Goal: Information Seeking & Learning: Learn about a topic

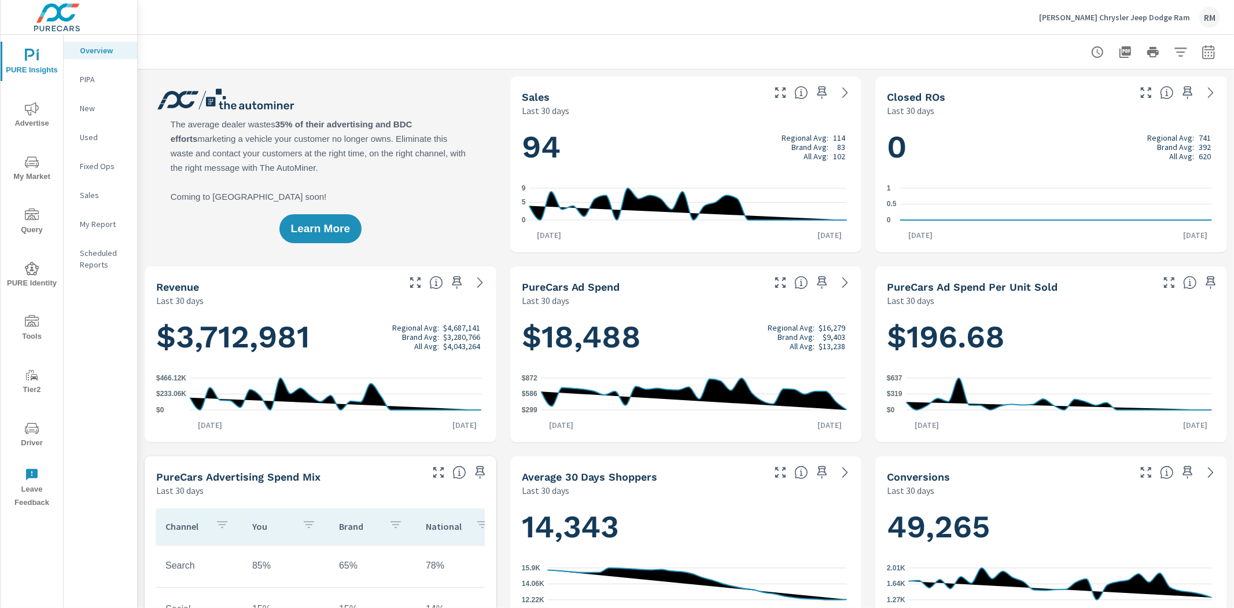
scroll to position [1, 0]
click at [88, 106] on p "New" at bounding box center [104, 108] width 48 height 12
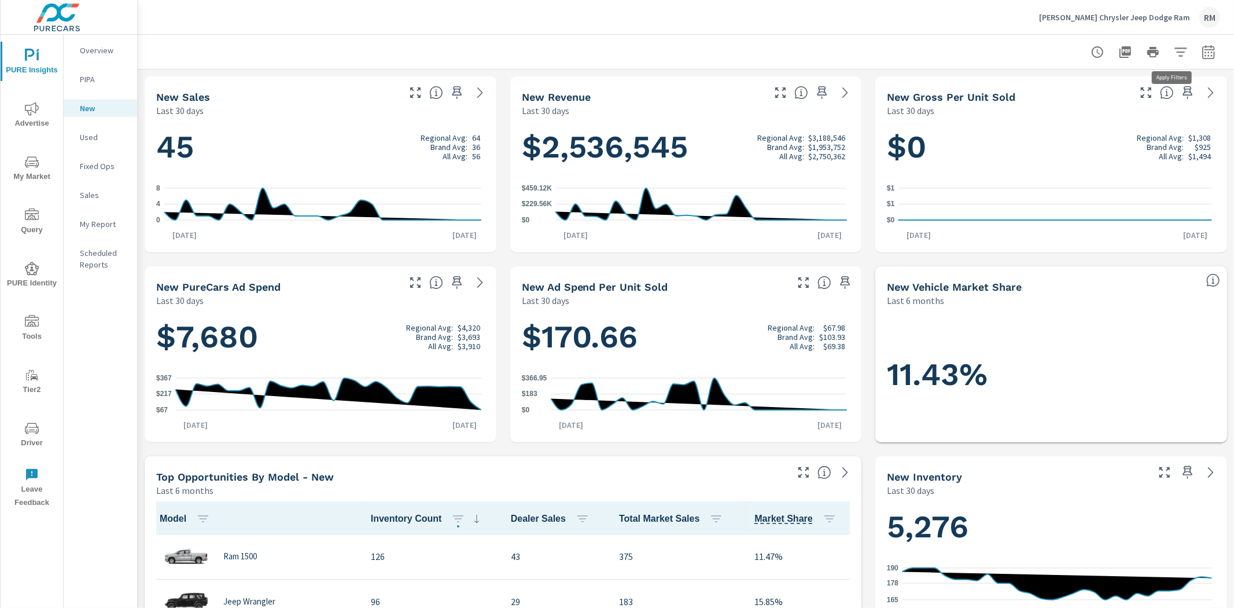
click at [1174, 46] on icon "button" at bounding box center [1181, 52] width 14 height 14
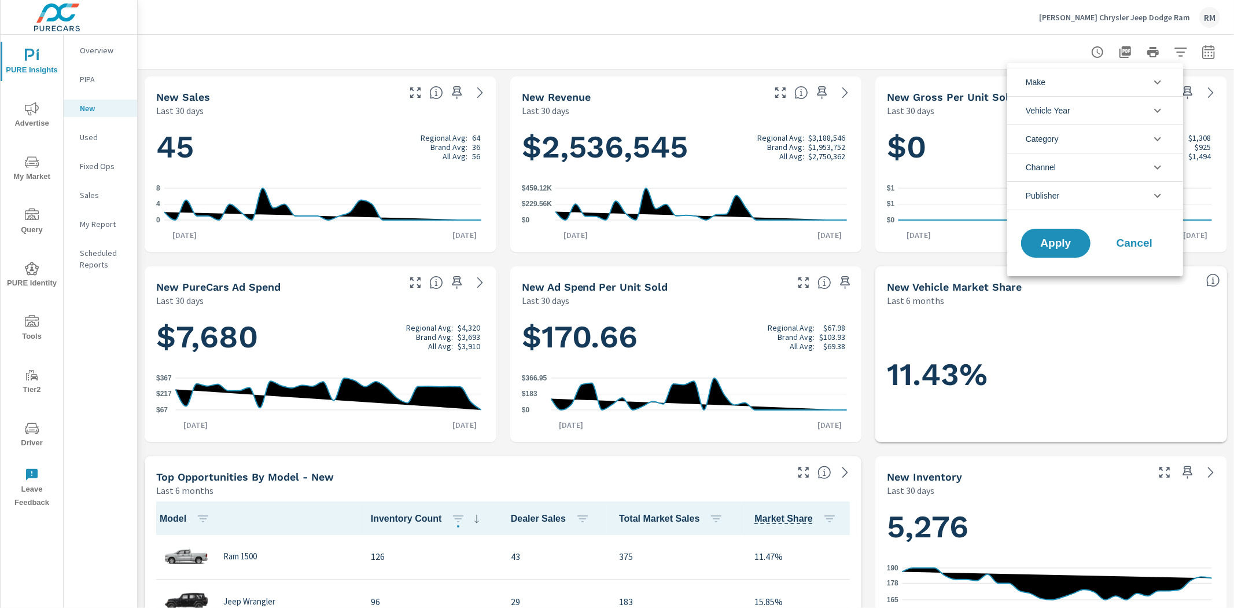
click at [1201, 54] on div at bounding box center [617, 304] width 1234 height 608
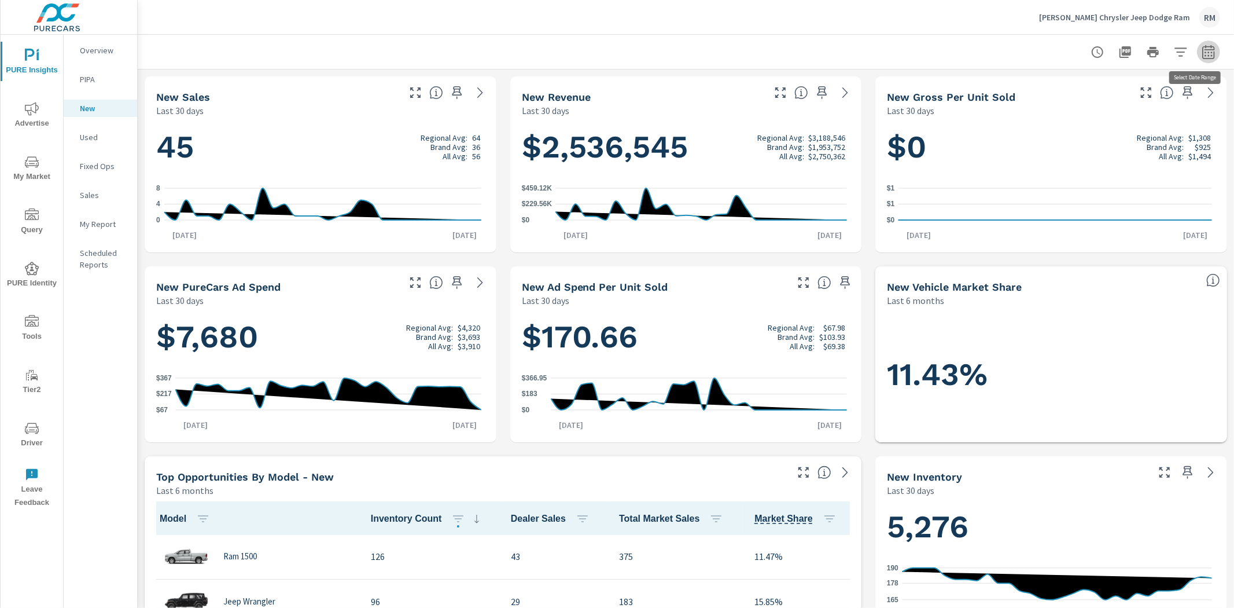
click at [1202, 53] on icon "button" at bounding box center [1209, 52] width 14 height 14
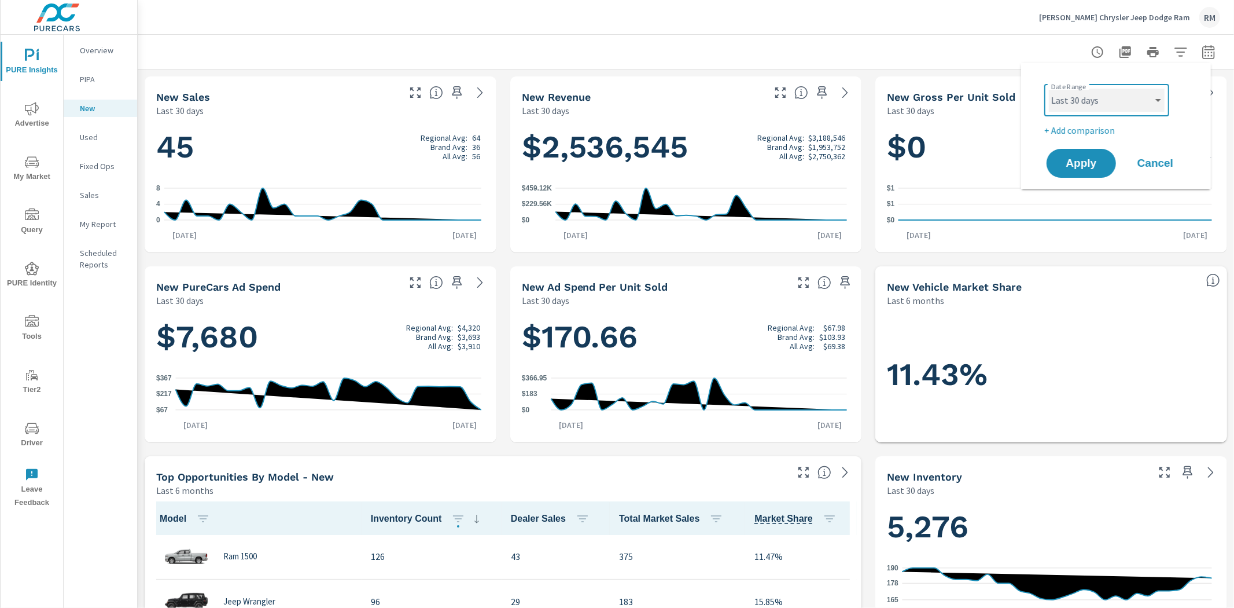
click at [1127, 104] on select "Custom Yesterday Last week Last 7 days Last 14 days Last 30 days Last 45 days L…" at bounding box center [1107, 100] width 116 height 23
click at [1049, 89] on select "Custom Yesterday Last week Last 7 days Last 14 days Last 30 days Last 45 days L…" at bounding box center [1107, 100] width 116 height 23
select select "Last month"
click at [1090, 126] on p "+ Add comparison" at bounding box center [1118, 130] width 148 height 14
select select "Previous period"
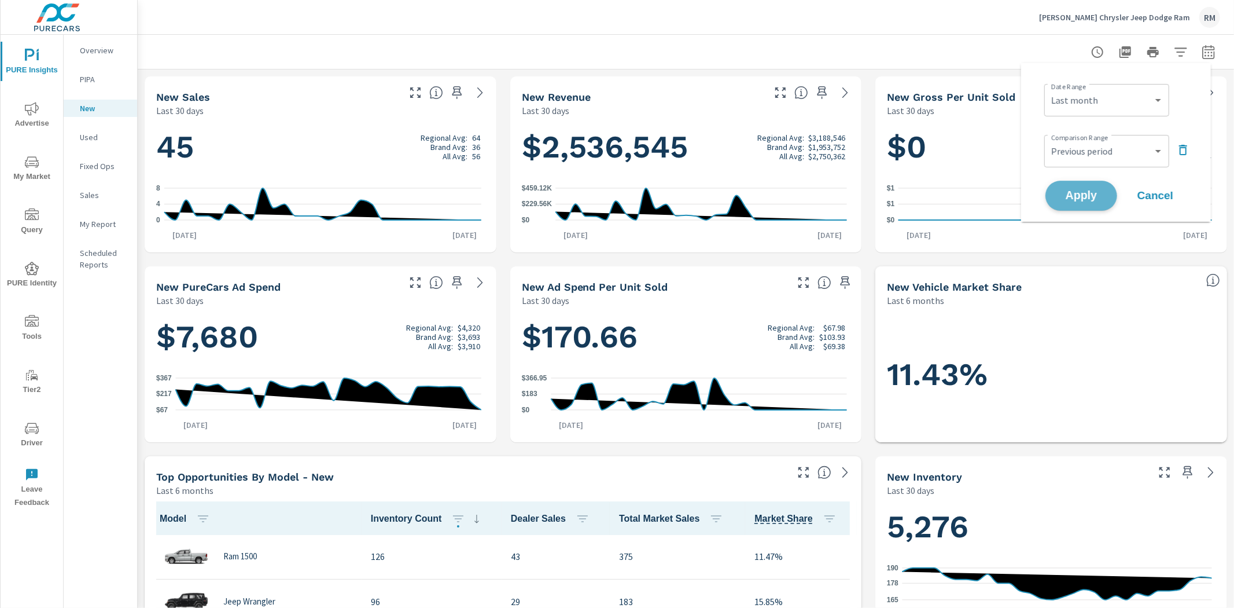
click at [1083, 203] on button "Apply" at bounding box center [1082, 196] width 72 height 30
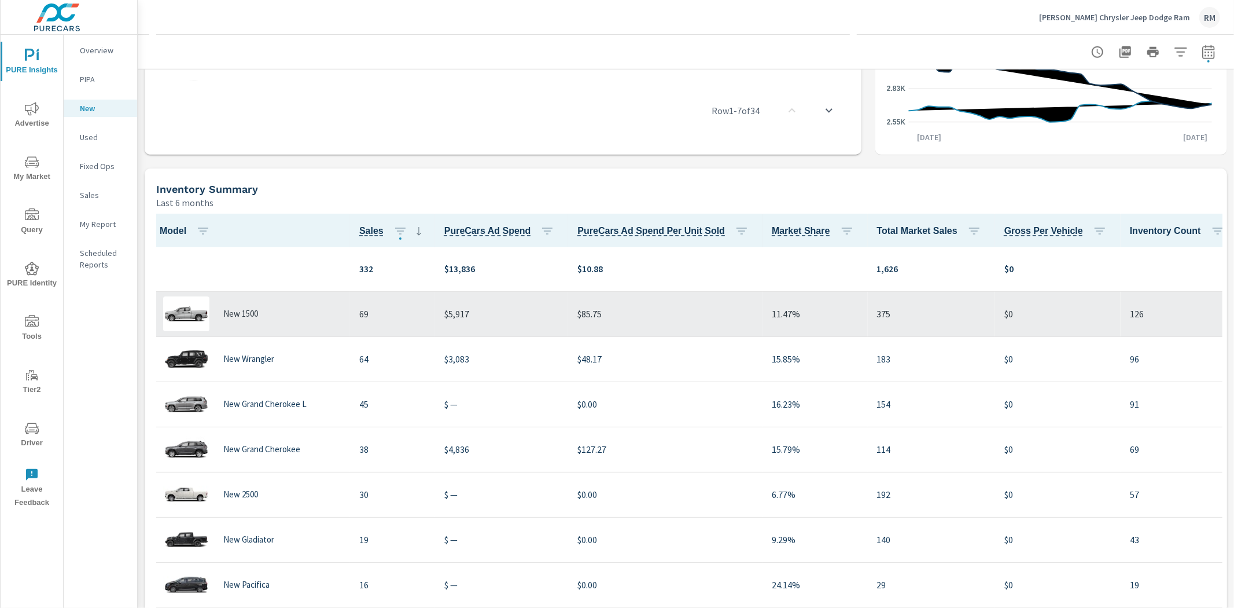
scroll to position [1028, 0]
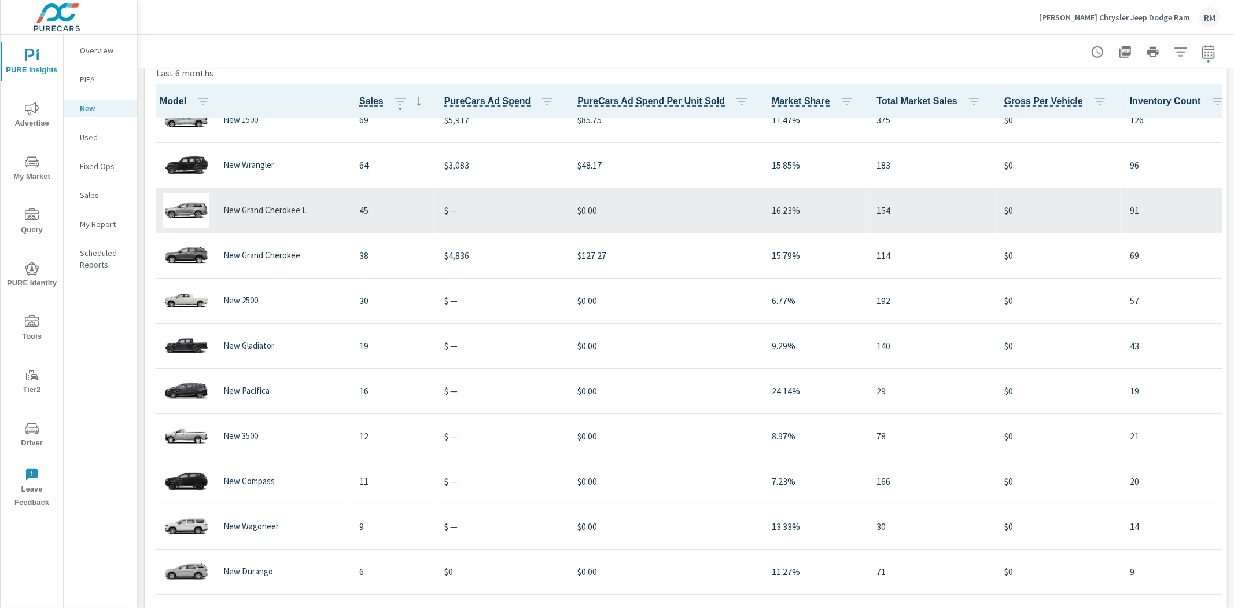
scroll to position [1, 0]
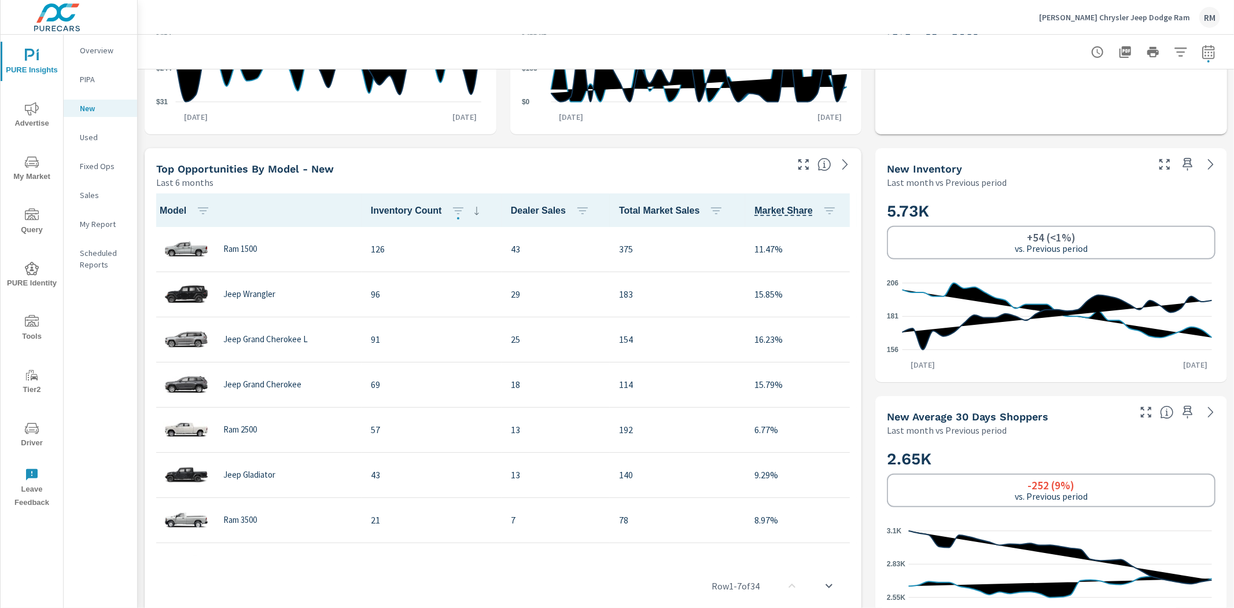
click at [91, 47] on p "Overview" at bounding box center [104, 51] width 48 height 12
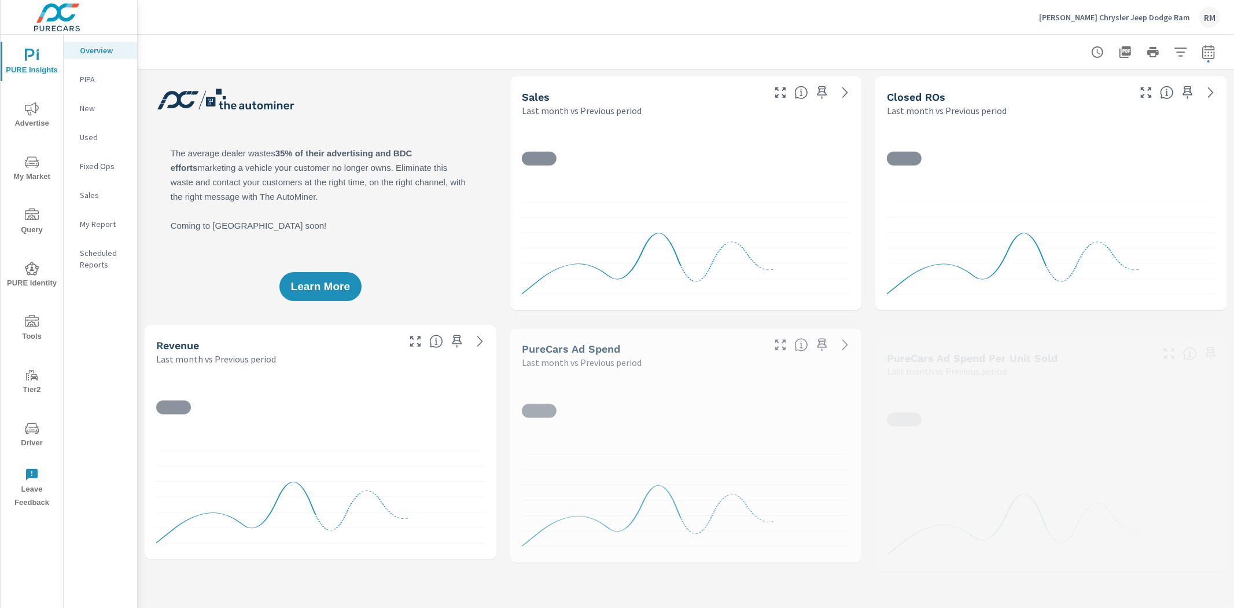
scroll to position [1, 0]
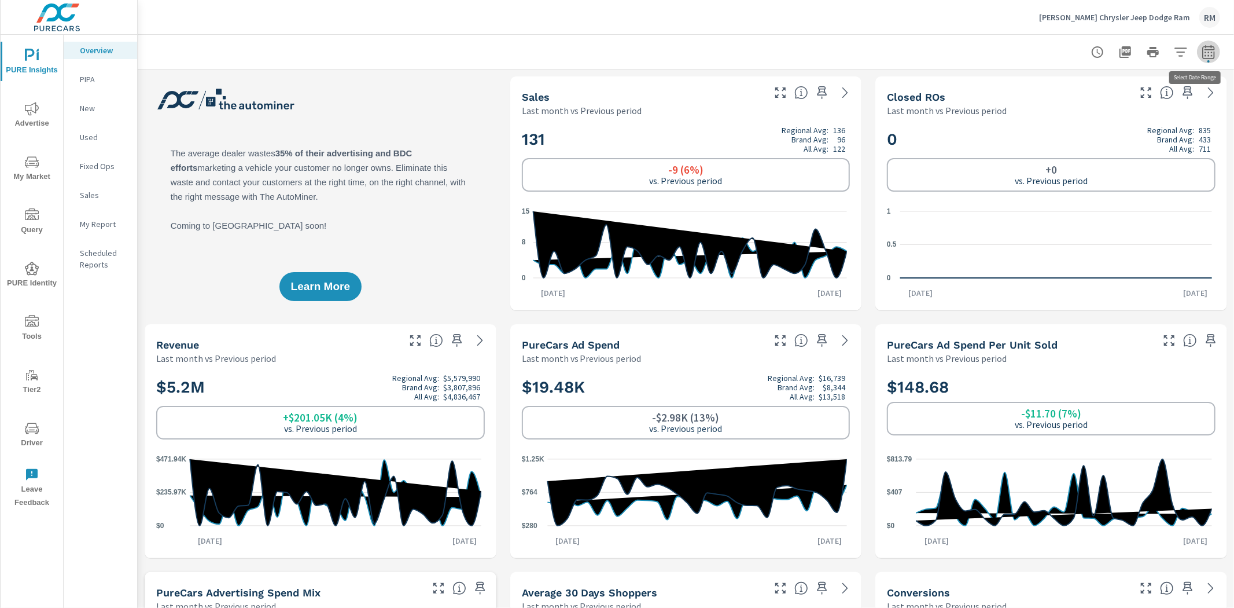
click at [1205, 53] on icon "button" at bounding box center [1209, 52] width 14 height 14
select select "Last month"
select select "Previous period"
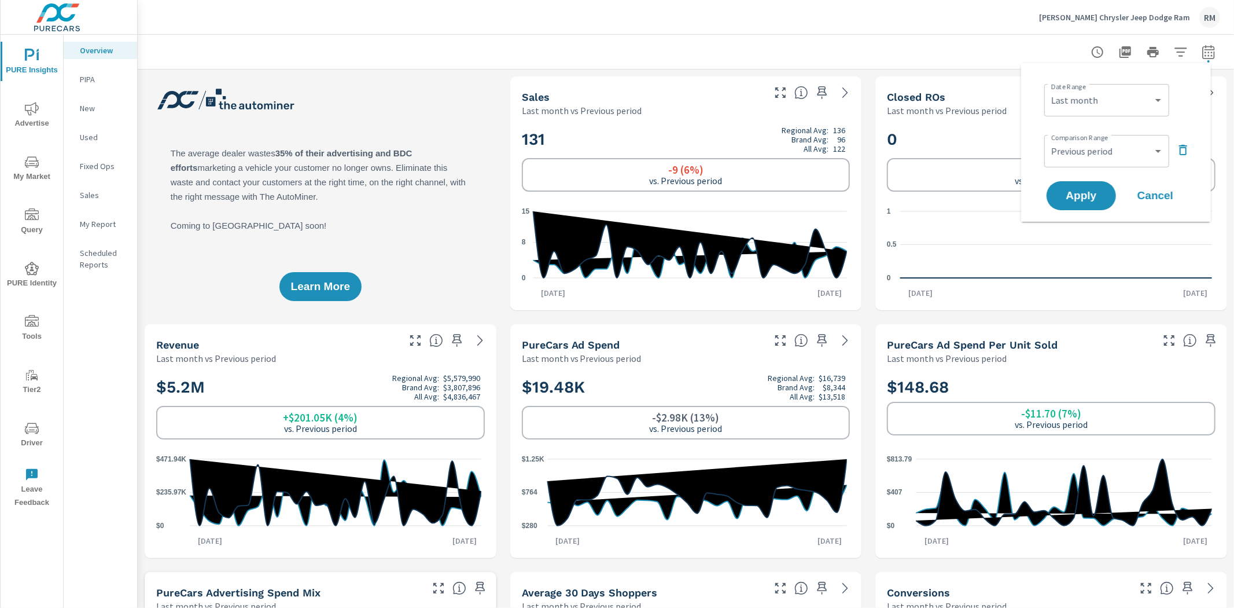
click at [946, 49] on div at bounding box center [686, 52] width 1069 height 34
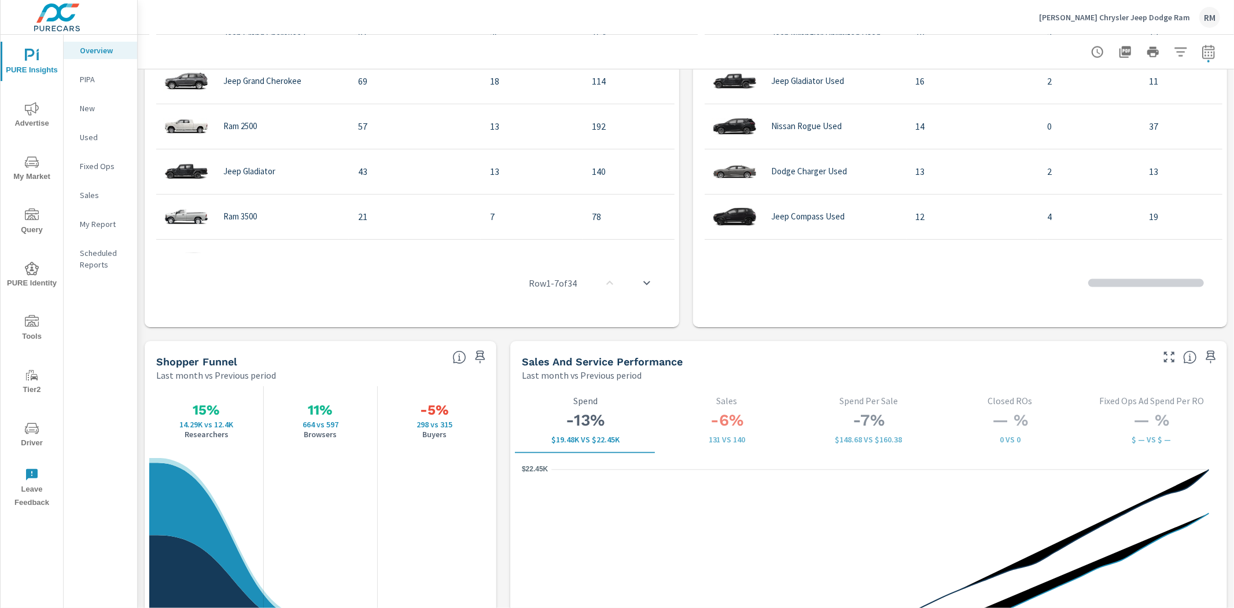
scroll to position [386, 0]
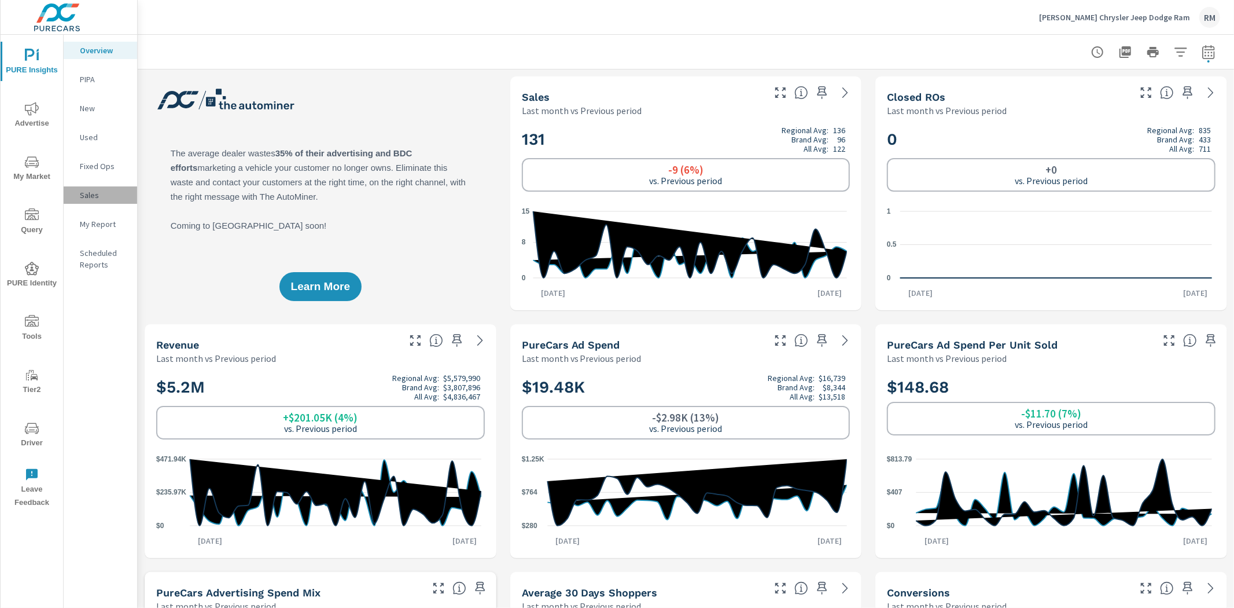
click at [98, 191] on p "Sales" at bounding box center [104, 195] width 48 height 12
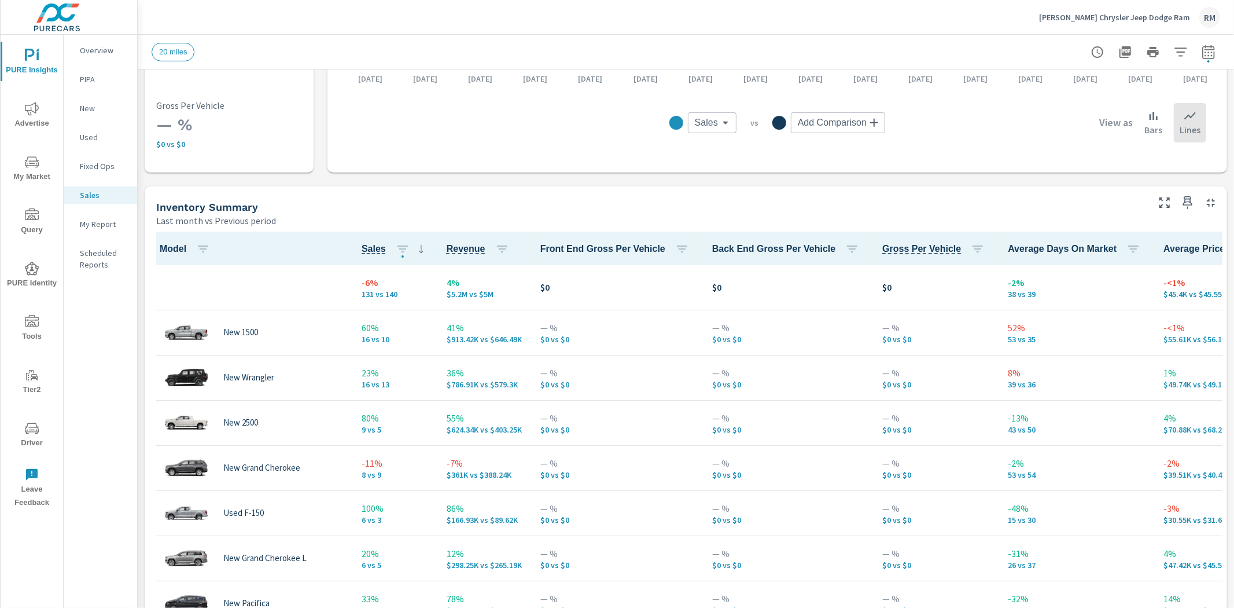
scroll to position [700, 0]
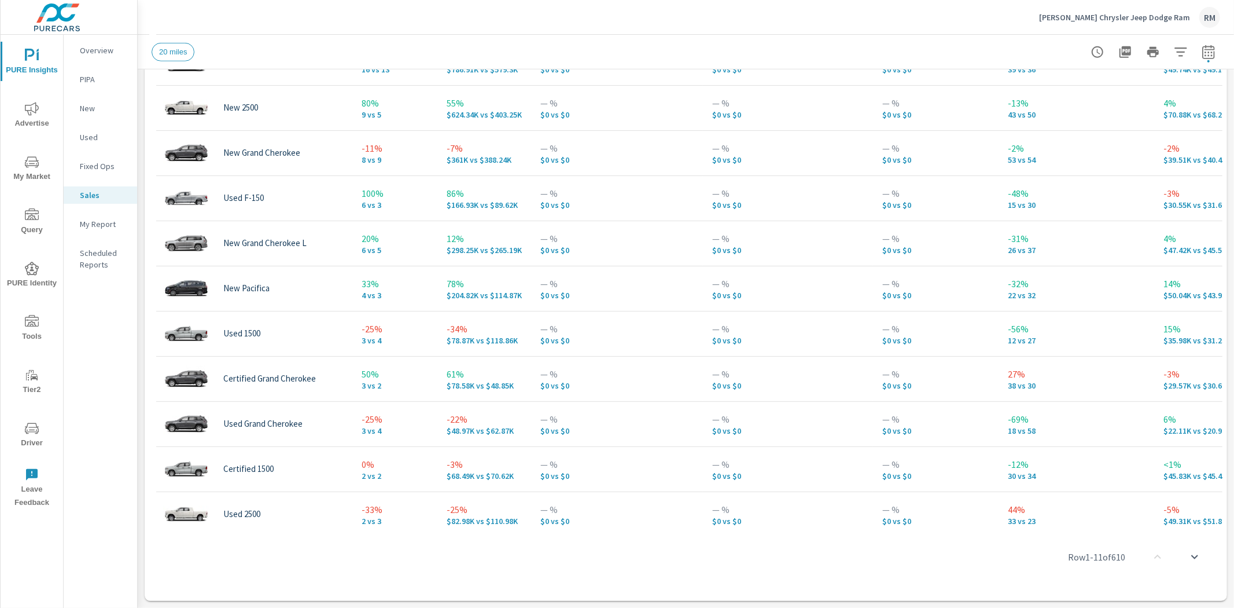
click at [22, 64] on span "PURE Insights" at bounding box center [32, 63] width 56 height 28
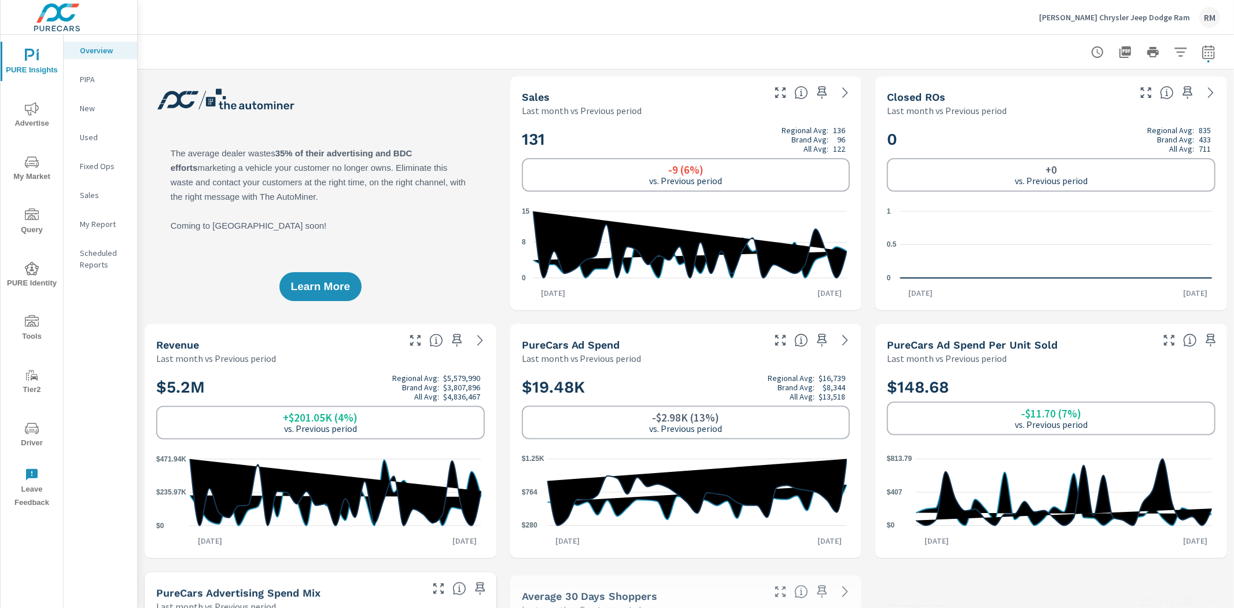
scroll to position [1, 0]
click at [30, 123] on span "Advertise" at bounding box center [32, 116] width 56 height 28
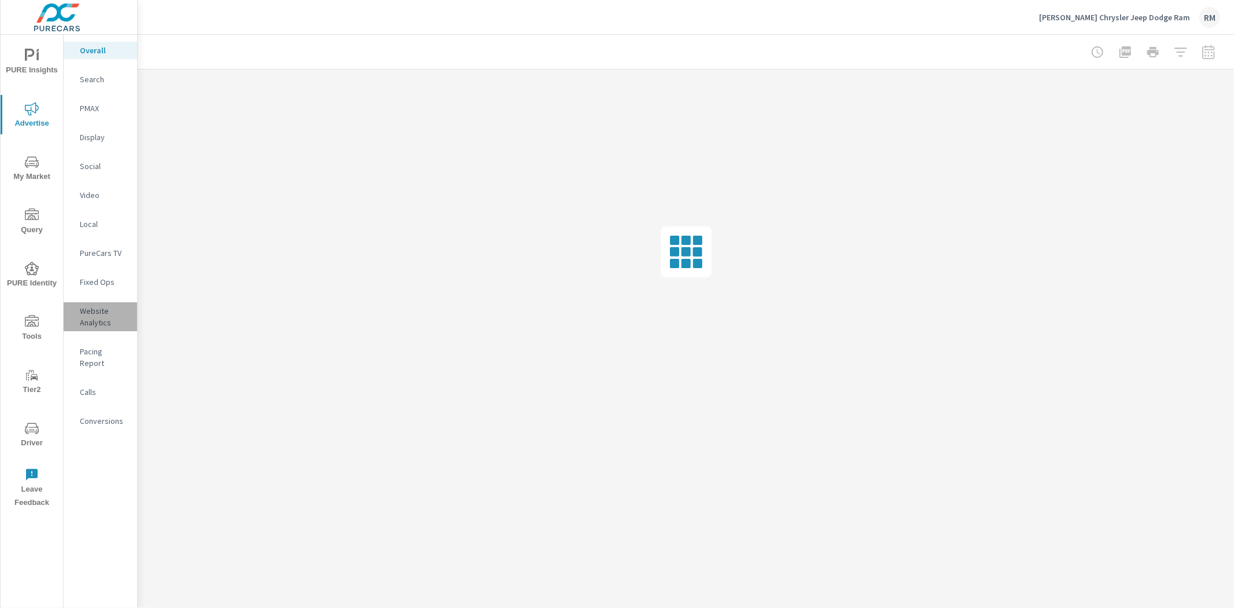
click at [89, 314] on p "Website Analytics" at bounding box center [104, 316] width 48 height 23
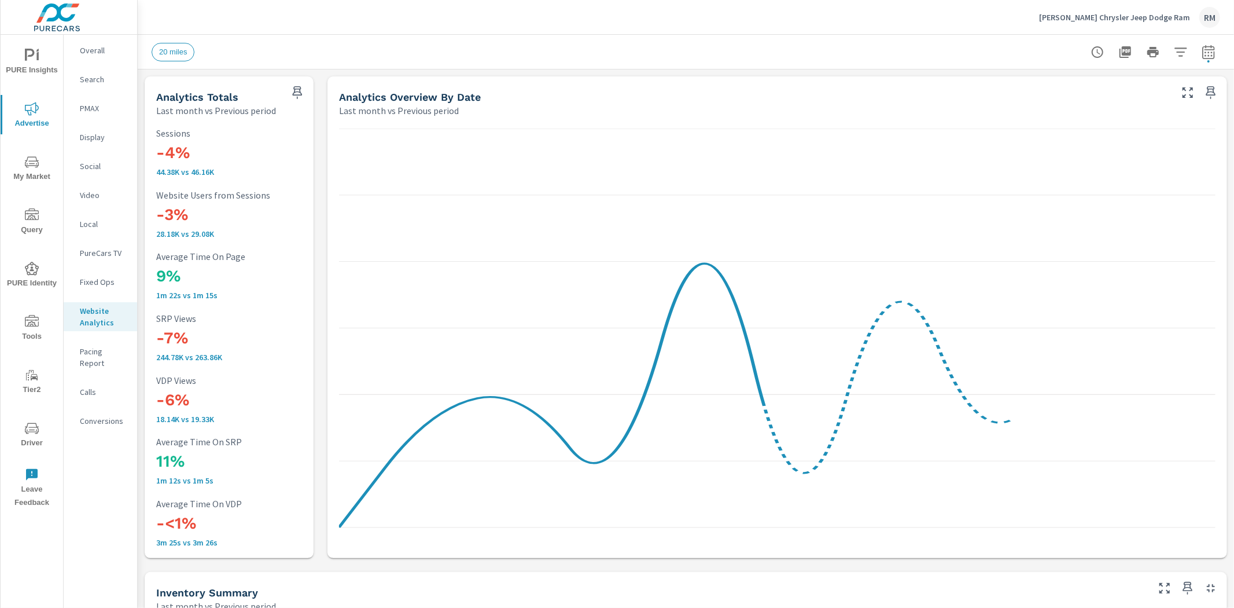
scroll to position [1, 0]
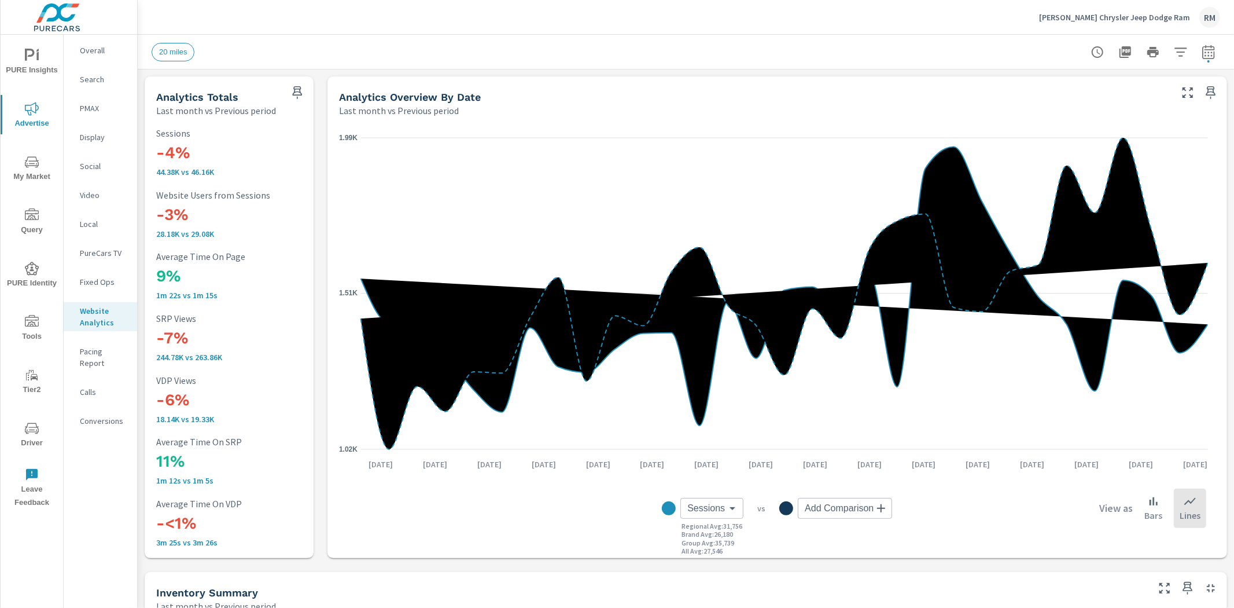
click at [829, 43] on div "20 miles" at bounding box center [605, 52] width 907 height 19
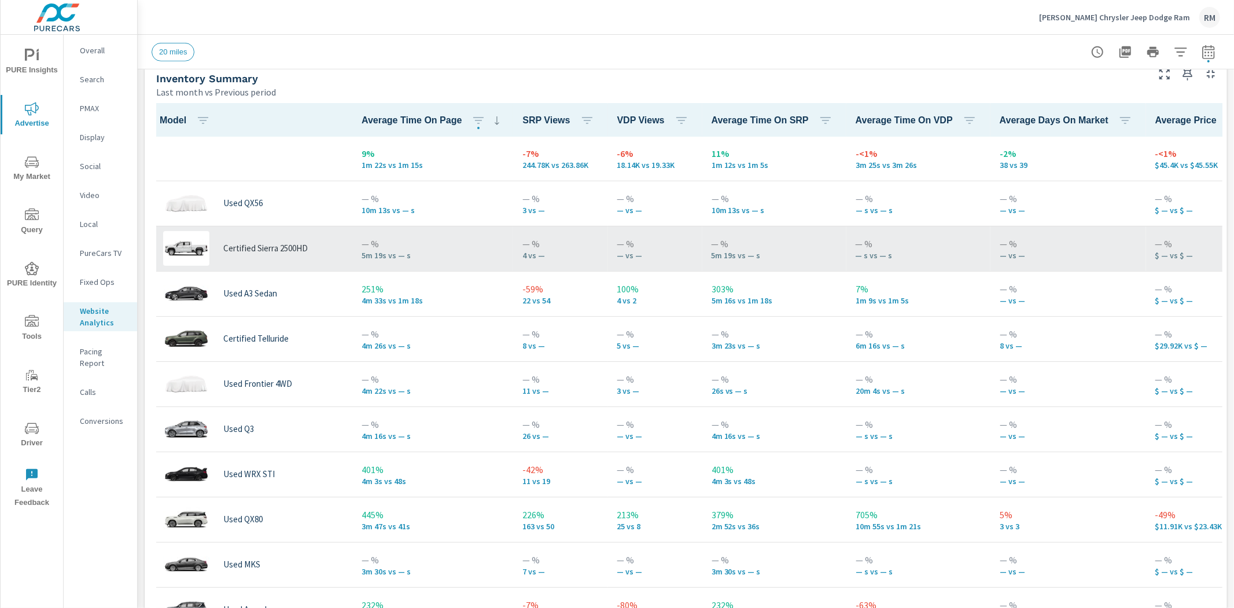
scroll to position [0, 0]
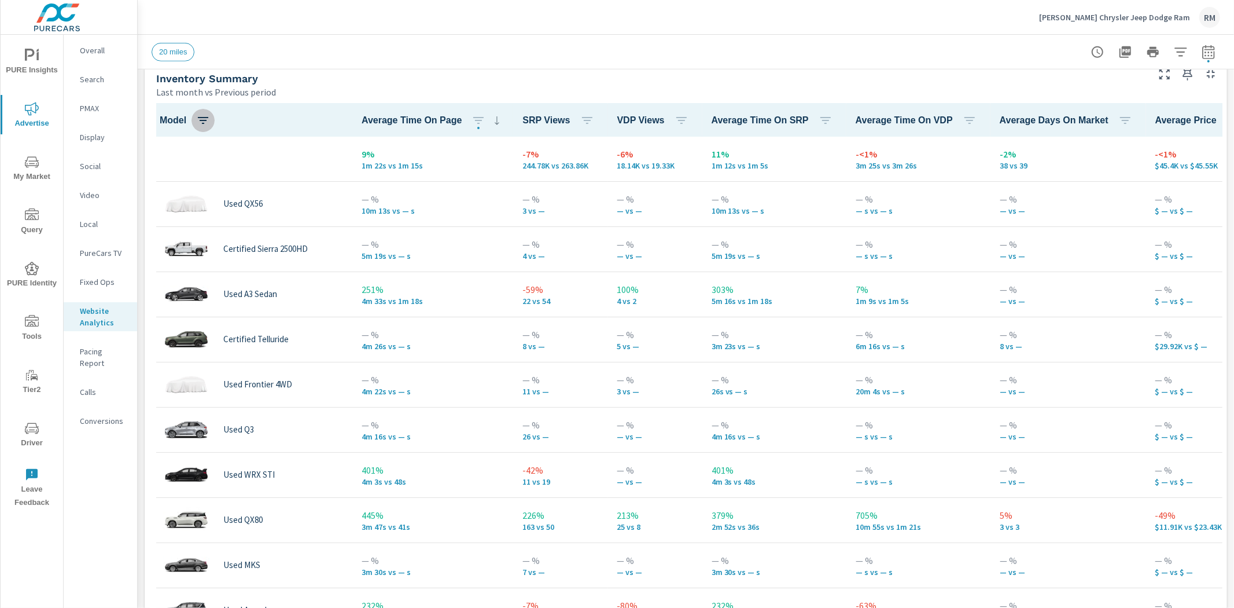
click at [199, 116] on icon "button" at bounding box center [203, 120] width 14 height 14
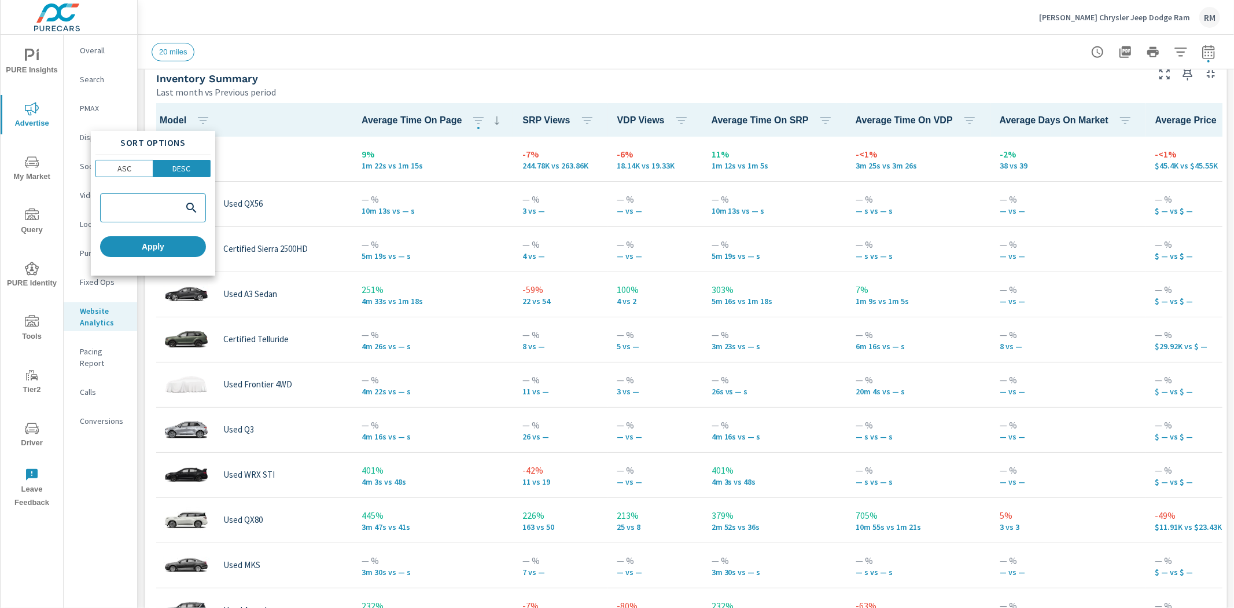
click at [339, 88] on div at bounding box center [617, 304] width 1234 height 608
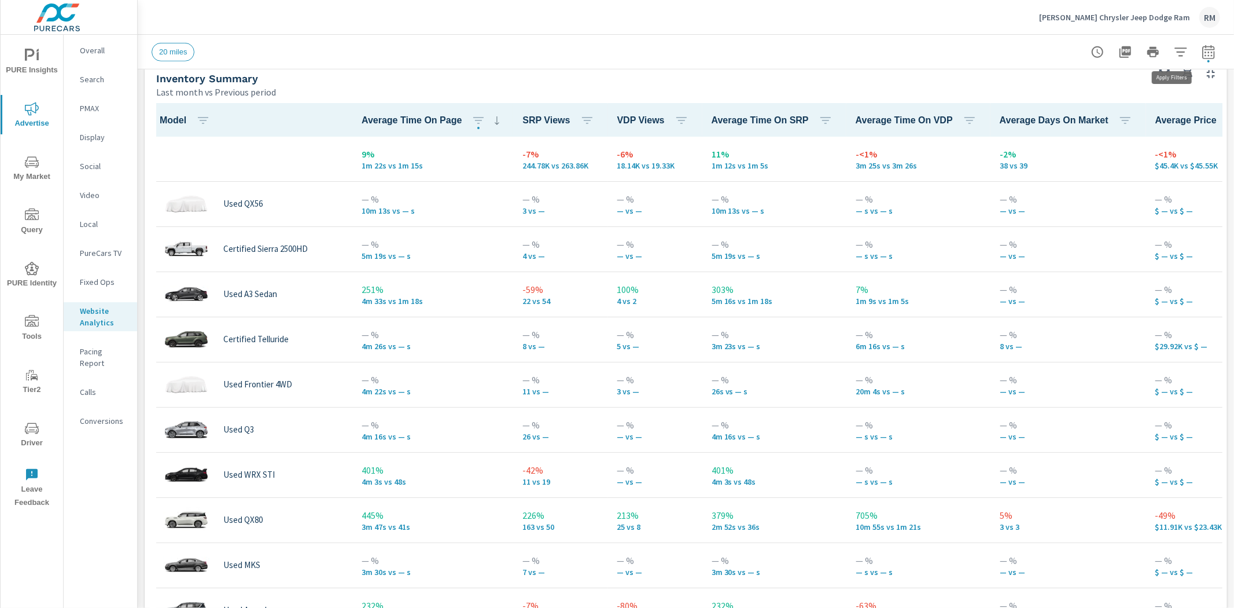
click at [1177, 53] on icon "button" at bounding box center [1181, 52] width 14 height 14
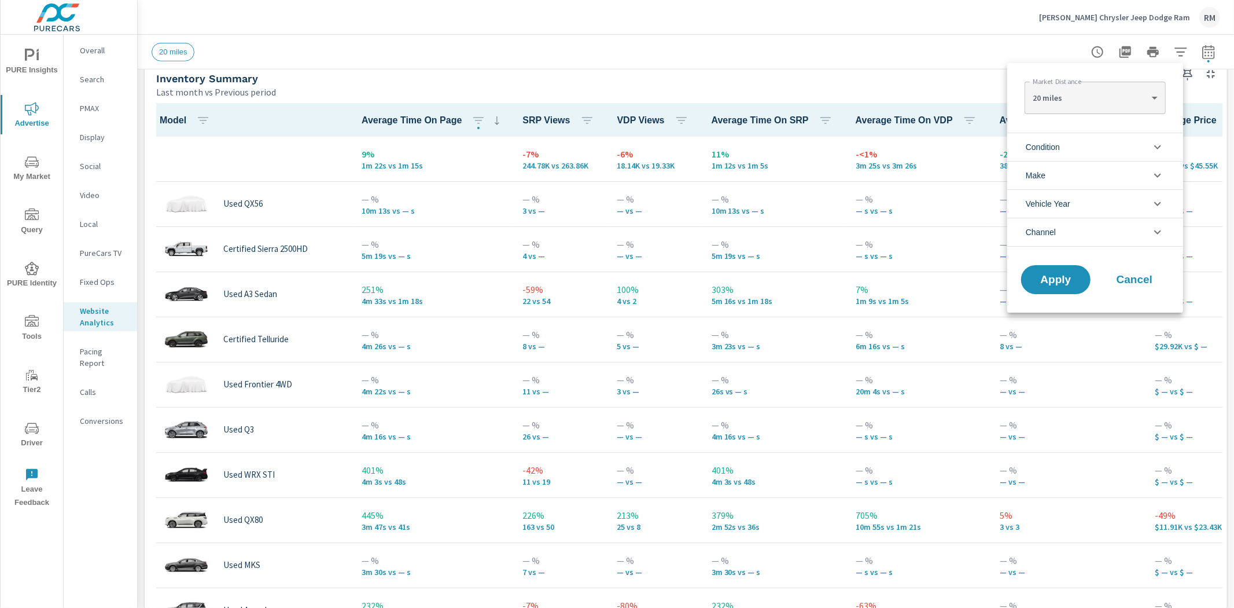
click at [1120, 175] on li "Make" at bounding box center [1095, 175] width 176 height 28
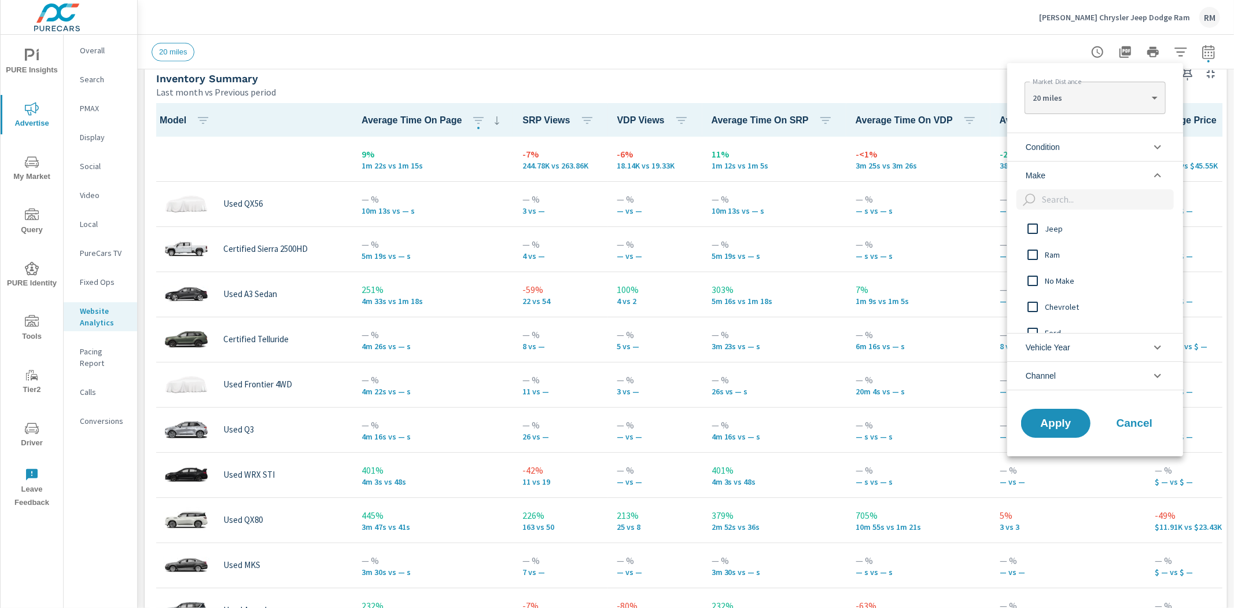
click at [1036, 229] on input "filter options" at bounding box center [1033, 228] width 24 height 24
click at [1033, 259] on input "filter options" at bounding box center [1033, 254] width 24 height 24
click at [1036, 325] on input "filter options" at bounding box center [1033, 322] width 24 height 24
click at [1034, 220] on input "filter options" at bounding box center [1033, 218] width 24 height 24
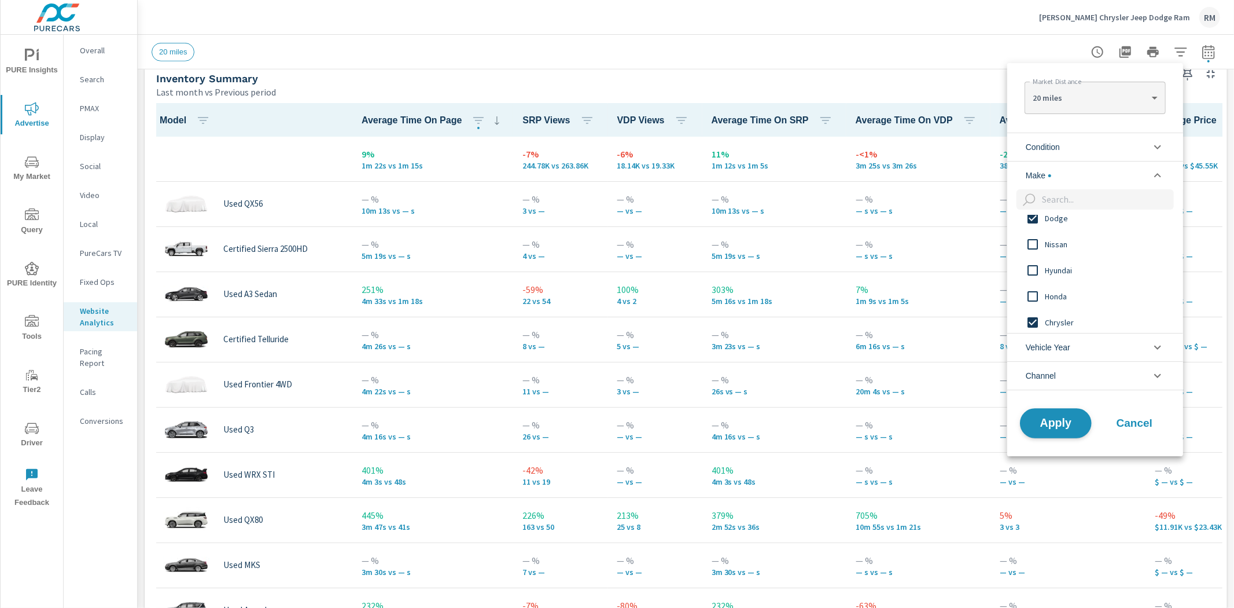
click at [1062, 430] on button "Apply" at bounding box center [1056, 423] width 72 height 30
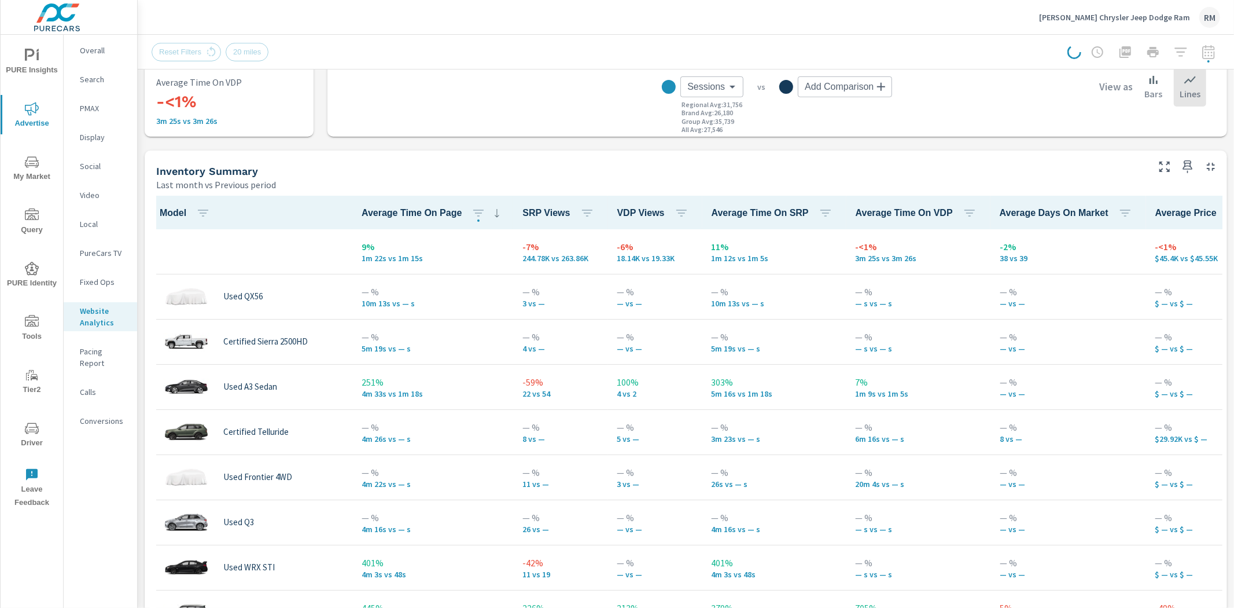
scroll to position [385, 0]
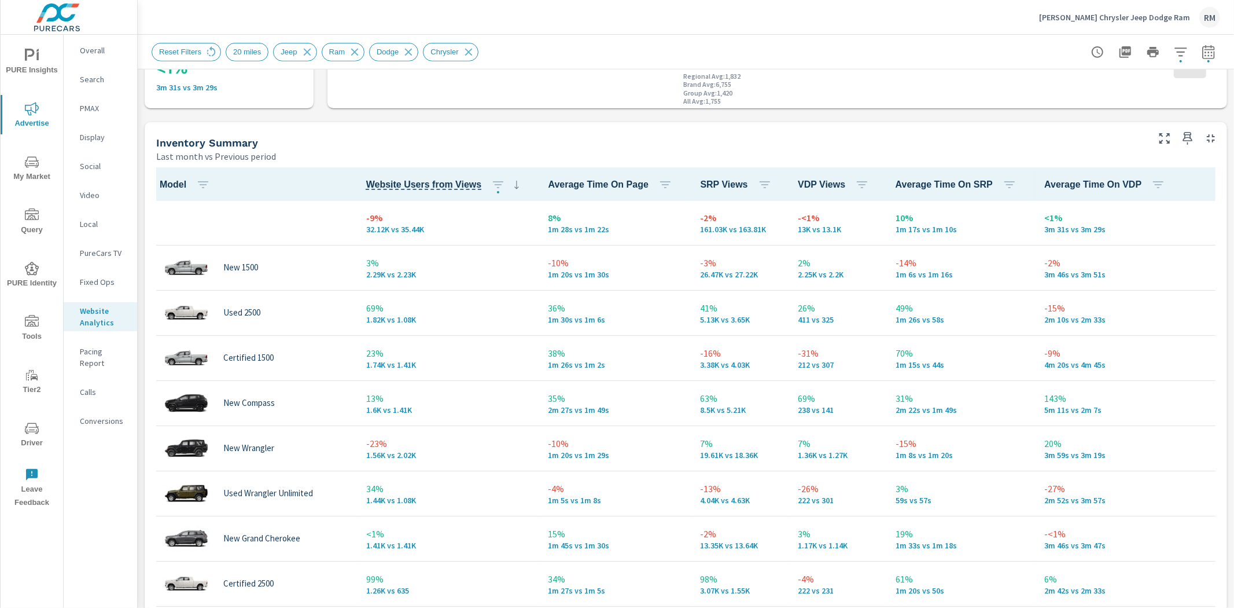
scroll to position [65, 0]
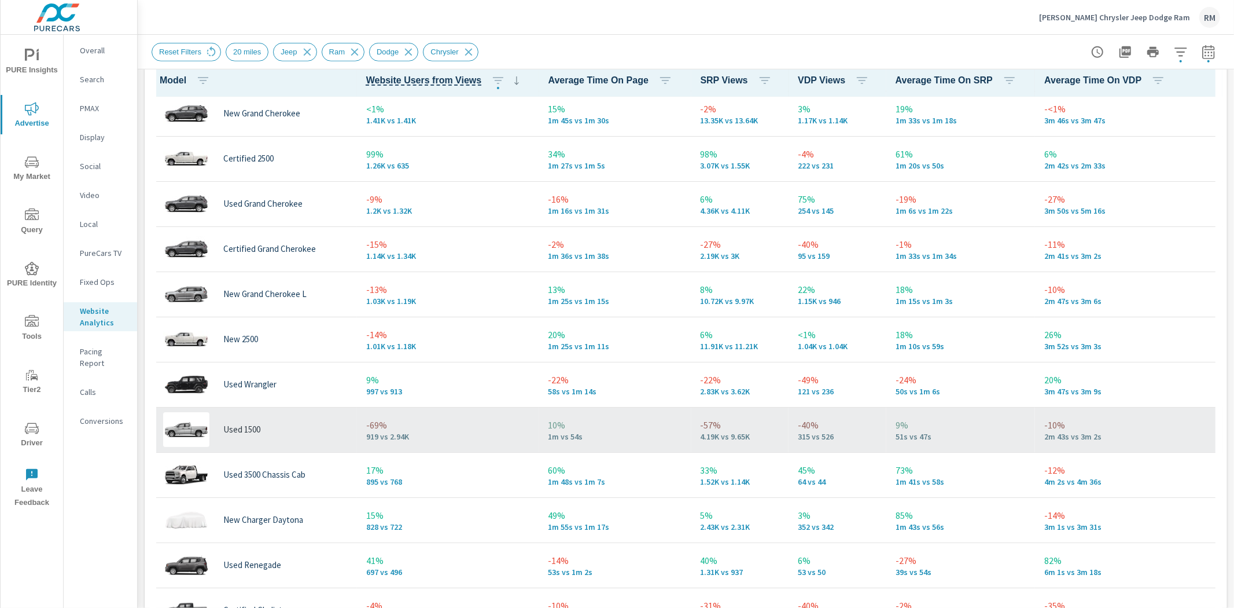
scroll to position [811, 0]
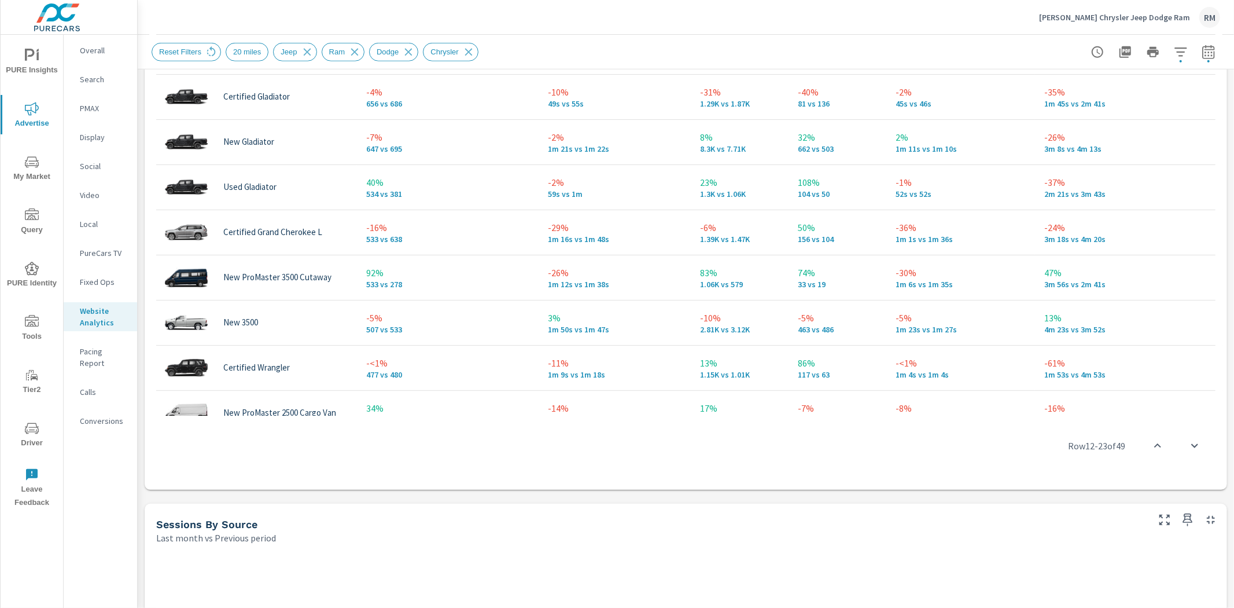
scroll to position [579, 0]
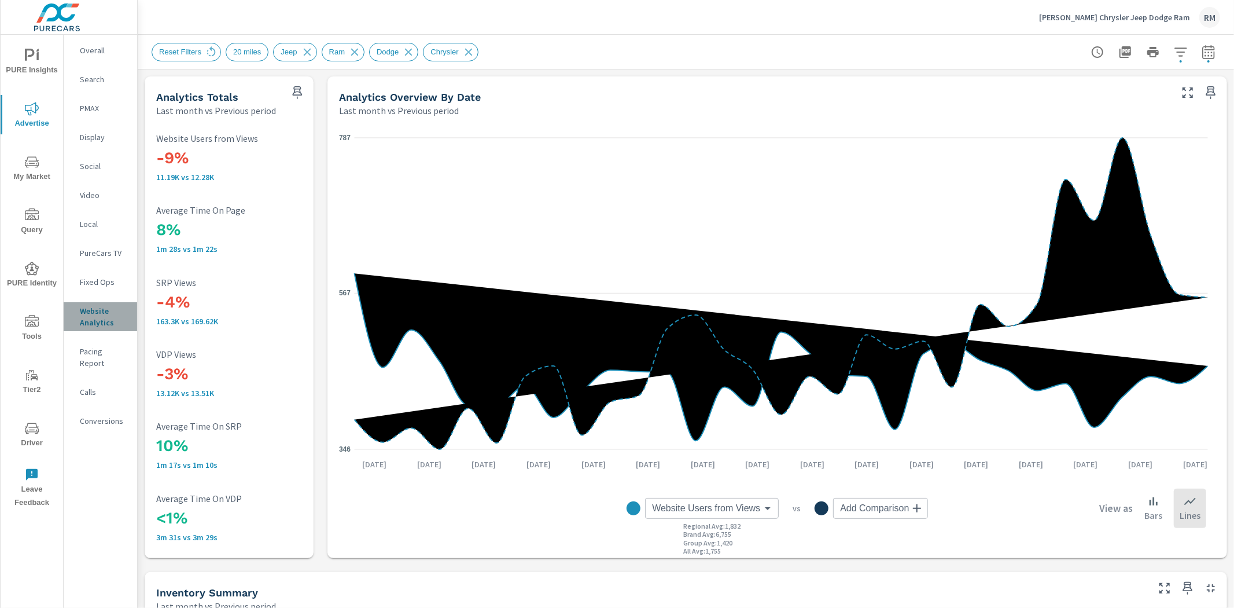
click at [101, 307] on p "Website Analytics" at bounding box center [104, 316] width 48 height 23
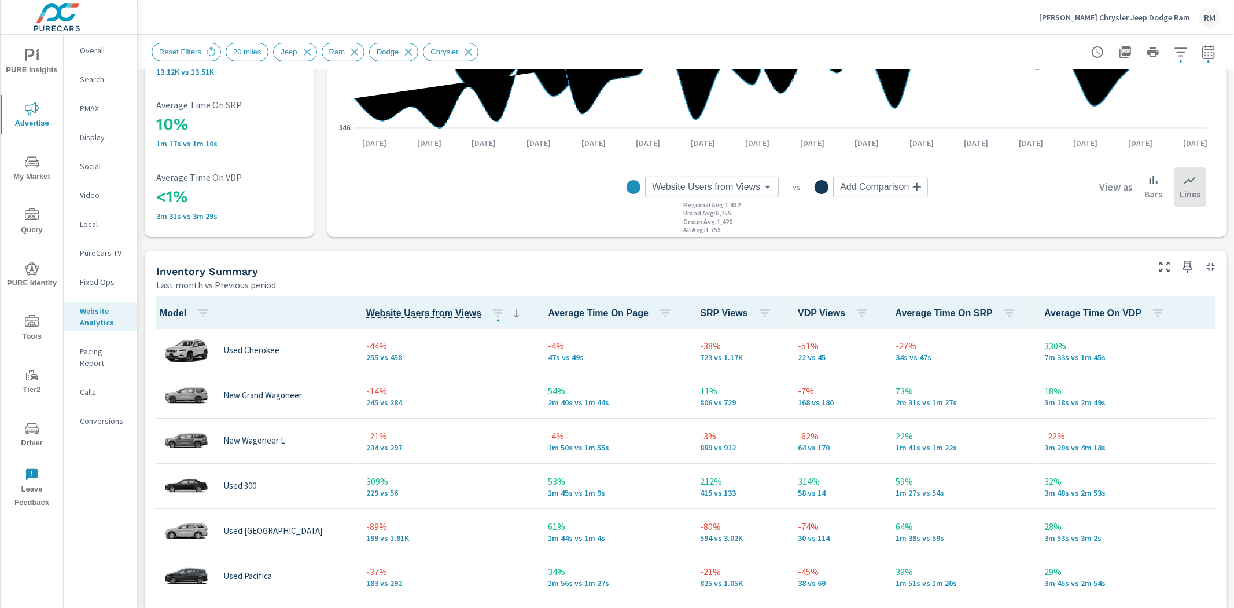
scroll to position [1682, 0]
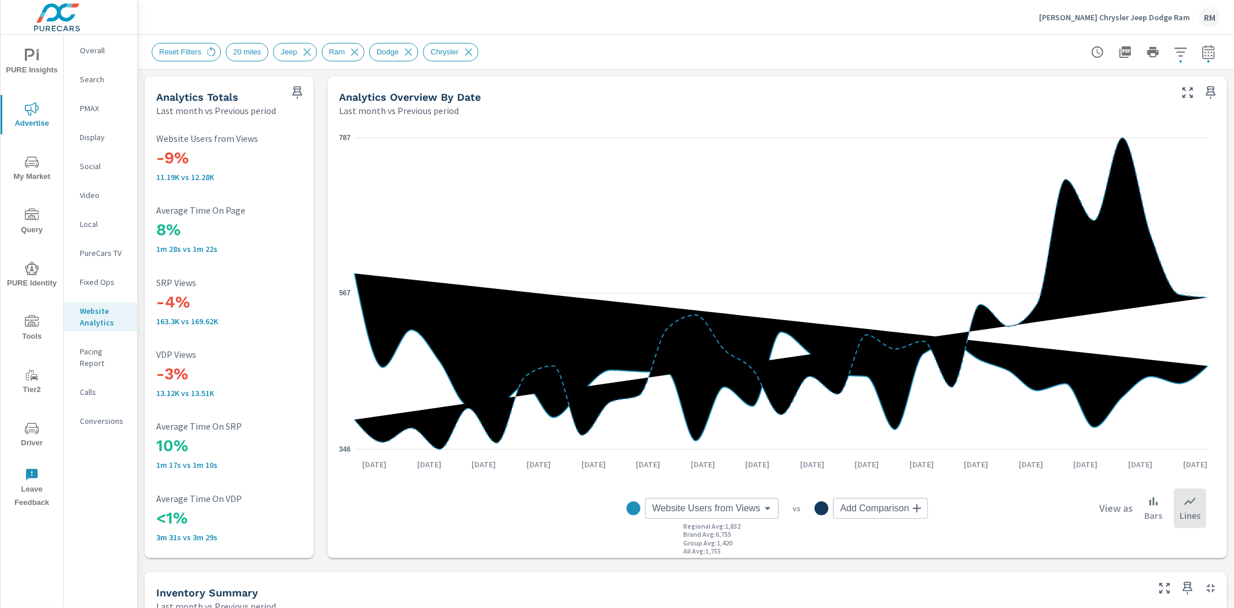
click at [39, 160] on span "My Market" at bounding box center [32, 169] width 56 height 28
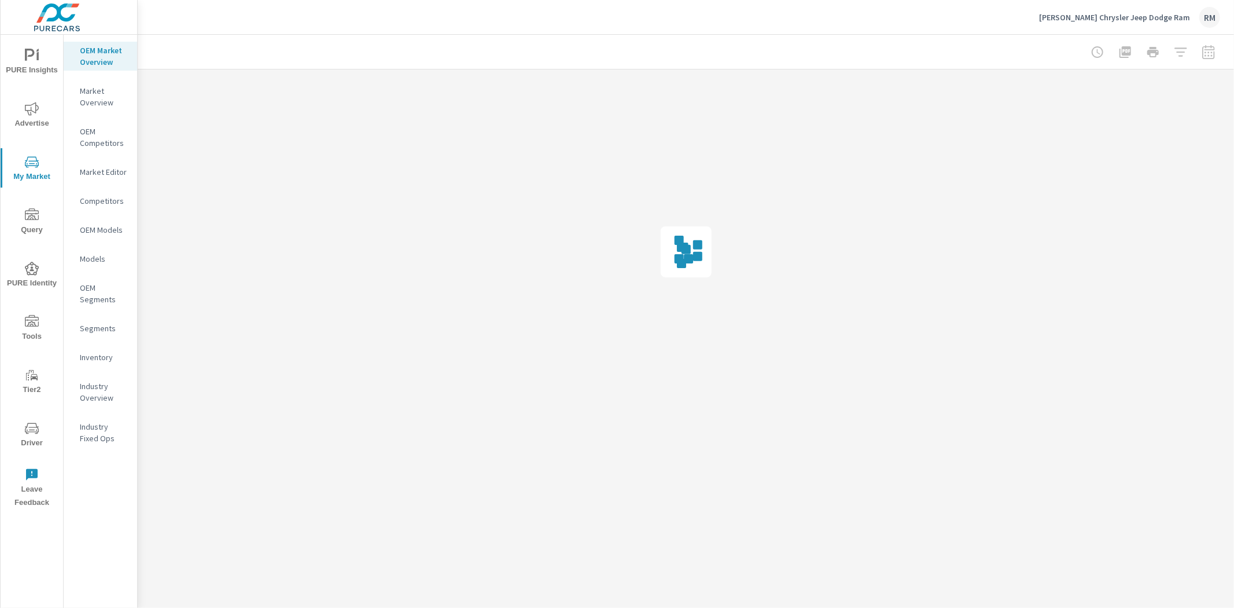
click at [106, 354] on p "Inventory" at bounding box center [104, 357] width 48 height 12
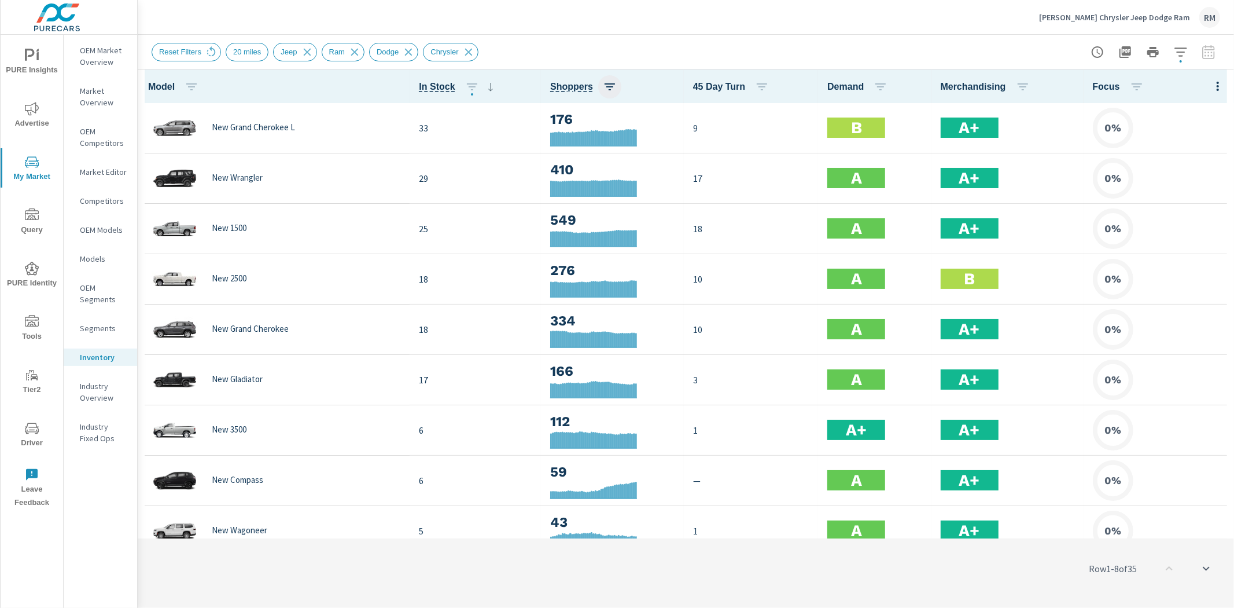
click at [603, 89] on icon "button" at bounding box center [610, 87] width 14 height 14
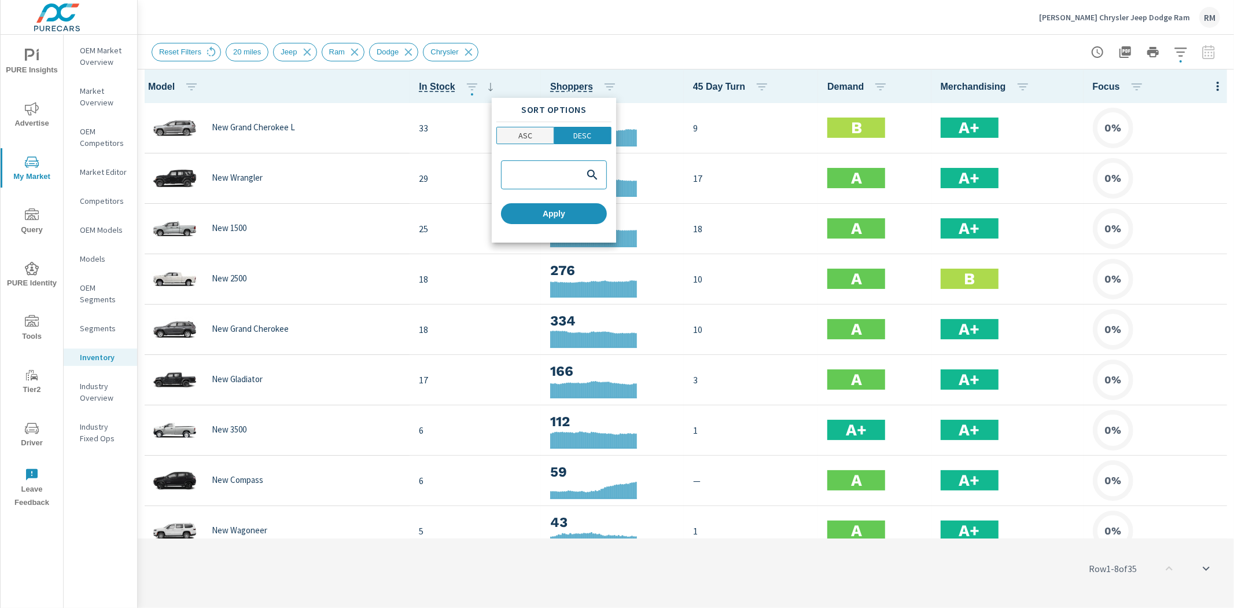
click at [521, 134] on p "ASC" at bounding box center [525, 136] width 14 height 12
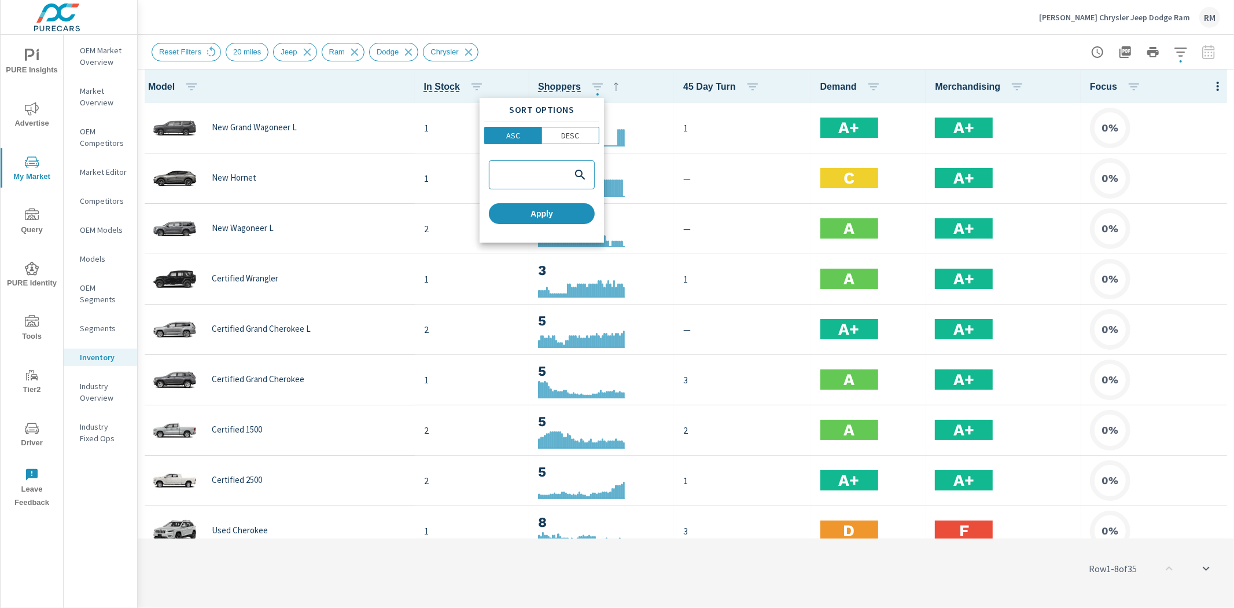
click at [650, 46] on div at bounding box center [617, 304] width 1234 height 608
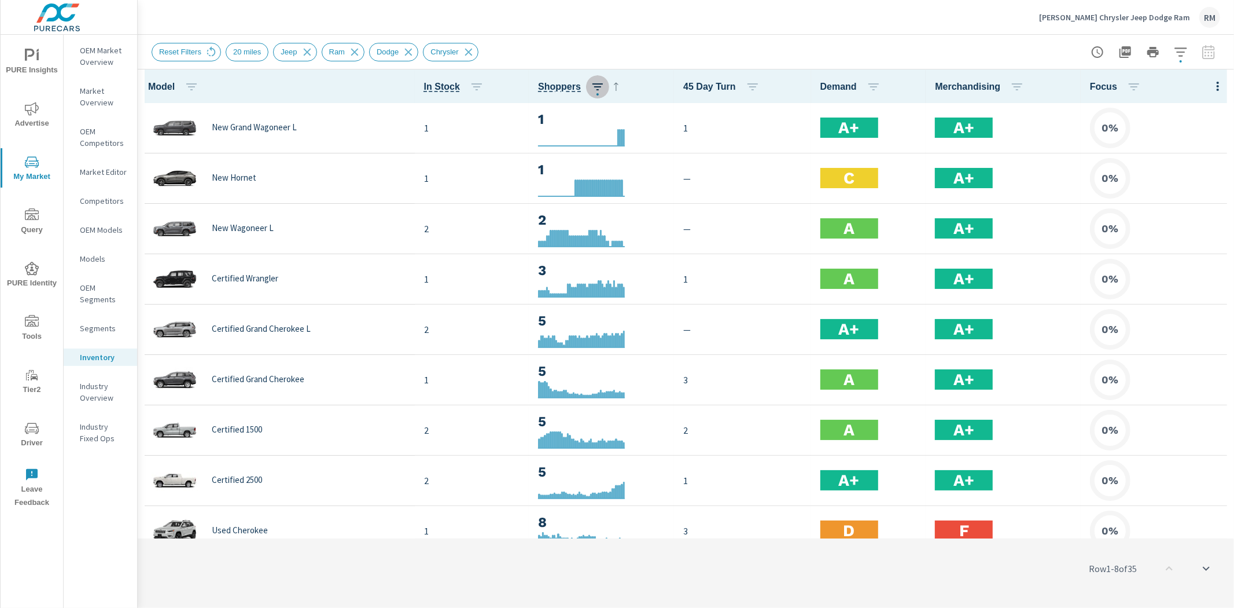
click at [596, 84] on icon "button" at bounding box center [598, 87] width 14 height 14
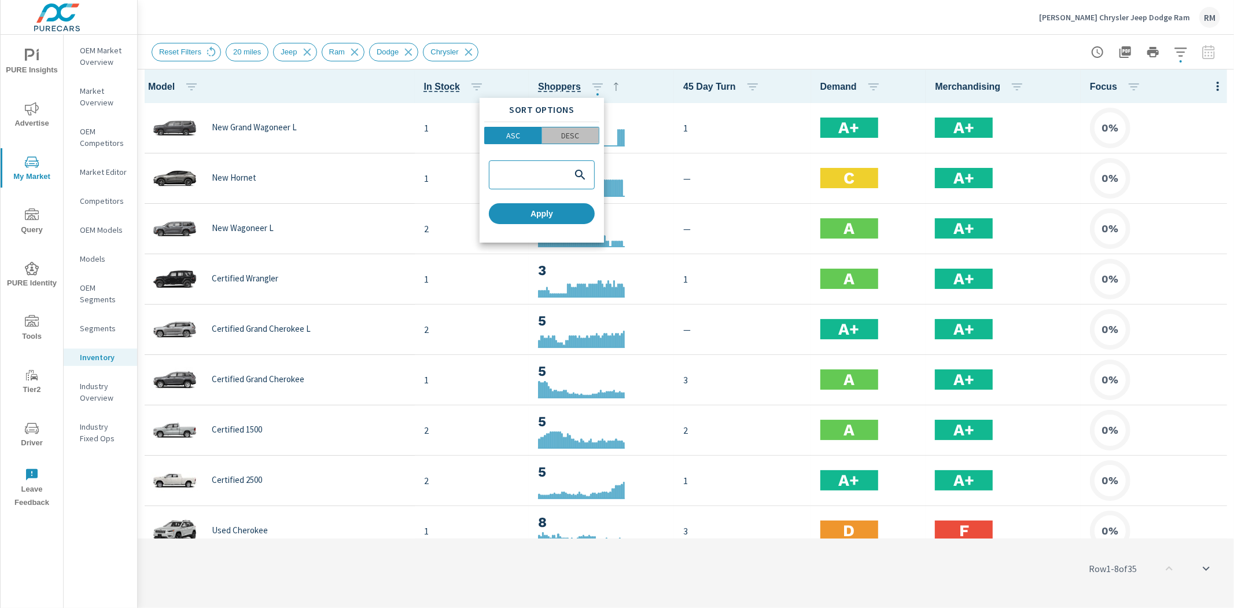
click at [576, 135] on p "DESC" at bounding box center [570, 136] width 18 height 12
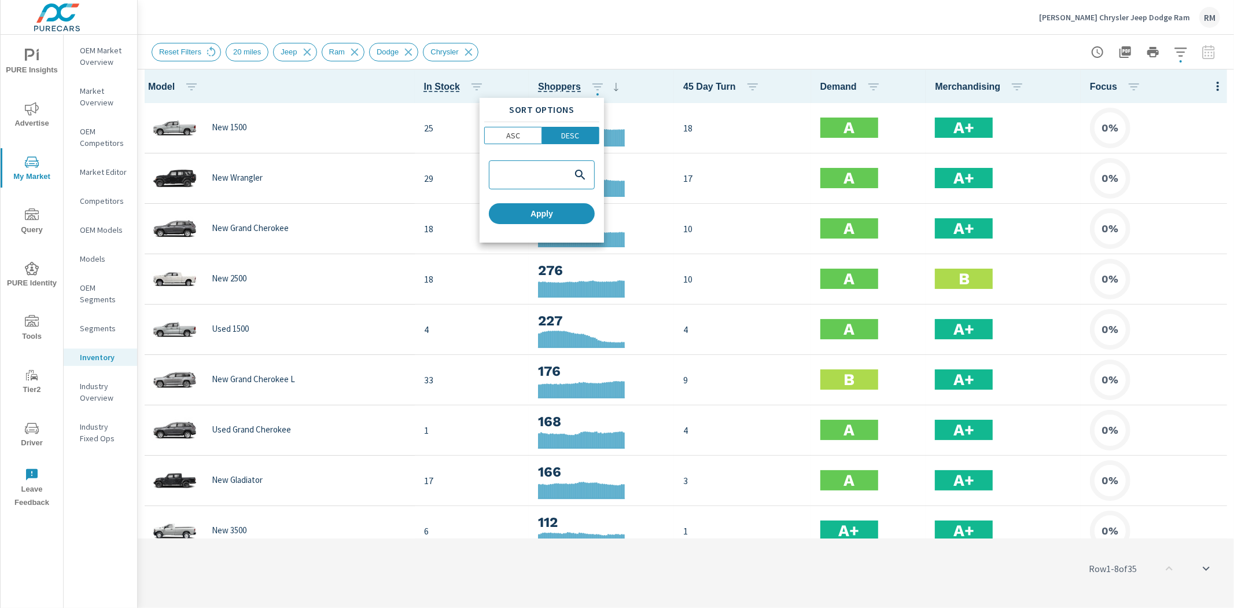
click at [683, 42] on div at bounding box center [617, 304] width 1234 height 608
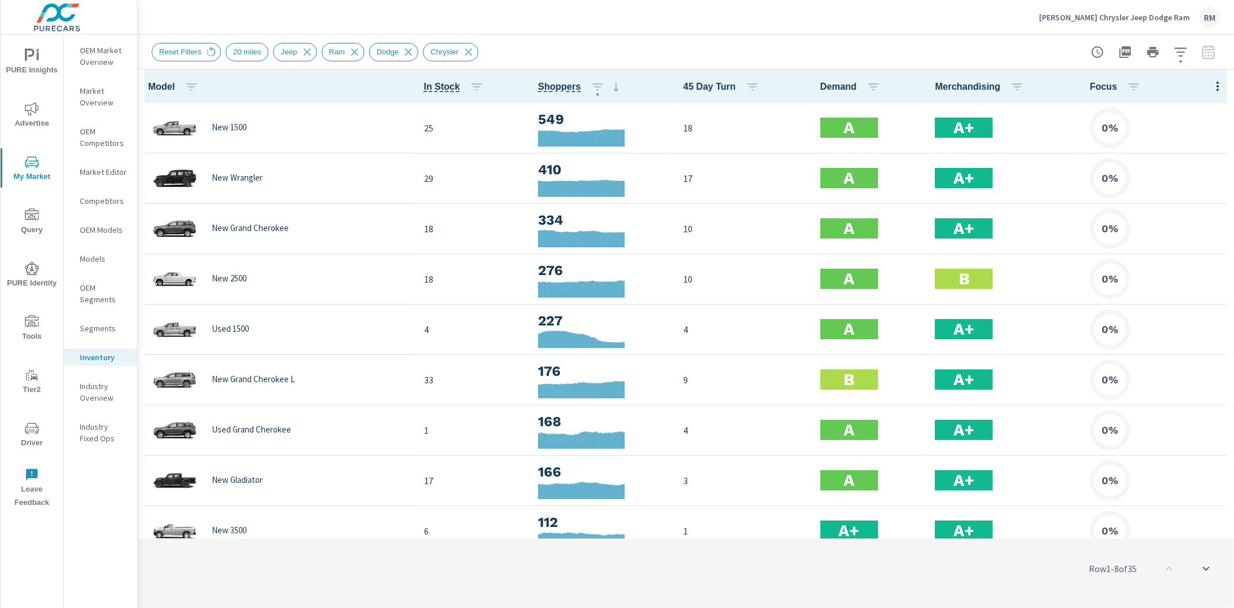
click at [37, 115] on icon "nav menu" at bounding box center [32, 109] width 14 height 14
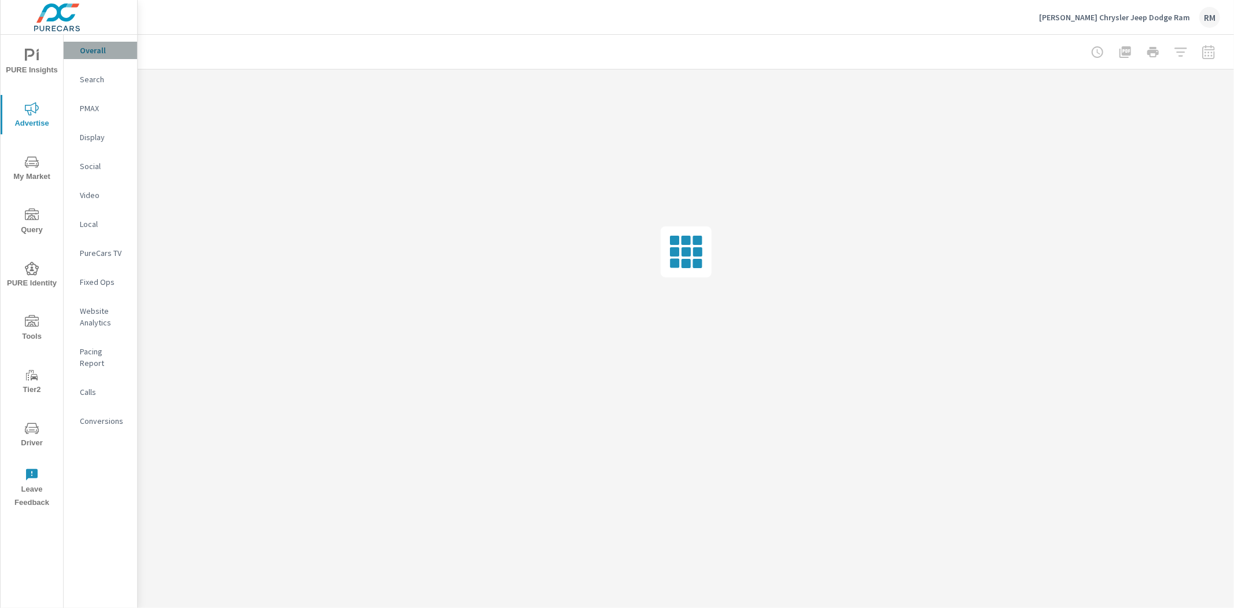
click at [108, 49] on p "Overall" at bounding box center [104, 51] width 48 height 12
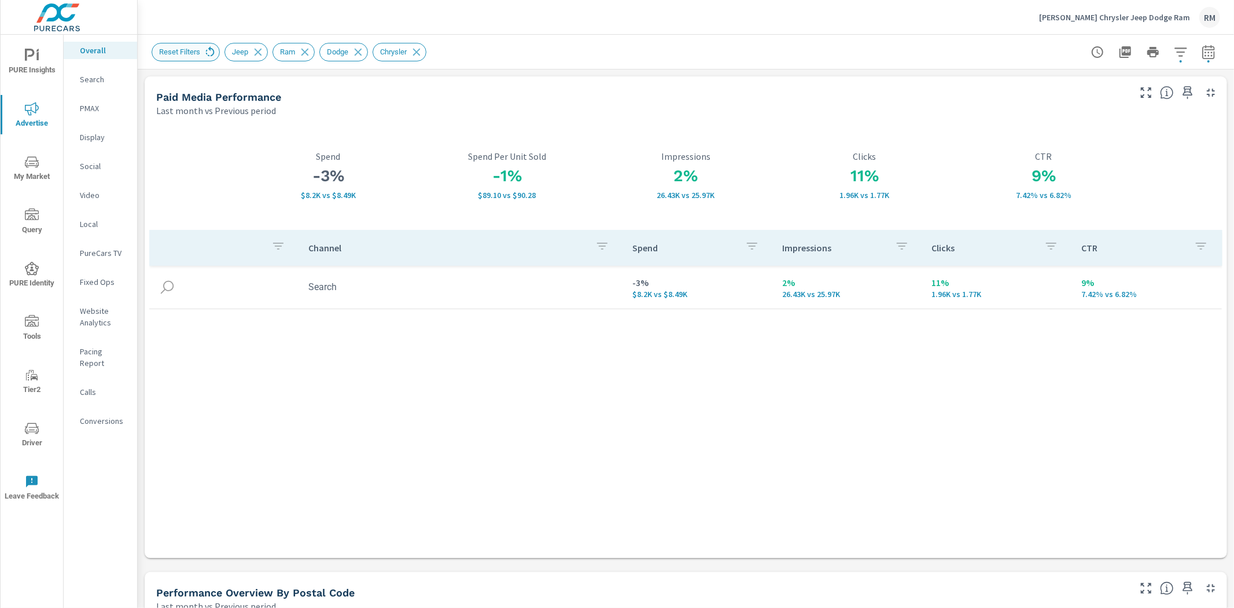
click at [209, 49] on icon at bounding box center [210, 52] width 13 height 13
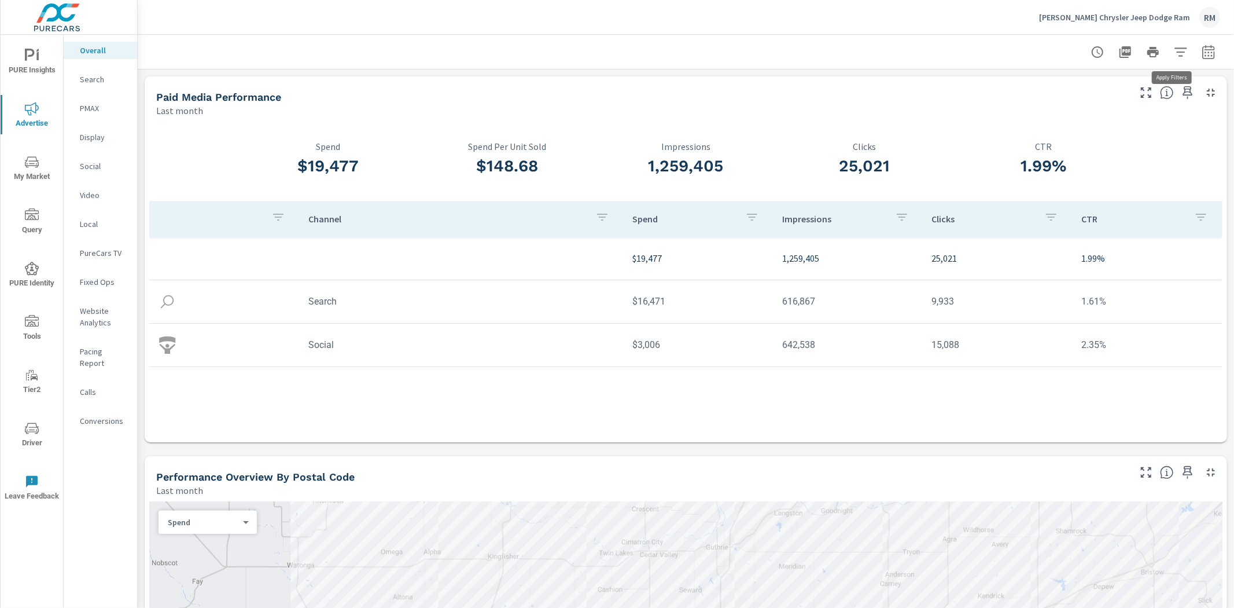
click at [1174, 57] on icon "button" at bounding box center [1181, 52] width 14 height 14
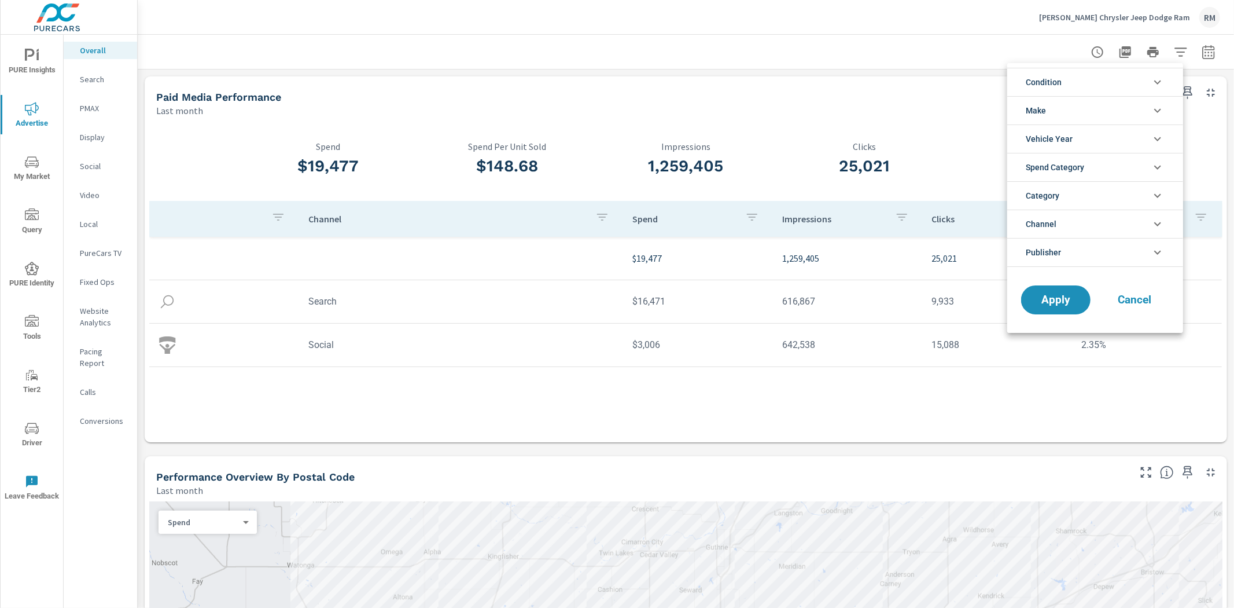
click at [1153, 197] on icon "filter options" at bounding box center [1158, 196] width 14 height 14
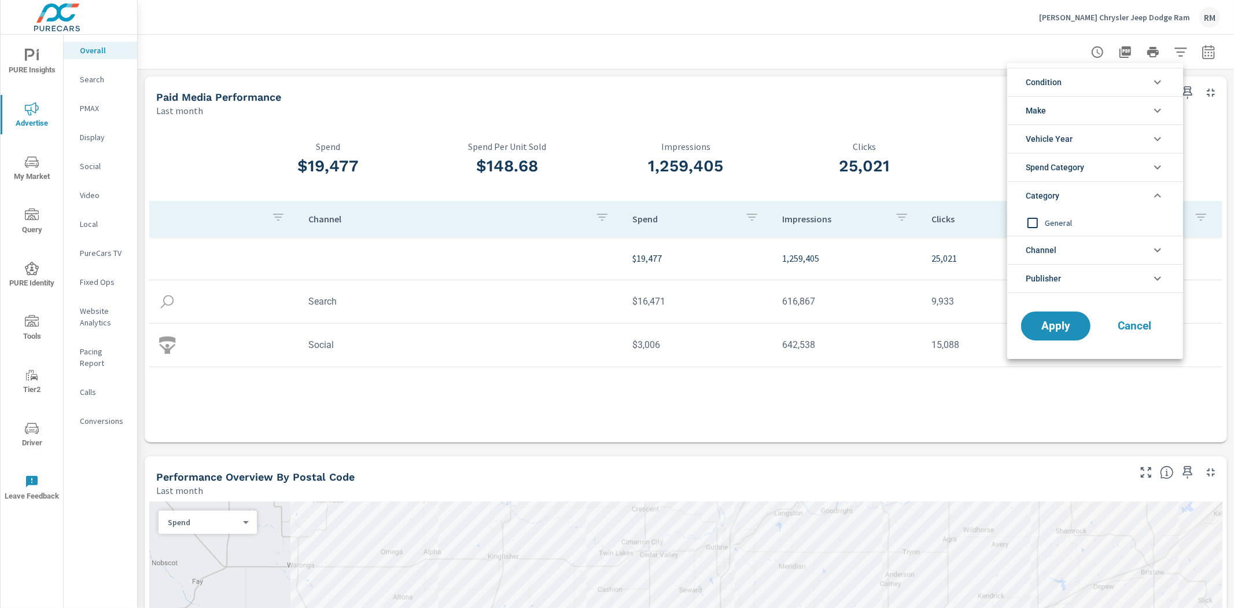
click at [1153, 197] on icon "filter options" at bounding box center [1158, 196] width 14 height 14
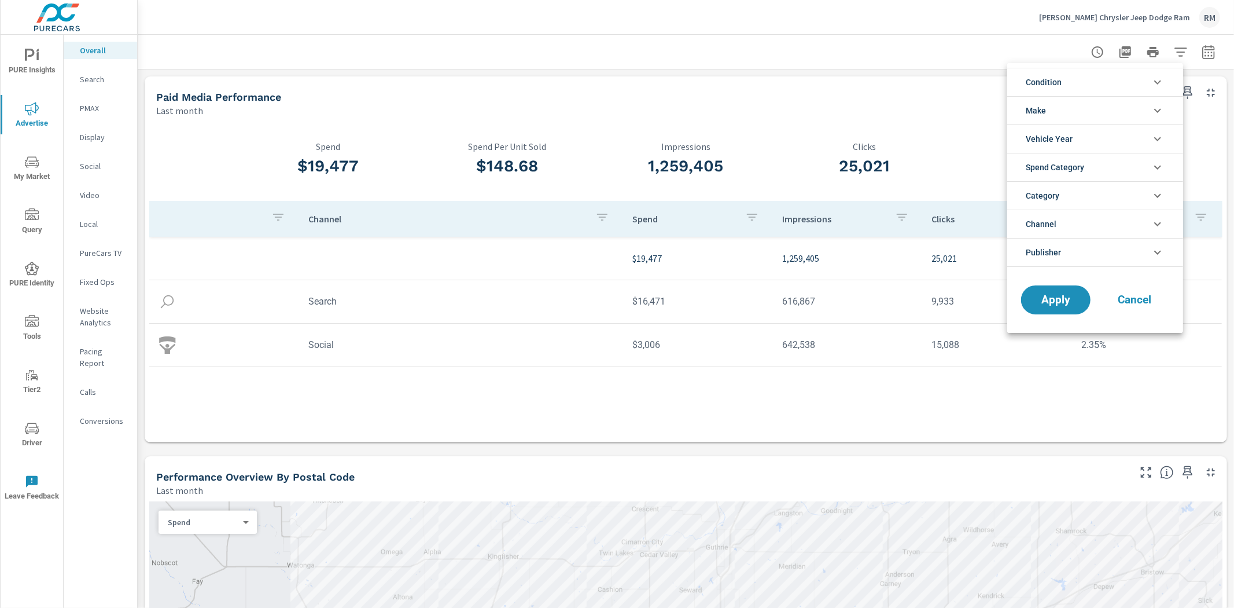
click at [1120, 88] on li "Condition" at bounding box center [1095, 82] width 176 height 28
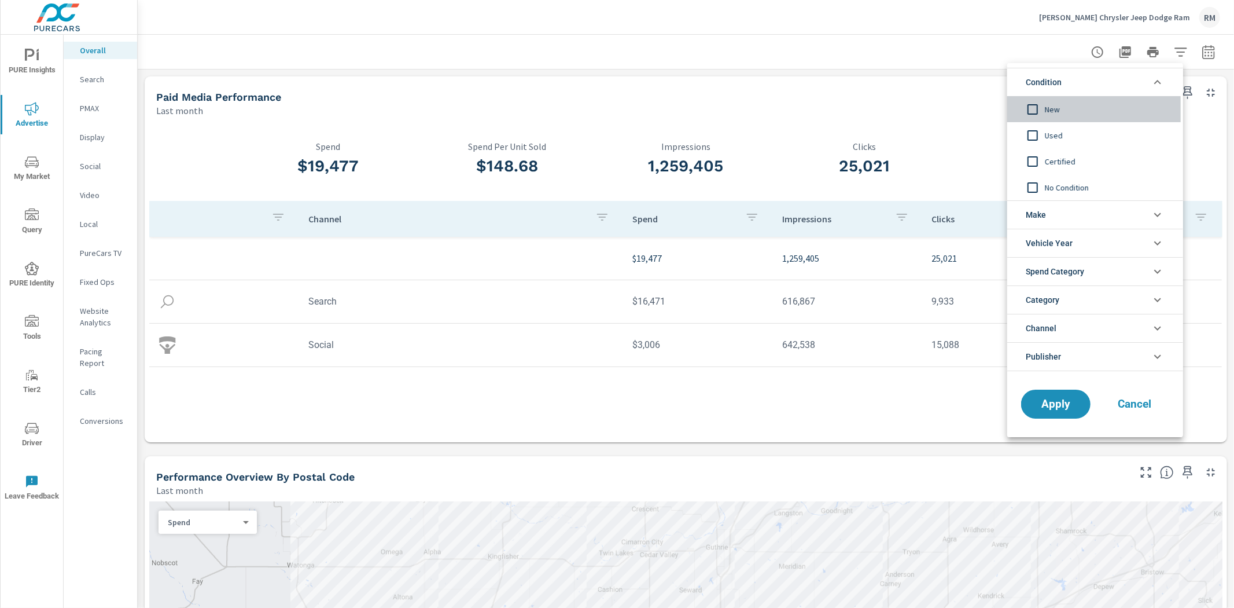
click at [1036, 112] on input "filter options" at bounding box center [1033, 109] width 24 height 24
click at [1077, 395] on button "Apply" at bounding box center [1056, 404] width 72 height 30
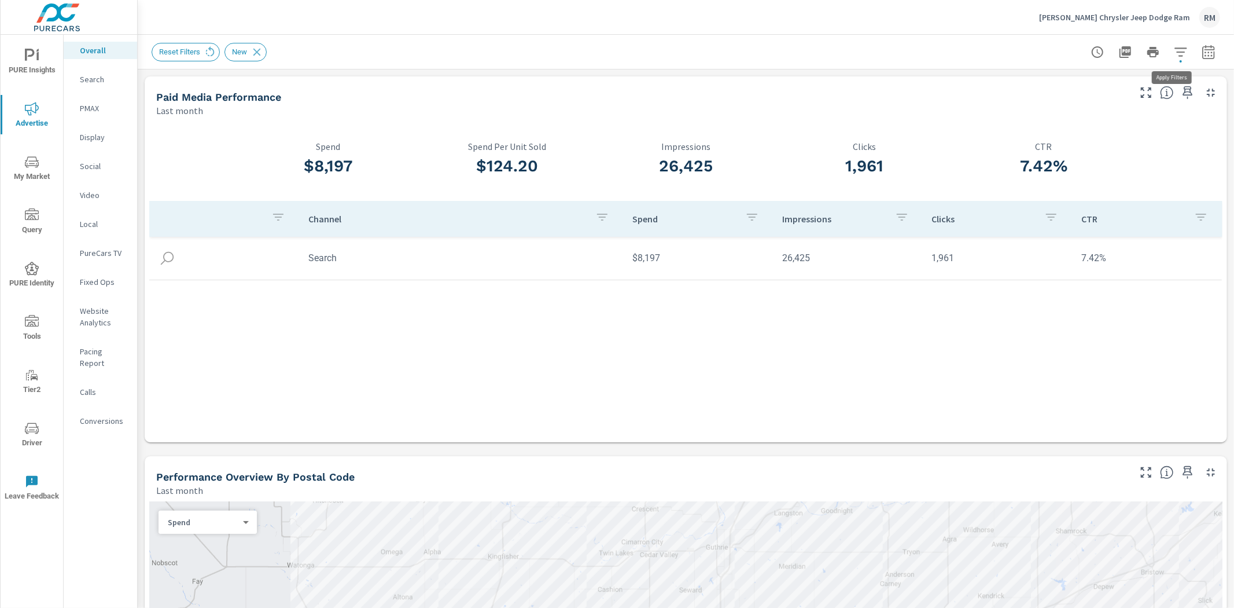
click at [1175, 55] on icon "button" at bounding box center [1181, 51] width 12 height 9
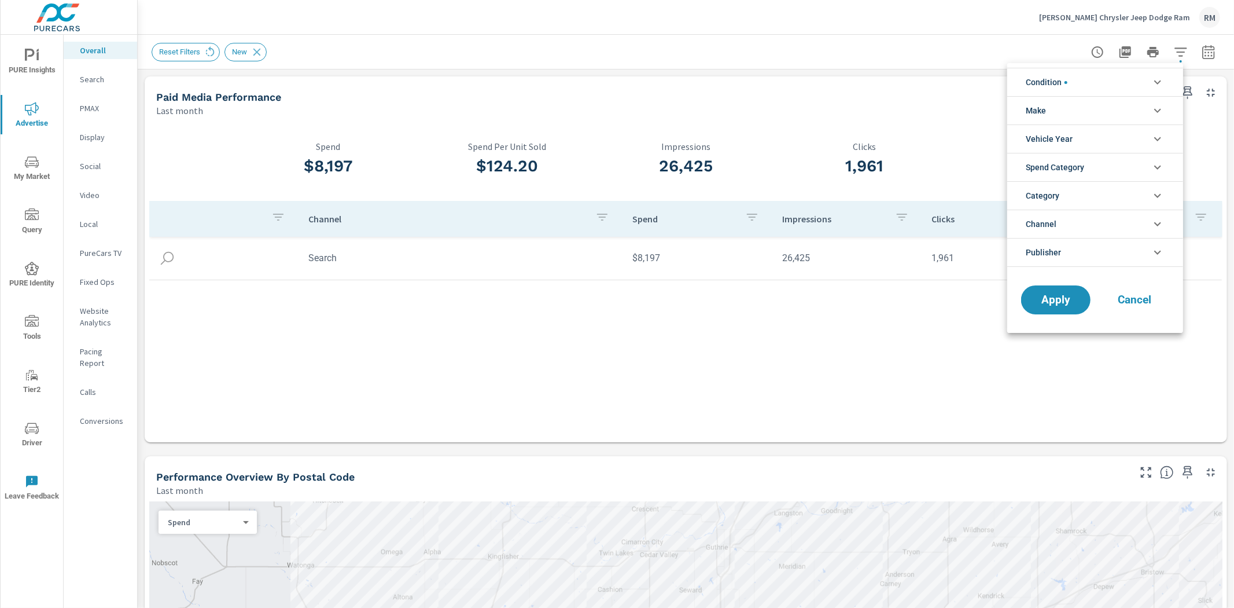
click at [1101, 83] on li "Condition" at bounding box center [1095, 82] width 176 height 28
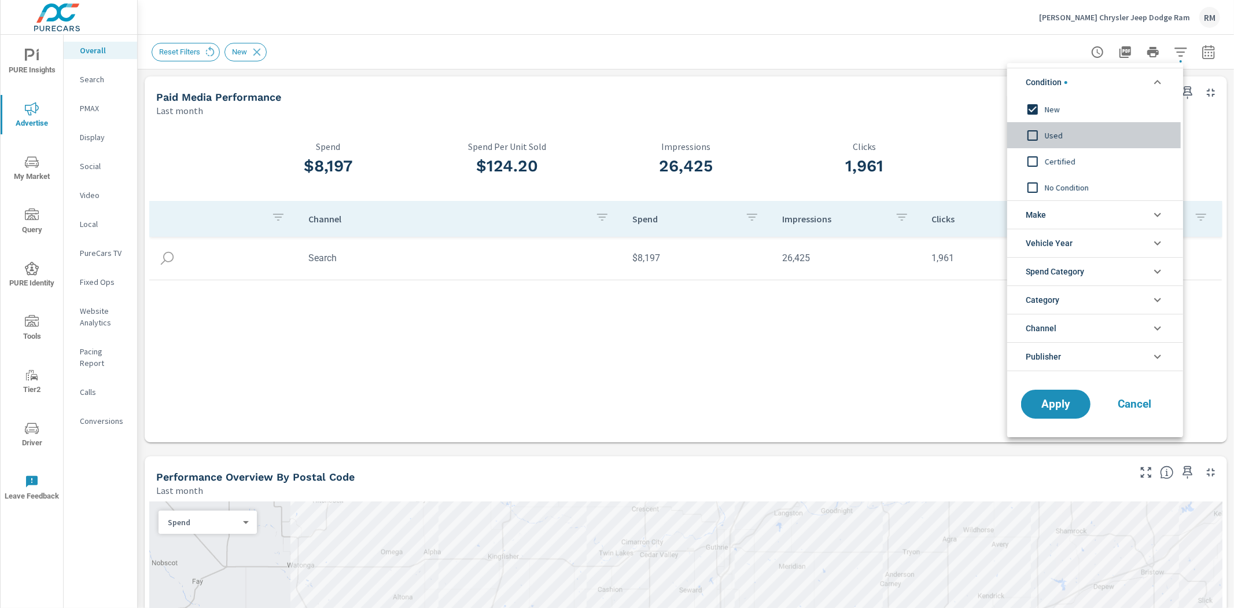
click at [1031, 135] on input "filter options" at bounding box center [1033, 135] width 24 height 24
click at [1036, 162] on input "filter options" at bounding box center [1033, 161] width 24 height 24
drag, startPoint x: 1069, startPoint y: 413, endPoint x: 1064, endPoint y: 409, distance: 7.0
click at [1068, 413] on button "Apply" at bounding box center [1056, 404] width 72 height 30
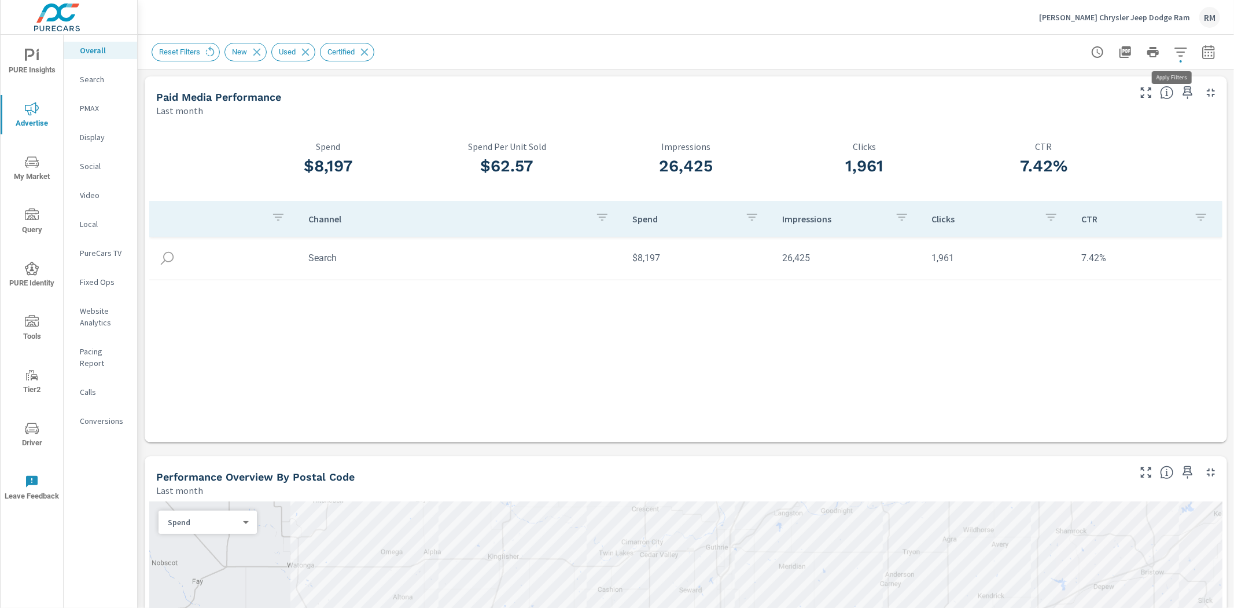
click at [1174, 58] on icon "button" at bounding box center [1181, 52] width 14 height 14
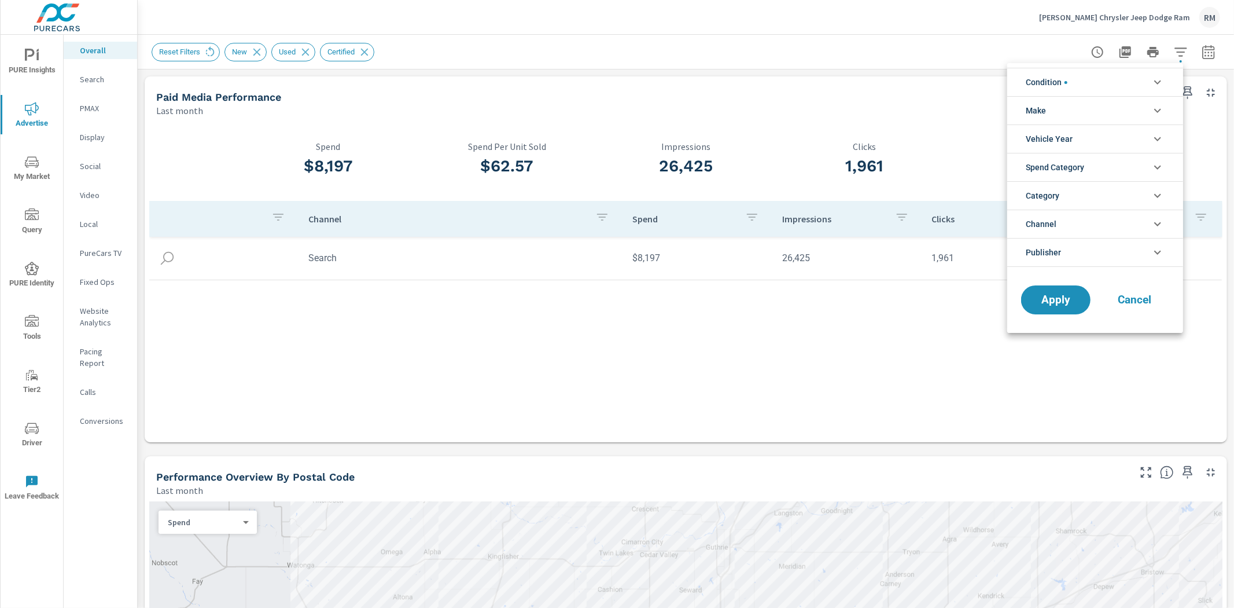
scroll to position [52, 0]
click at [1079, 79] on li "Condition" at bounding box center [1095, 82] width 176 height 28
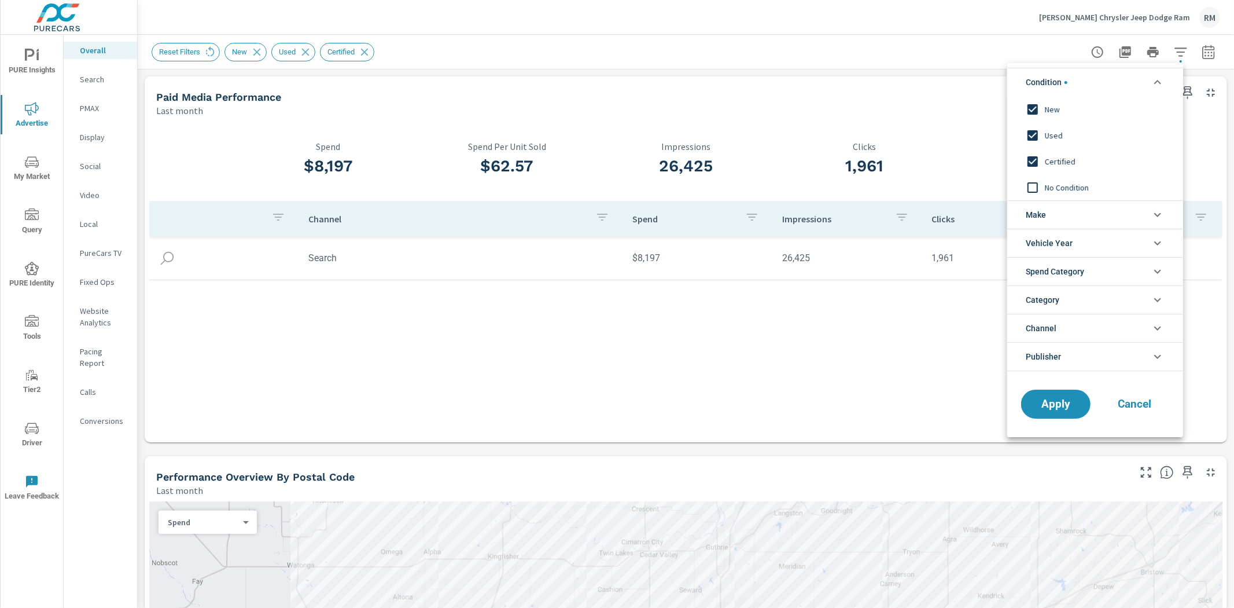
scroll to position [0, 0]
click at [1031, 159] on input "filter options" at bounding box center [1033, 161] width 24 height 24
click at [1032, 137] on input "filter options" at bounding box center [1033, 135] width 24 height 24
click at [1032, 112] on input "filter options" at bounding box center [1033, 109] width 24 height 24
click at [1057, 380] on div "Apply Cancel" at bounding box center [1095, 406] width 176 height 61
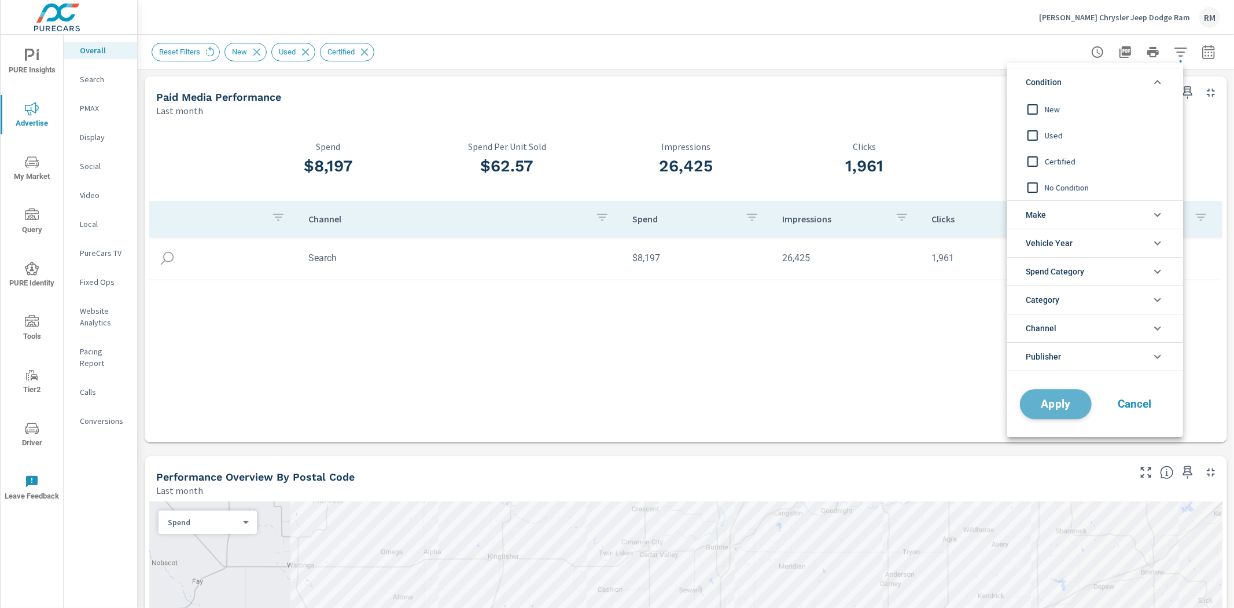
click at [1043, 409] on span "Apply" at bounding box center [1055, 404] width 47 height 11
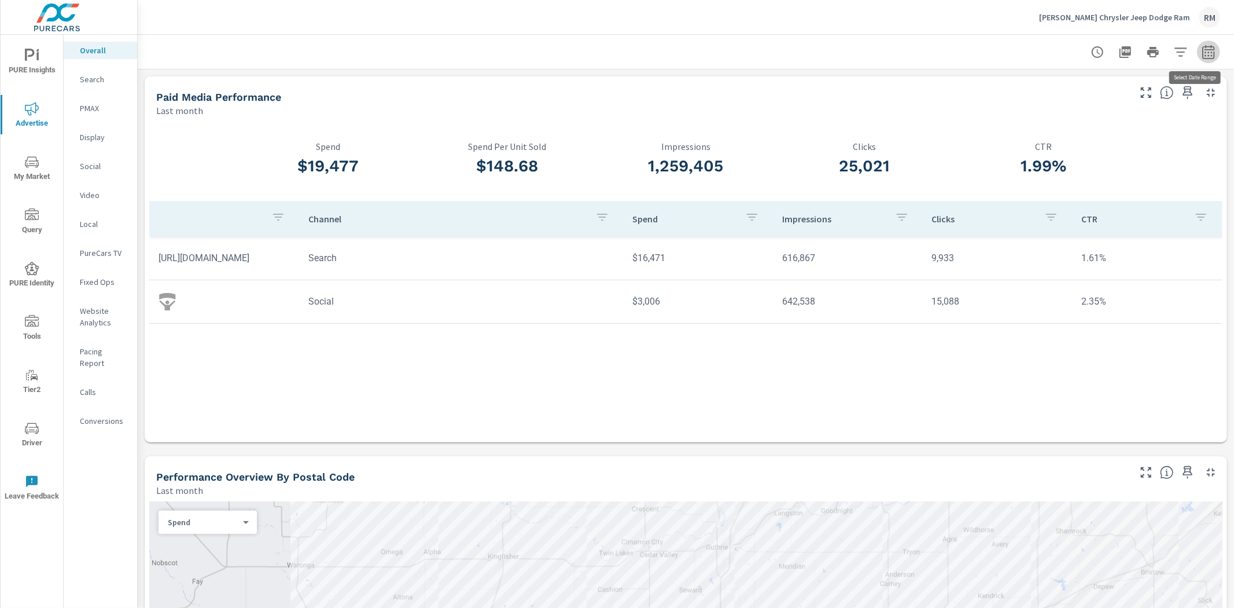
click at [1197, 57] on button "button" at bounding box center [1208, 52] width 23 height 23
select select "Last month"
click at [1109, 131] on p "+ Add comparison" at bounding box center [1118, 130] width 148 height 14
select select "Previous period"
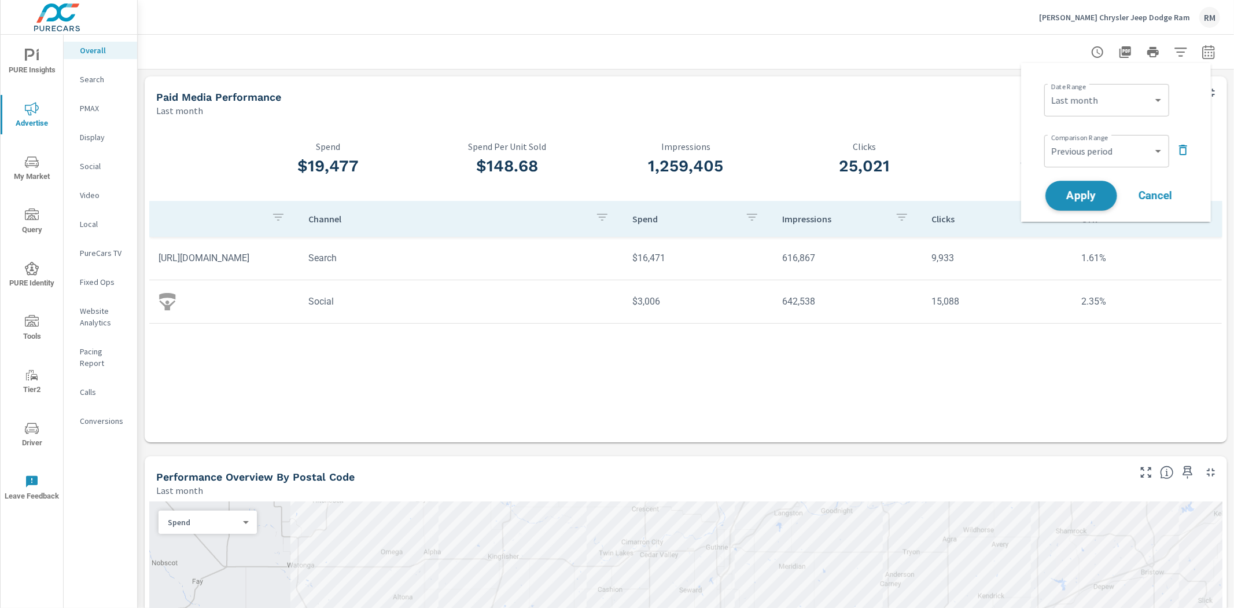
click at [1100, 197] on span "Apply" at bounding box center [1081, 195] width 47 height 11
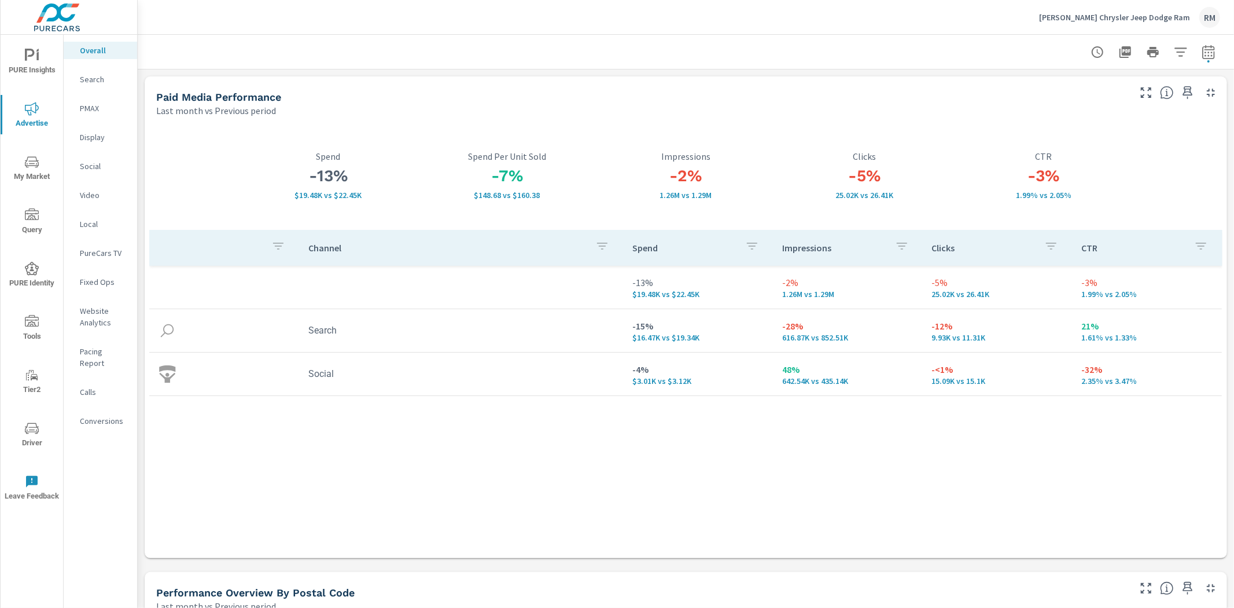
click at [27, 168] on icon "nav menu" at bounding box center [32, 162] width 14 height 14
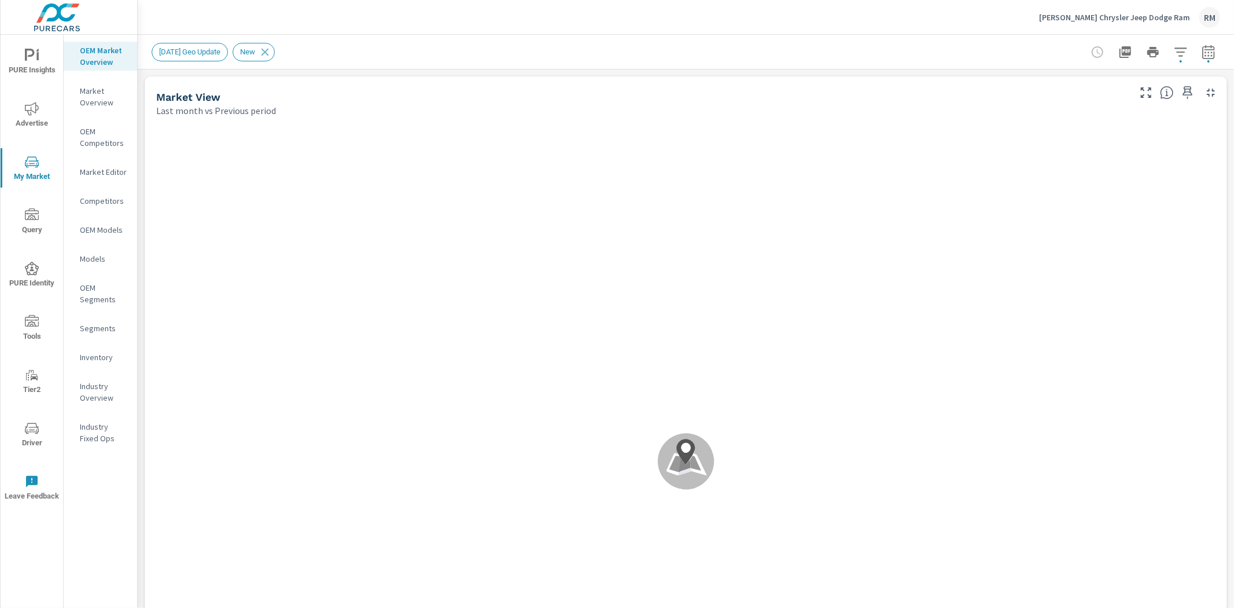
scroll to position [1, 0]
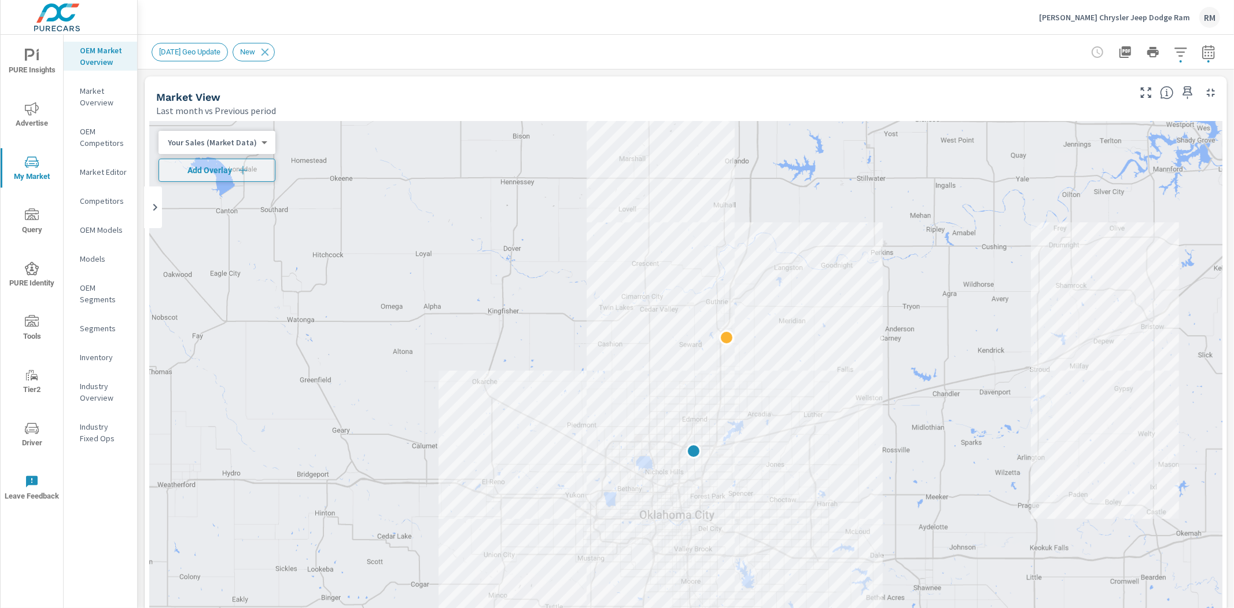
click at [90, 108] on p "Market Overview" at bounding box center [104, 96] width 48 height 23
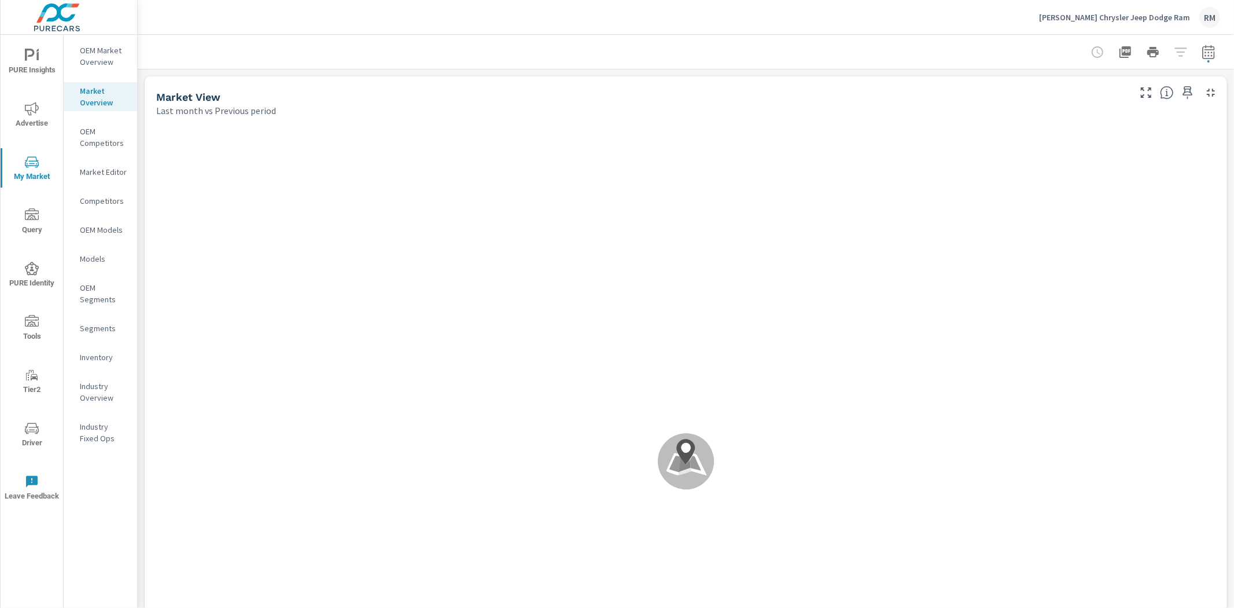
scroll to position [1, 0]
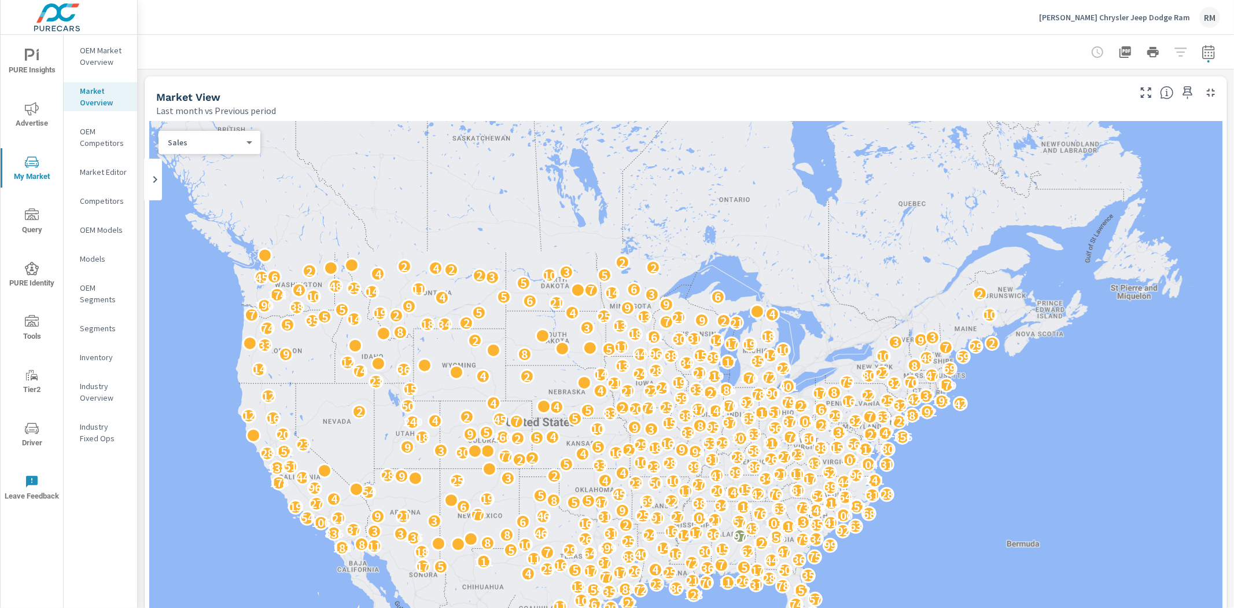
click at [116, 145] on p "OEM Competitors" at bounding box center [104, 137] width 48 height 23
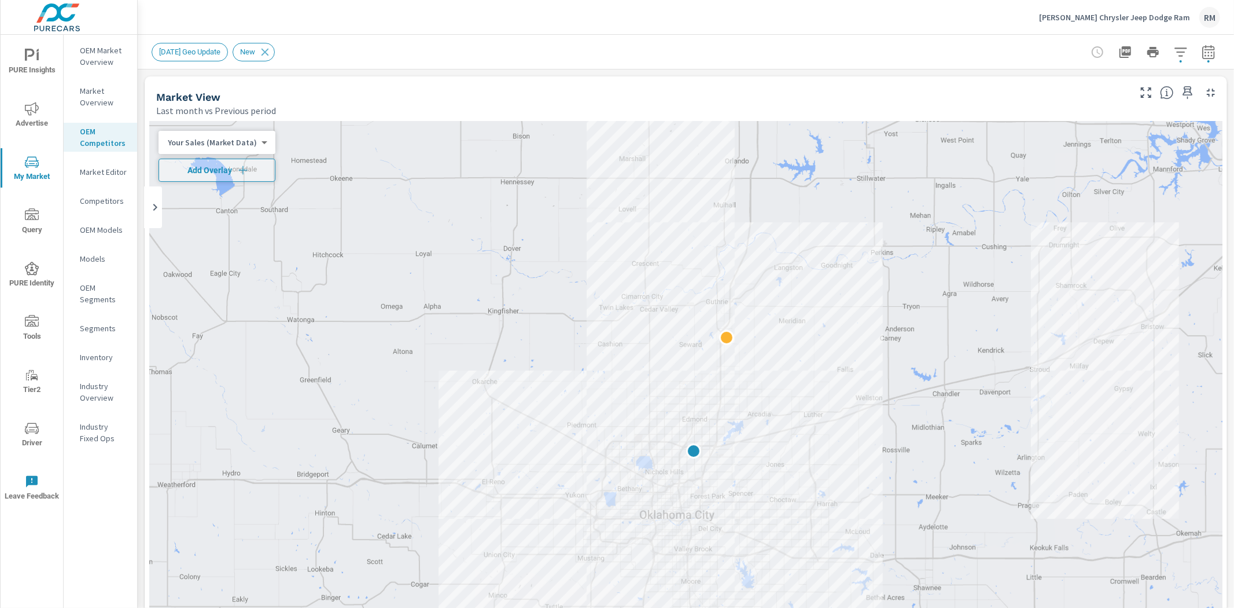
click at [79, 52] on div "OEM Market Overview" at bounding box center [100, 56] width 73 height 29
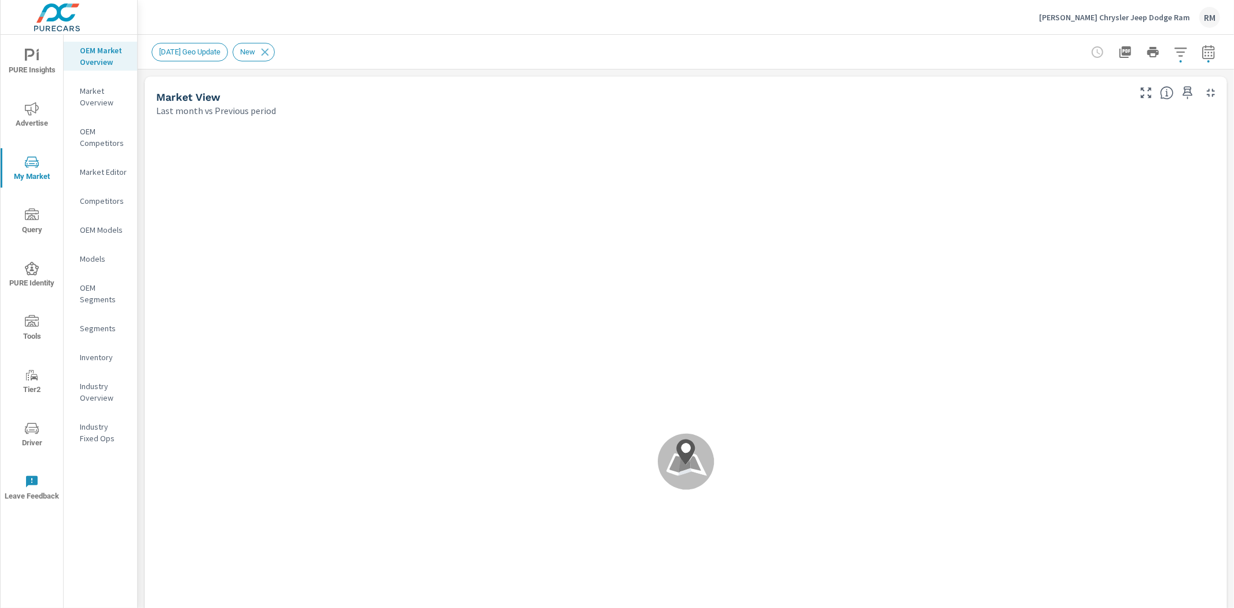
scroll to position [1, 0]
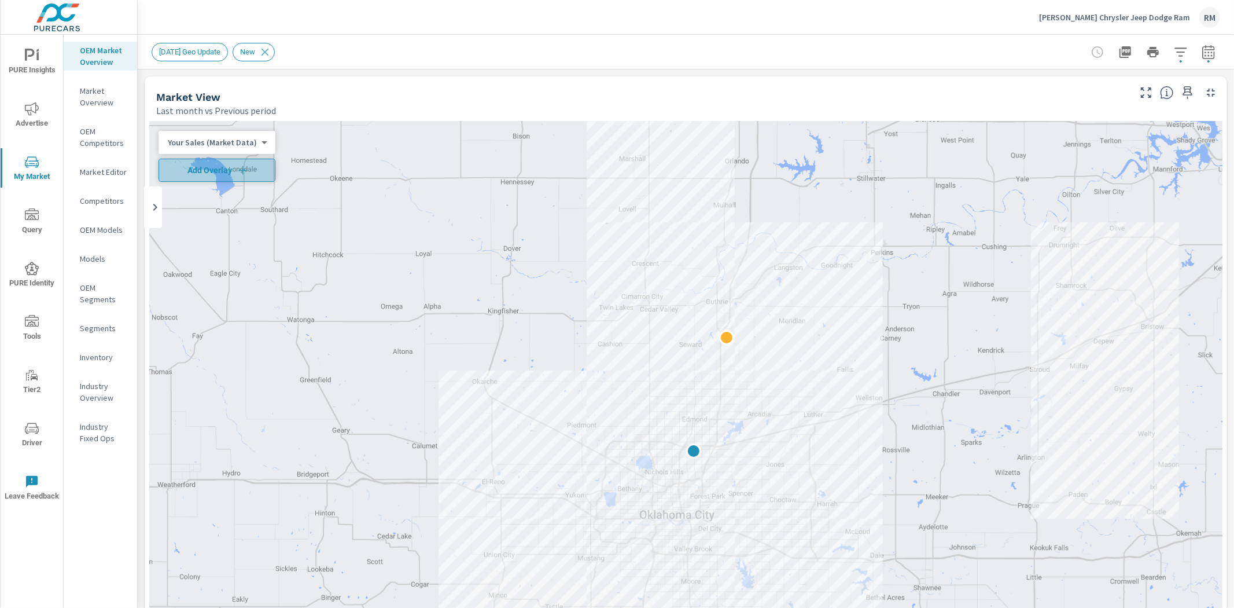
click at [230, 174] on span "Add Overlay" at bounding box center [217, 170] width 106 height 12
click at [237, 169] on body "PURE Insights Advertise My Market Query PURE Identity Tools Tier2 Driver Leave …" at bounding box center [617, 304] width 1234 height 608
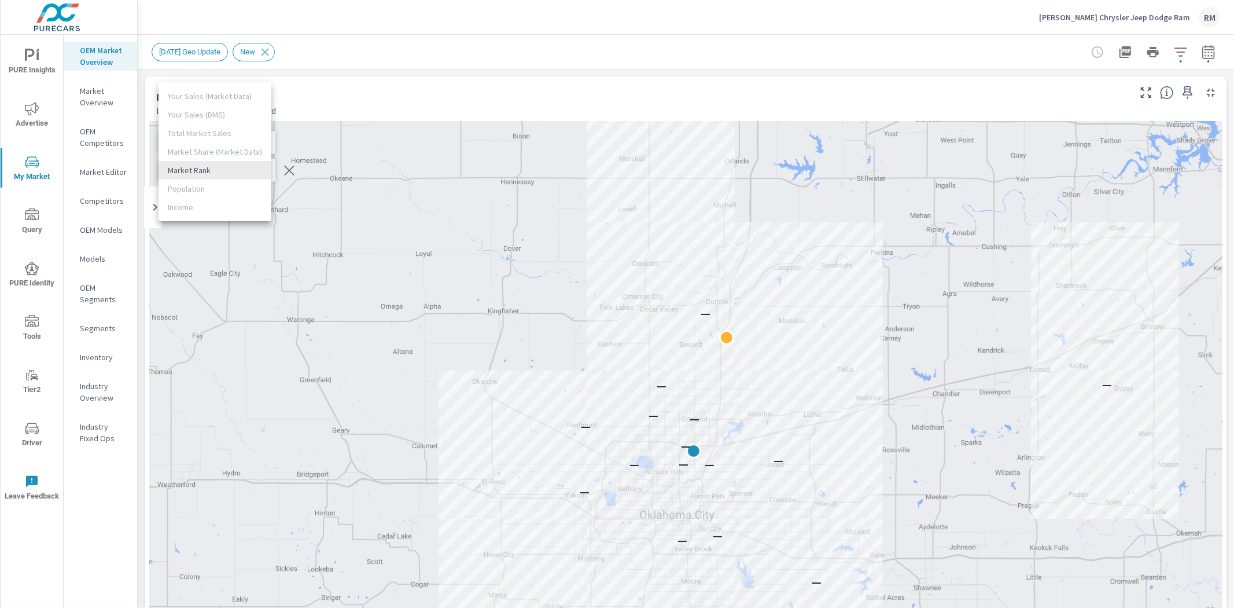
click at [237, 169] on li "Market Rank" at bounding box center [215, 170] width 113 height 19
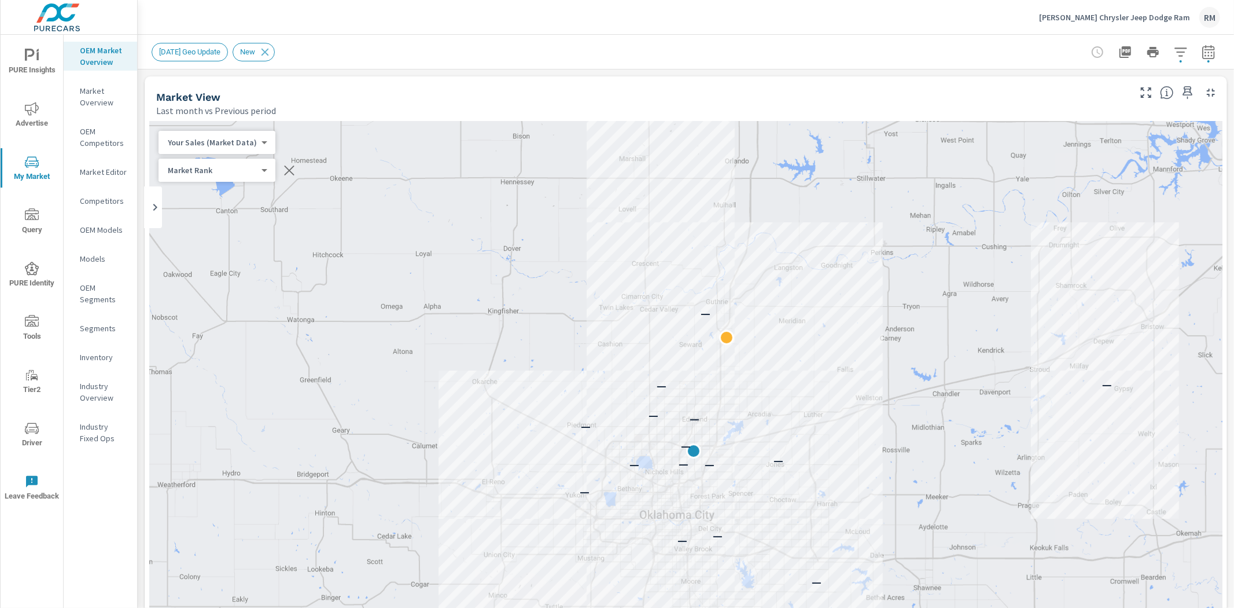
click at [529, 266] on div "— — — — — — — — — — — — — — — — — — —" at bounding box center [685, 443] width 1073 height 643
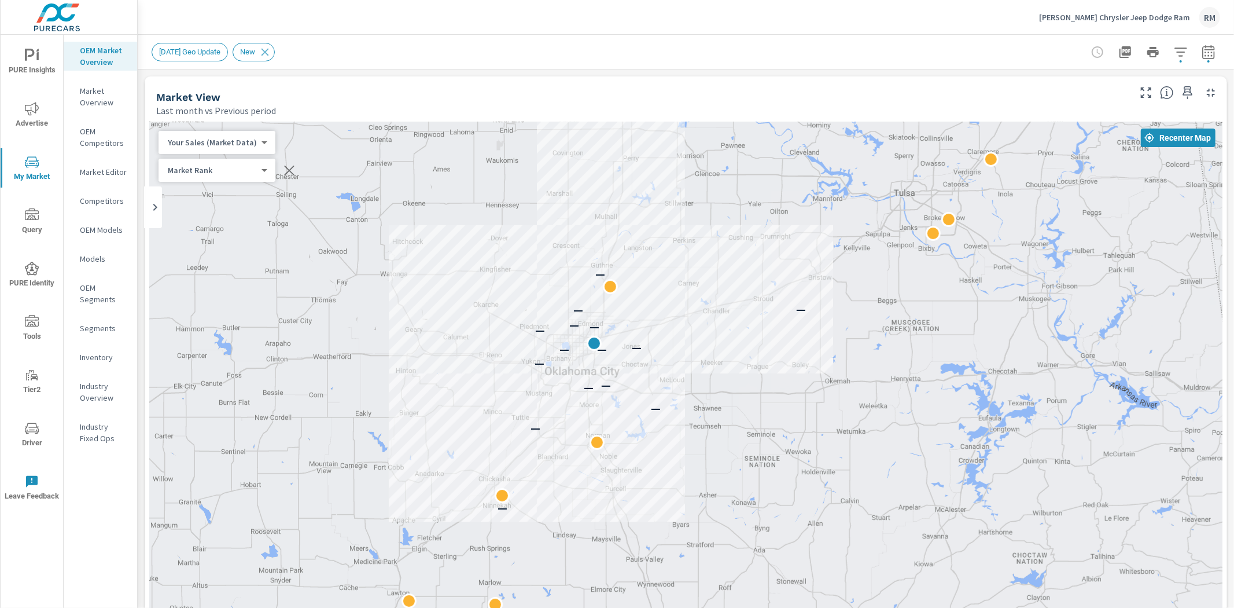
drag, startPoint x: 519, startPoint y: 293, endPoint x: 507, endPoint y: 269, distance: 27.2
click at [507, 269] on div "— — — — — — — — — — — — — — —" at bounding box center [685, 443] width 1073 height 643
click at [214, 166] on body "PURE Insights Advertise My Market Query PURE Identity Tools Tier2 Driver Leave …" at bounding box center [617, 304] width 1234 height 608
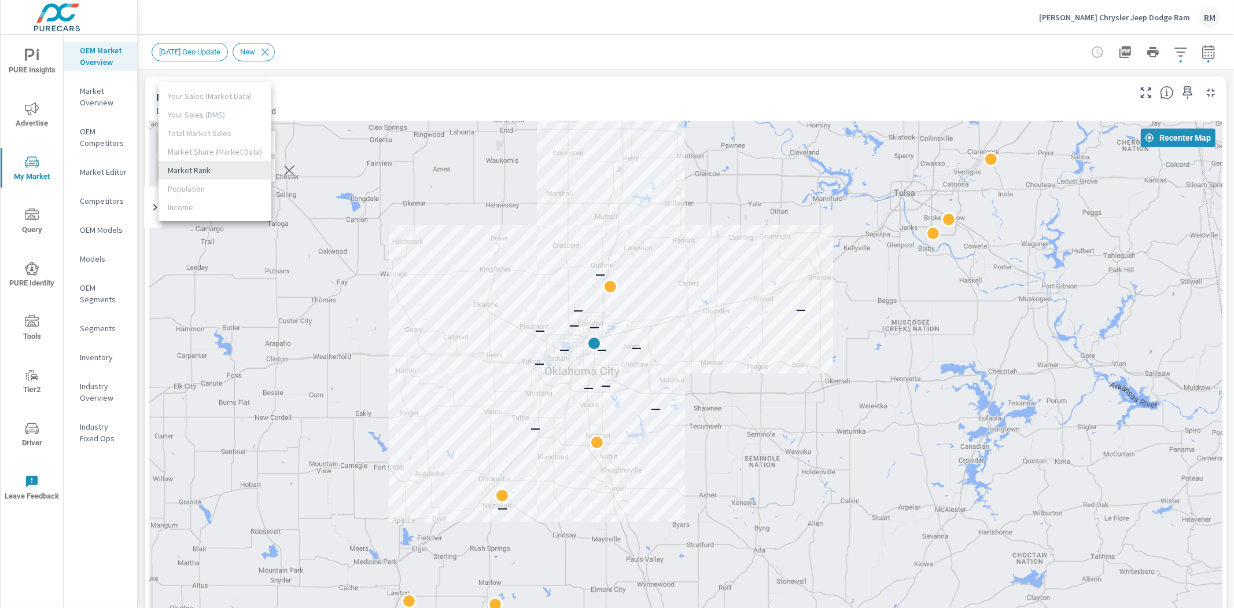
click at [214, 145] on ul "Your Sales (Market Data) Your Sales (DMS) Total Market Sales Market Share (Mark…" at bounding box center [215, 151] width 113 height 139
click at [212, 167] on li "Market Rank" at bounding box center [215, 170] width 113 height 19
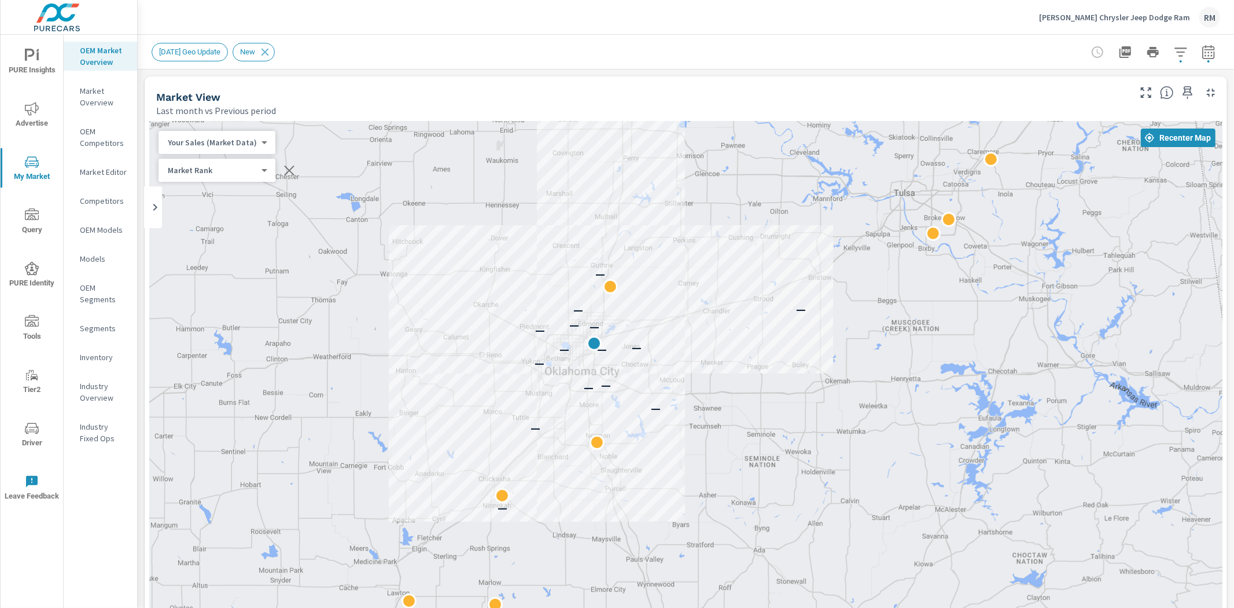
click at [245, 147] on body "PURE Insights Advertise My Market Query PURE Identity Tools Tier2 Driver Leave …" at bounding box center [617, 304] width 1234 height 608
click at [246, 211] on li "Market Rank" at bounding box center [215, 216] width 113 height 19
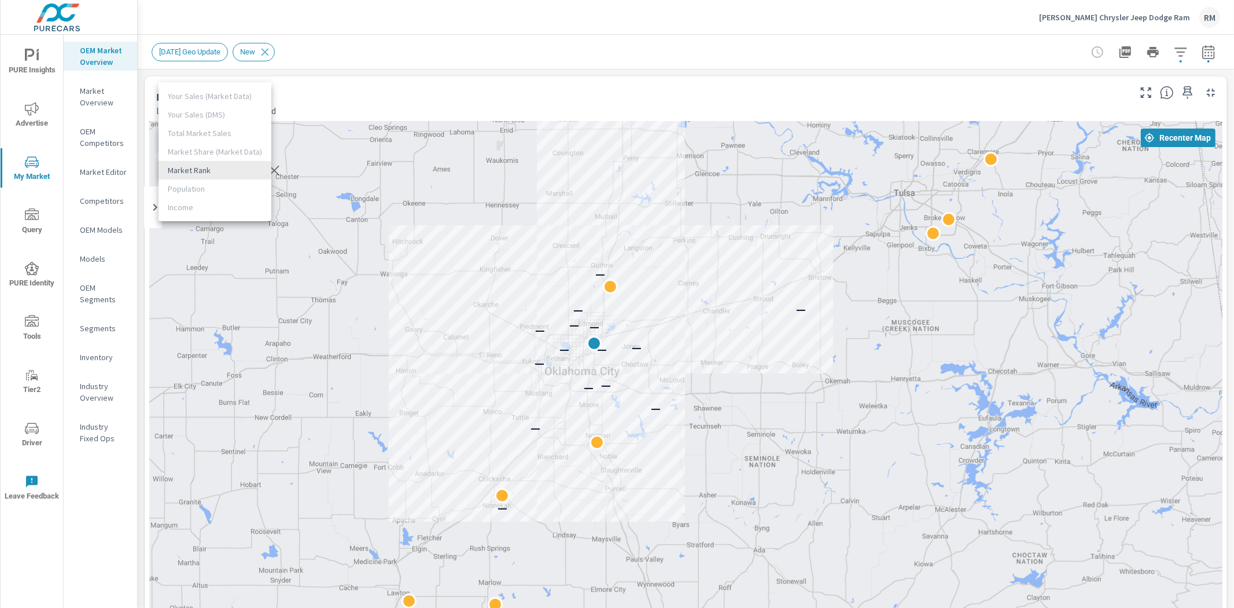
click at [244, 174] on body "PURE Insights Advertise My Market Query PURE Identity Tools Tier2 Driver Leave …" at bounding box center [617, 304] width 1234 height 608
click at [244, 174] on li "Market Rank" at bounding box center [215, 170] width 113 height 19
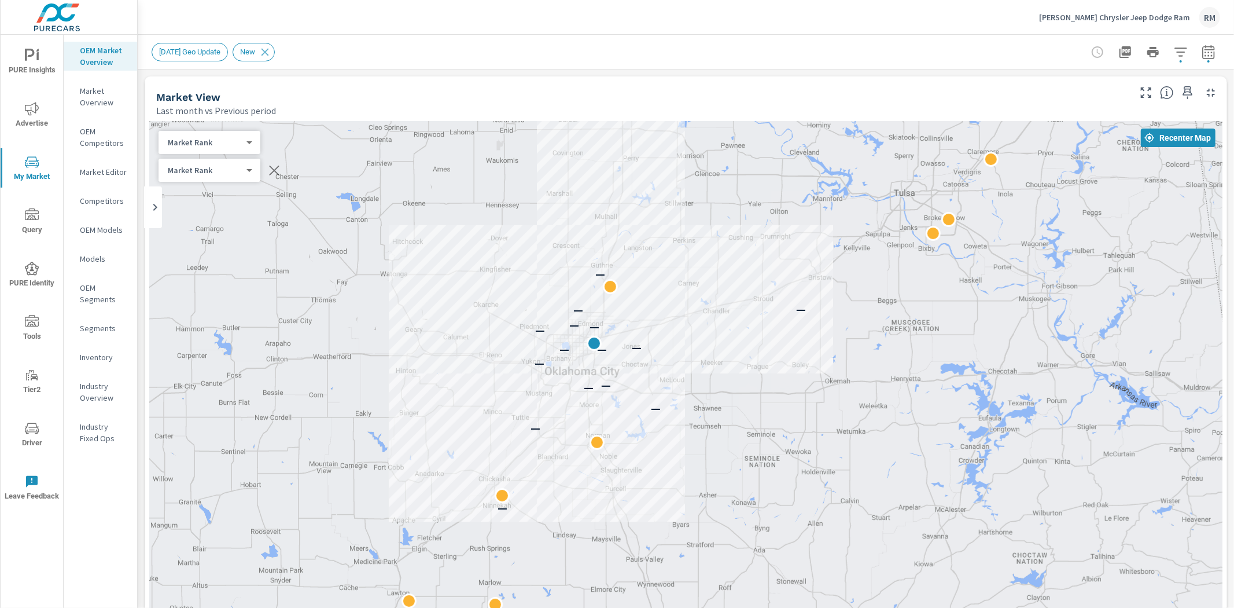
click at [234, 146] on body "PURE Insights Advertise My Market Query PURE Identity Tools Tier2 Driver Leave …" at bounding box center [617, 304] width 1234 height 608
click at [241, 68] on li "Your Sales (Market Data)" at bounding box center [215, 68] width 113 height 19
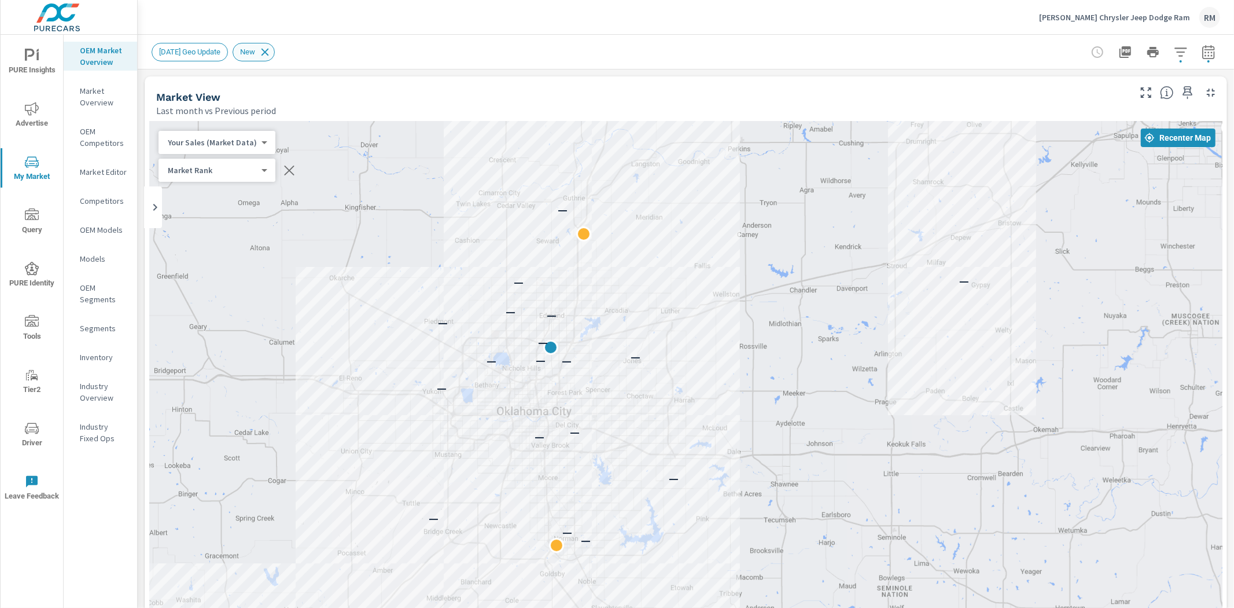
click at [271, 52] on icon at bounding box center [265, 52] width 13 height 13
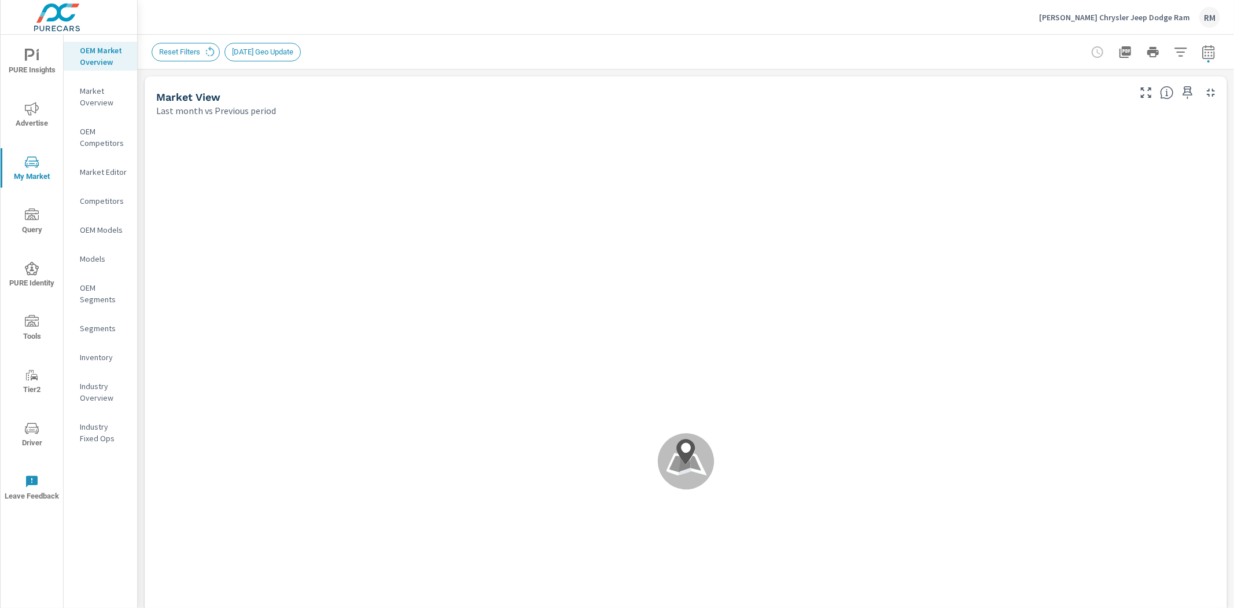
scroll to position [1, 0]
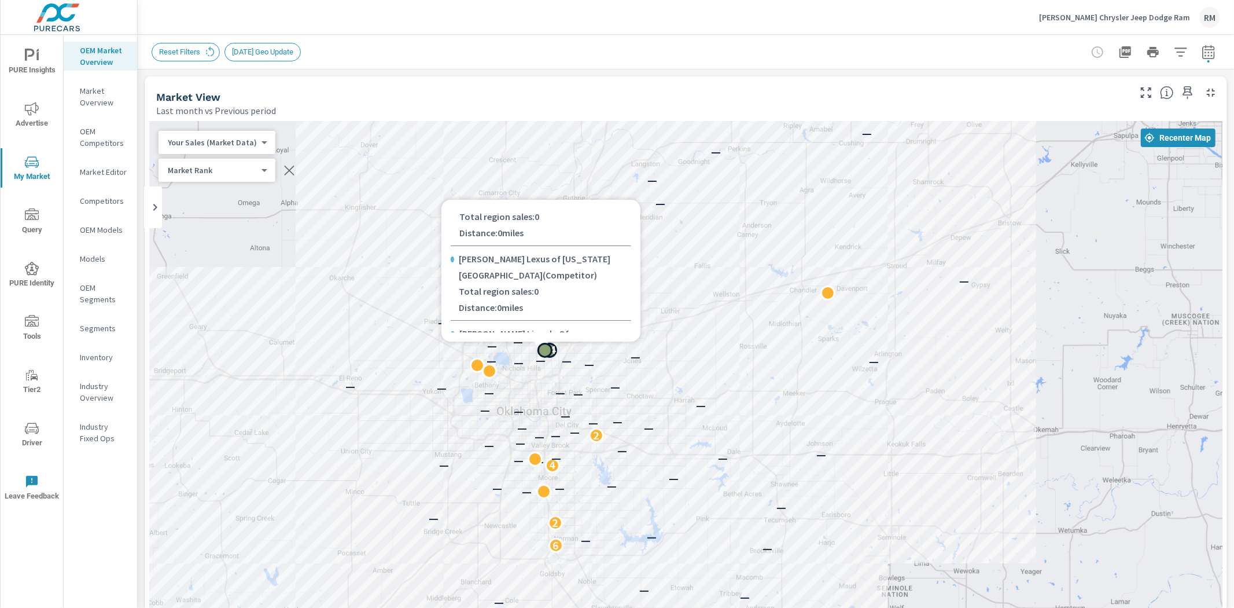
scroll to position [579, 0]
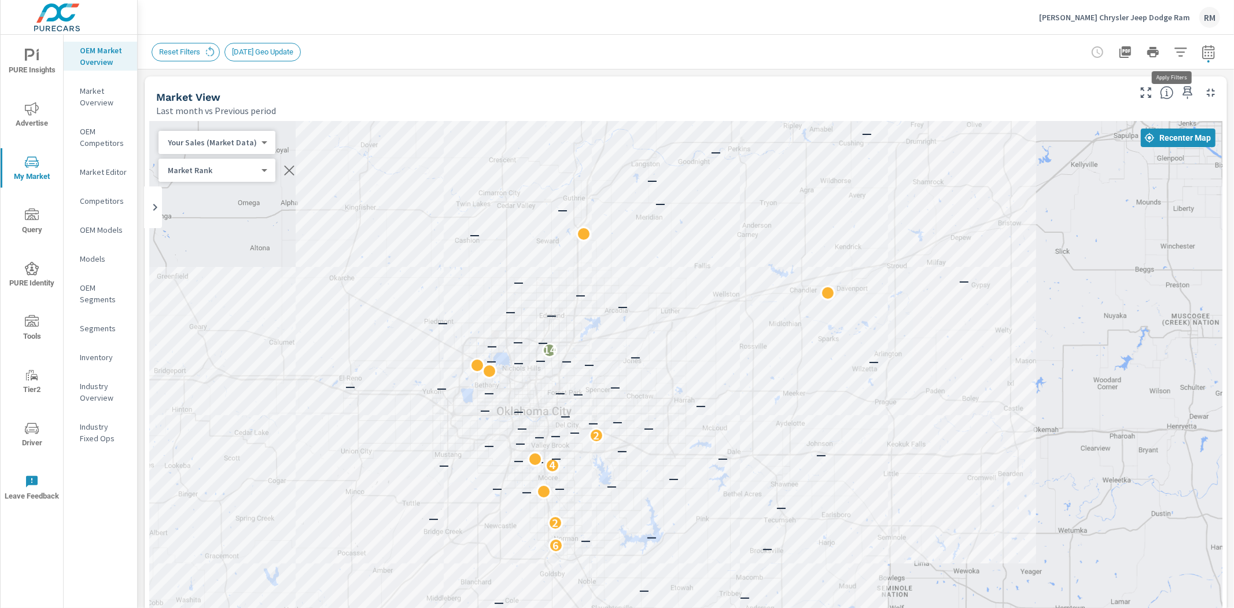
click at [1169, 53] on button "button" at bounding box center [1180, 52] width 23 height 23
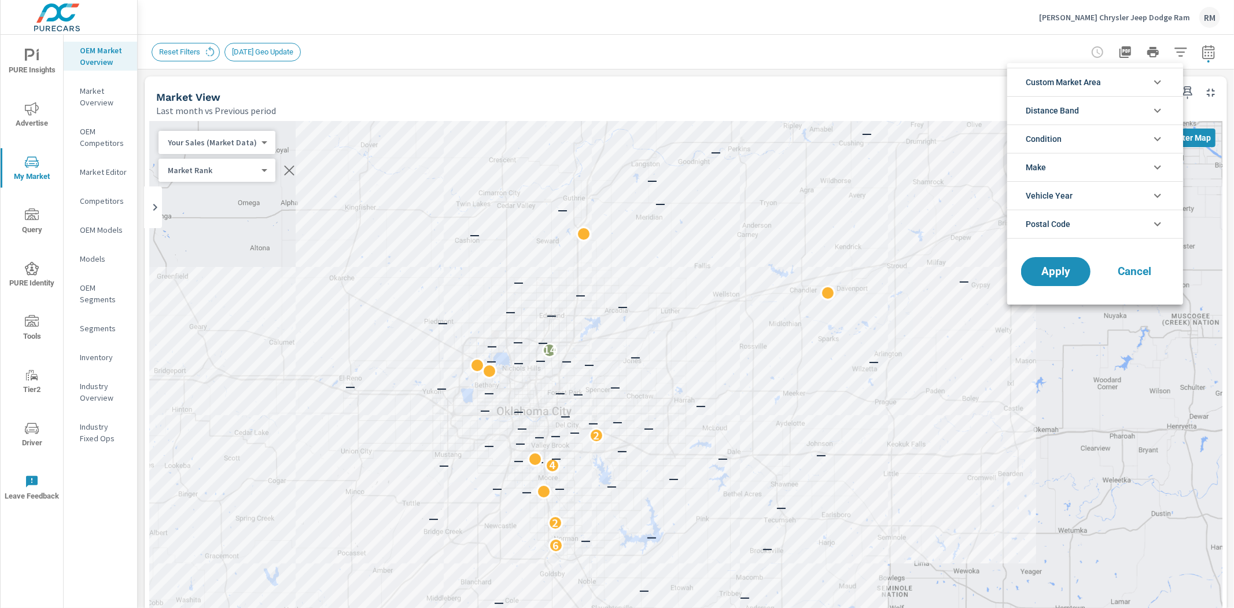
scroll to position [90, 0]
click at [1084, 161] on li "Make" at bounding box center [1095, 167] width 176 height 28
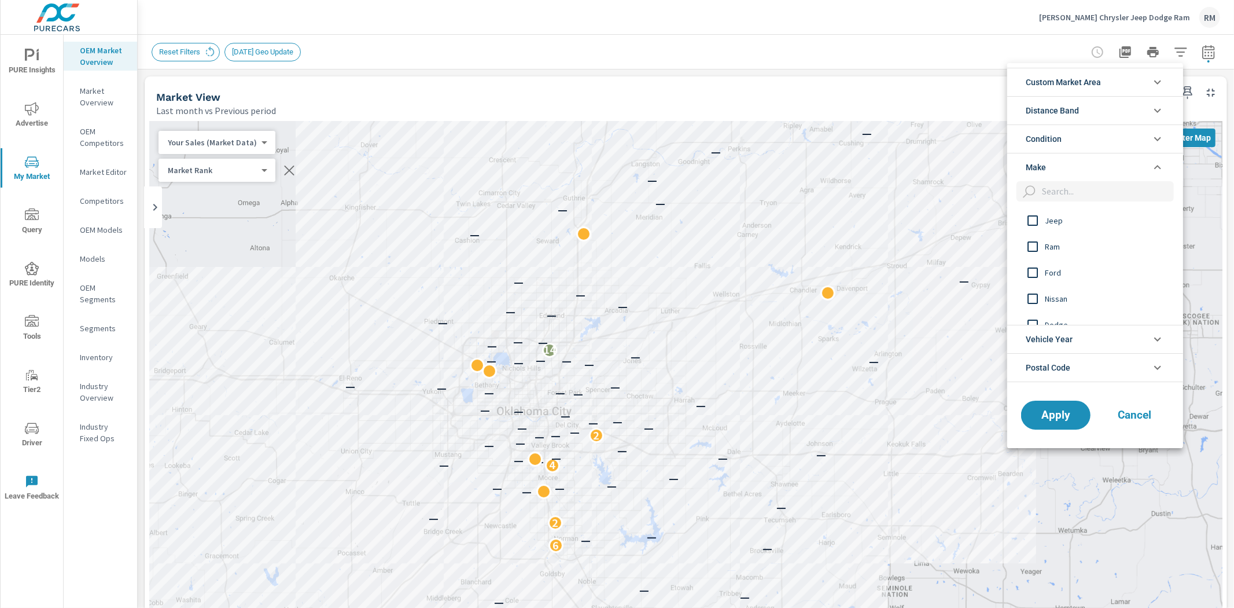
click at [1032, 226] on input "filter options" at bounding box center [1033, 220] width 24 height 24
click at [1028, 251] on input "filter options" at bounding box center [1033, 246] width 24 height 24
click at [1033, 263] on input "filter options" at bounding box center [1033, 260] width 24 height 24
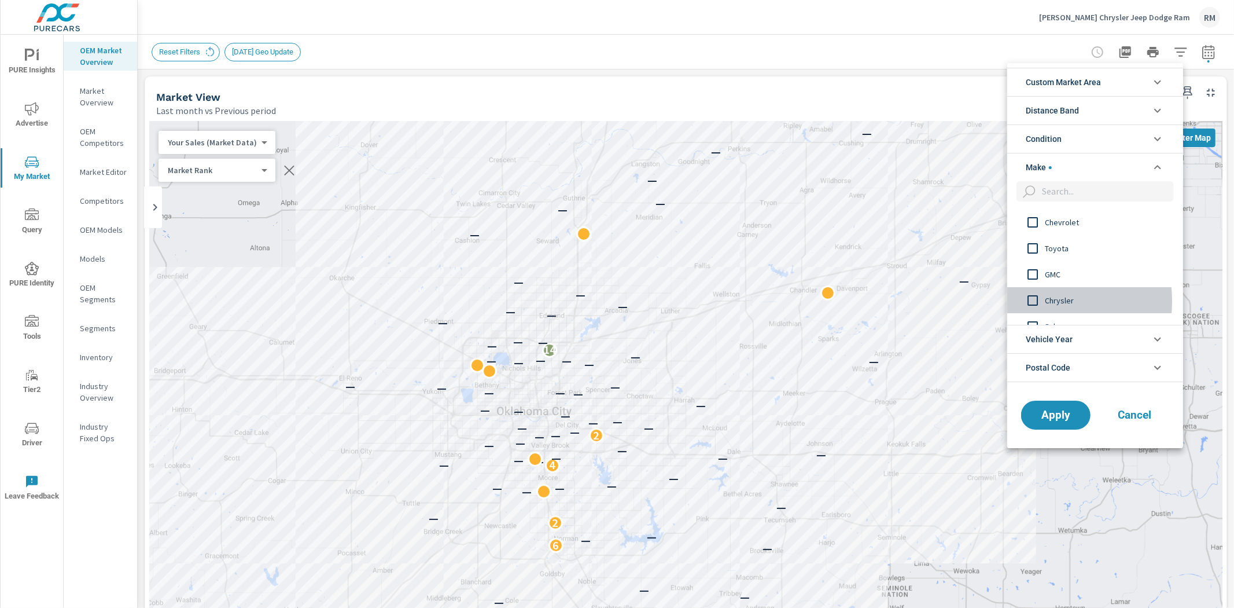
click at [1033, 301] on input "filter options" at bounding box center [1033, 300] width 24 height 24
click at [1059, 431] on div "Apply Cancel" at bounding box center [1095, 417] width 176 height 61
drag, startPoint x: 1050, startPoint y: 418, endPoint x: 1042, endPoint y: 385, distance: 34.1
click at [1048, 415] on span "Apply" at bounding box center [1056, 415] width 46 height 10
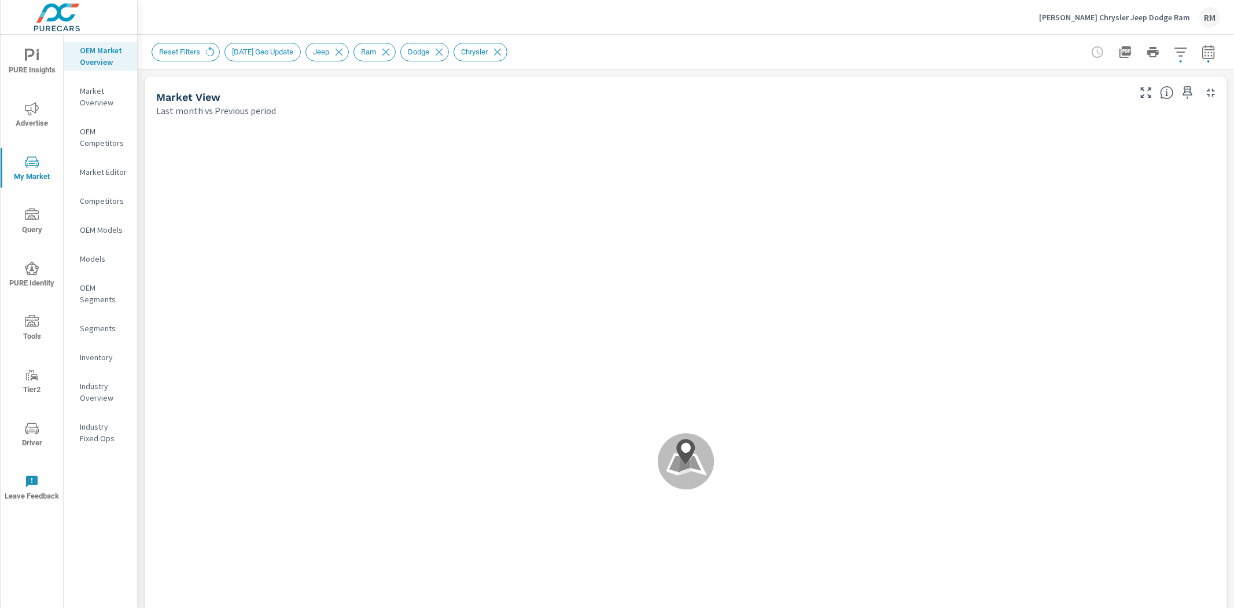
scroll to position [1, 0]
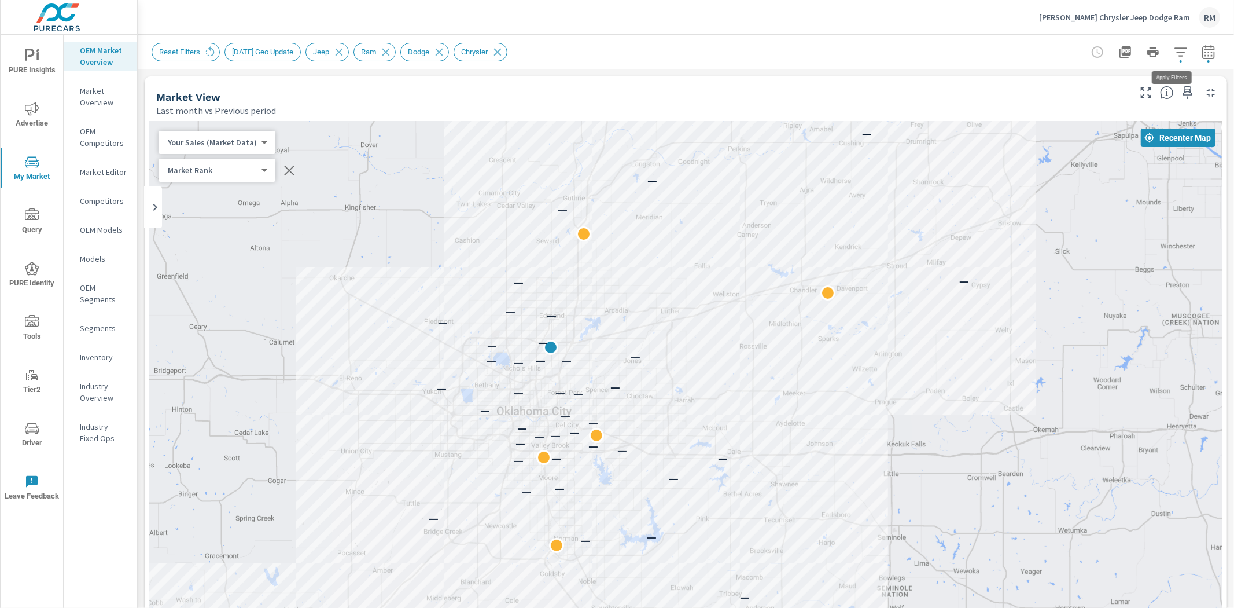
click at [1175, 47] on icon "button" at bounding box center [1181, 51] width 12 height 9
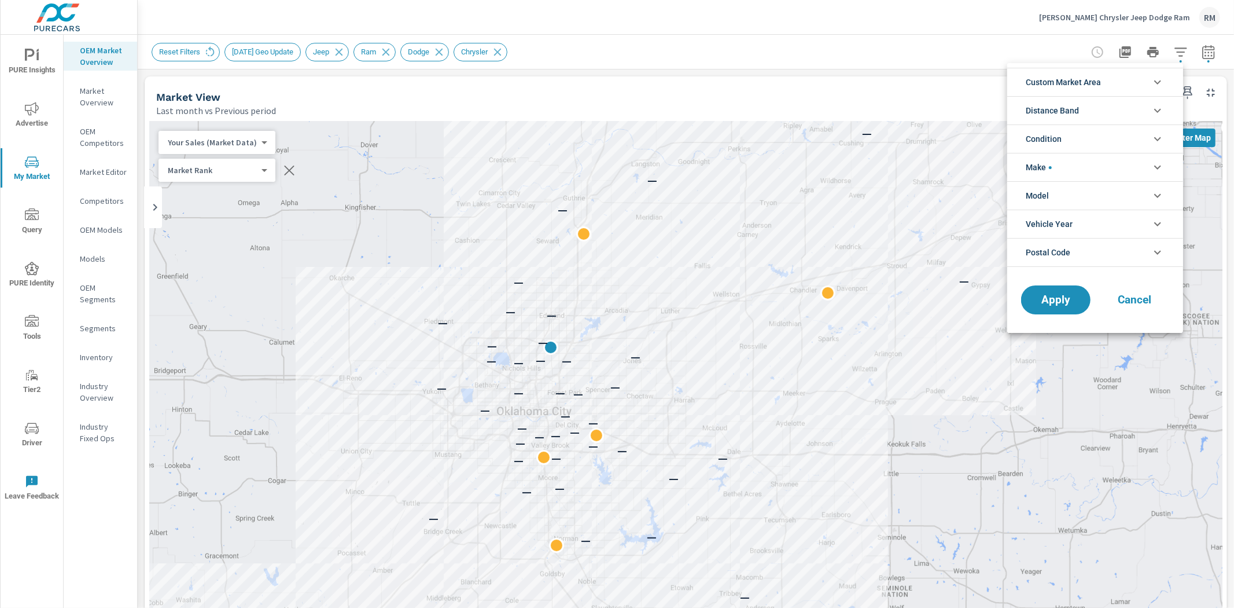
scroll to position [117, 0]
click at [1101, 168] on li "Make" at bounding box center [1095, 167] width 176 height 28
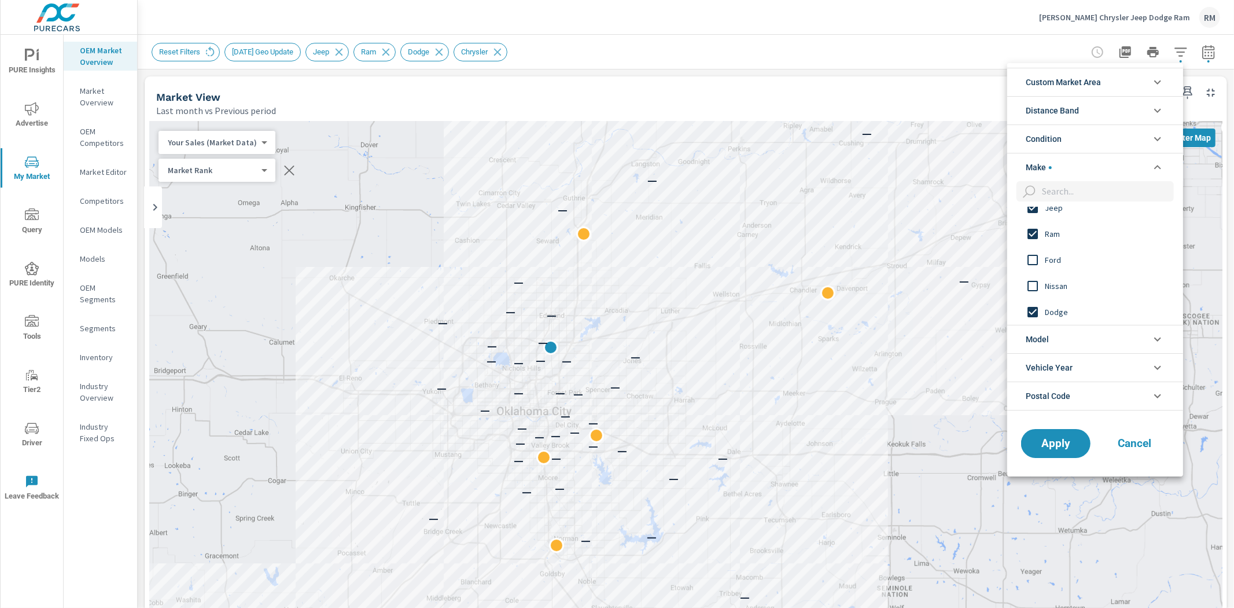
scroll to position [0, 0]
click at [1201, 60] on div at bounding box center [617, 304] width 1234 height 608
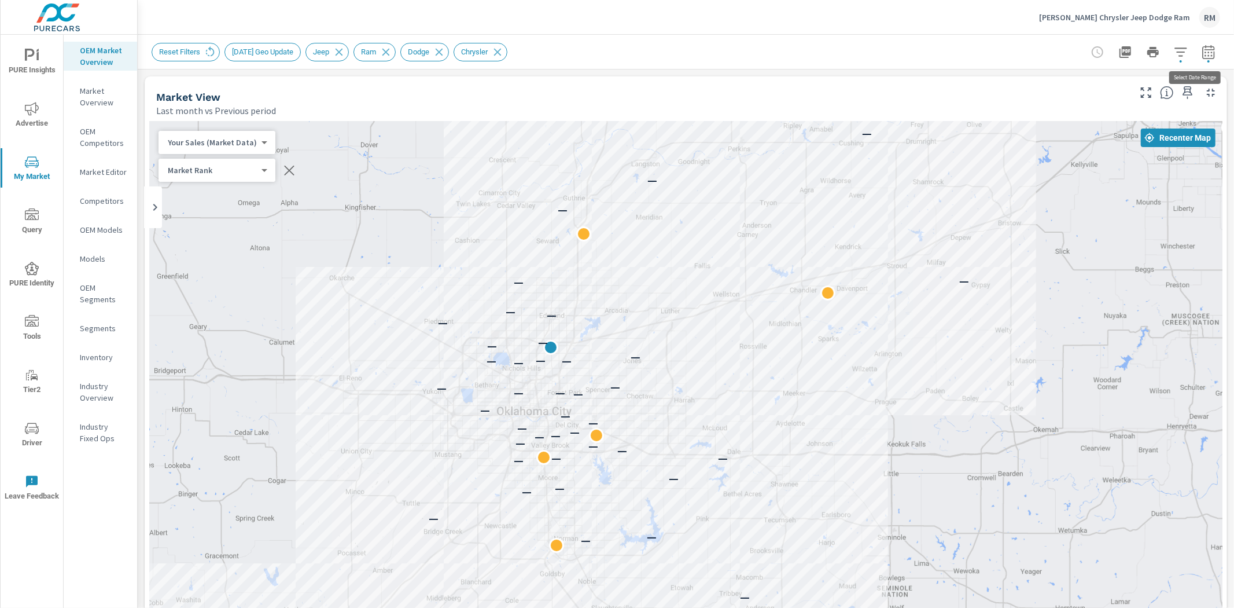
click at [1202, 53] on icon "button" at bounding box center [1209, 52] width 14 height 14
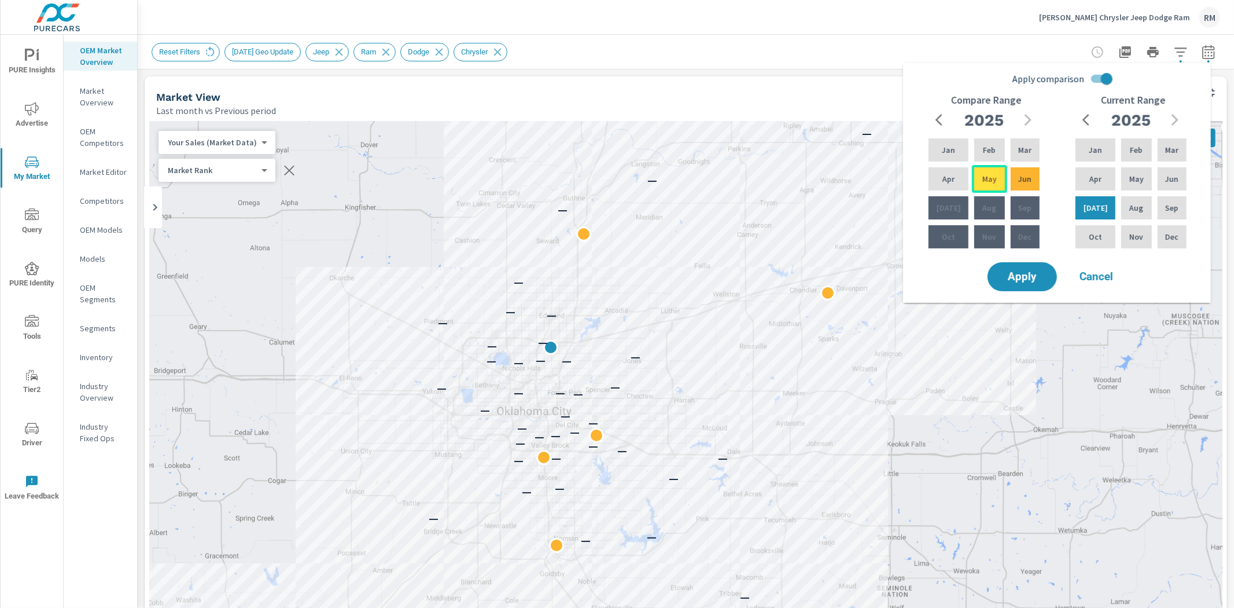
click at [987, 185] on div "May" at bounding box center [989, 179] width 35 height 28
click at [1032, 176] on div "Jun" at bounding box center [1026, 179] width 34 height 28
click at [1171, 183] on p "Jun" at bounding box center [1171, 179] width 13 height 12
click at [1102, 83] on input "Apply comparison" at bounding box center [1107, 79] width 66 height 22
checkbox input "false"
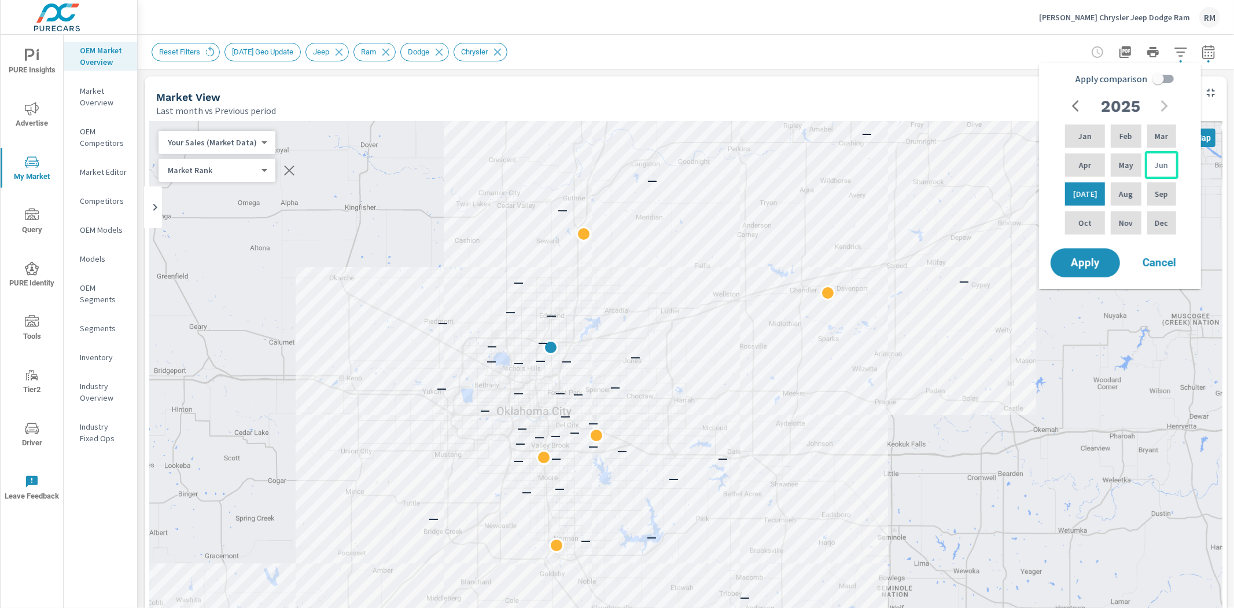
click at [1152, 165] on div "Jun" at bounding box center [1162, 165] width 34 height 28
click at [1101, 273] on button "Apply" at bounding box center [1086, 263] width 72 height 30
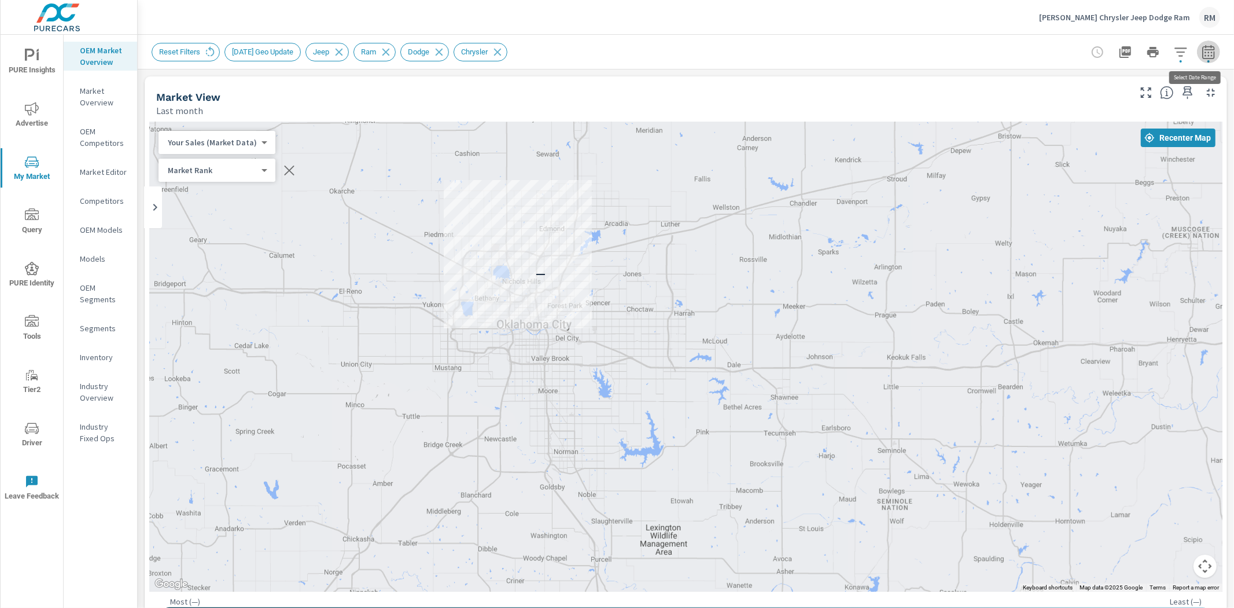
click at [1202, 58] on icon "button" at bounding box center [1208, 52] width 12 height 14
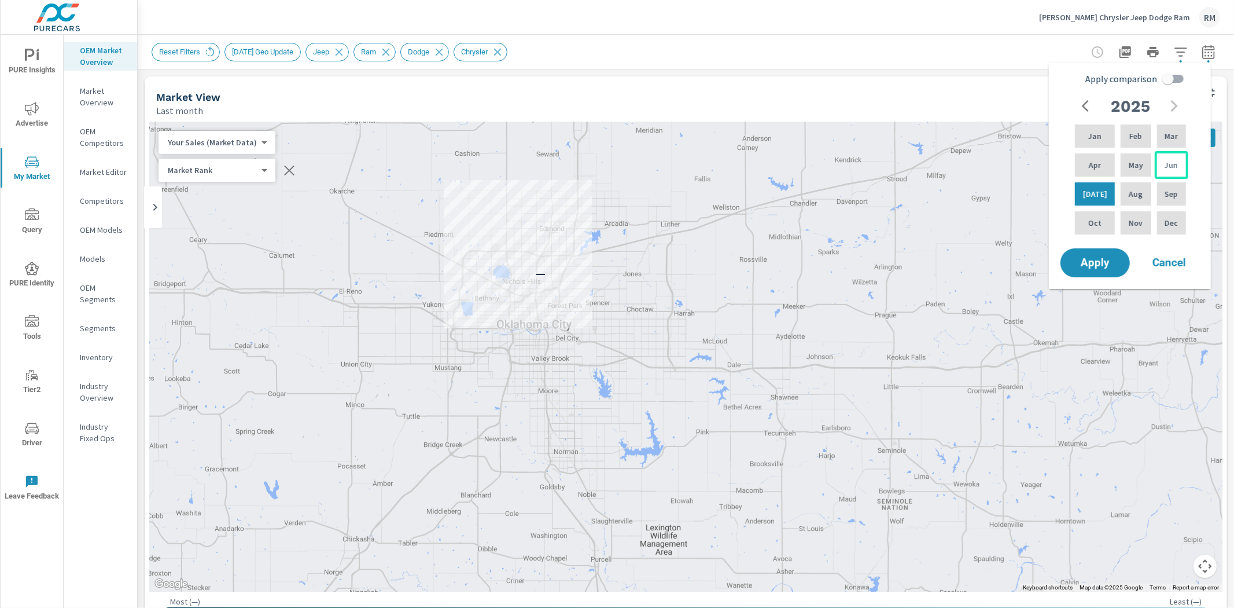
click at [1170, 166] on p "Jun" at bounding box center [1171, 165] width 13 height 12
click at [1103, 186] on div "Jul" at bounding box center [1095, 194] width 45 height 28
click at [1161, 168] on div "Jun" at bounding box center [1172, 165] width 34 height 28
click at [1090, 196] on p "Jul" at bounding box center [1095, 194] width 24 height 12
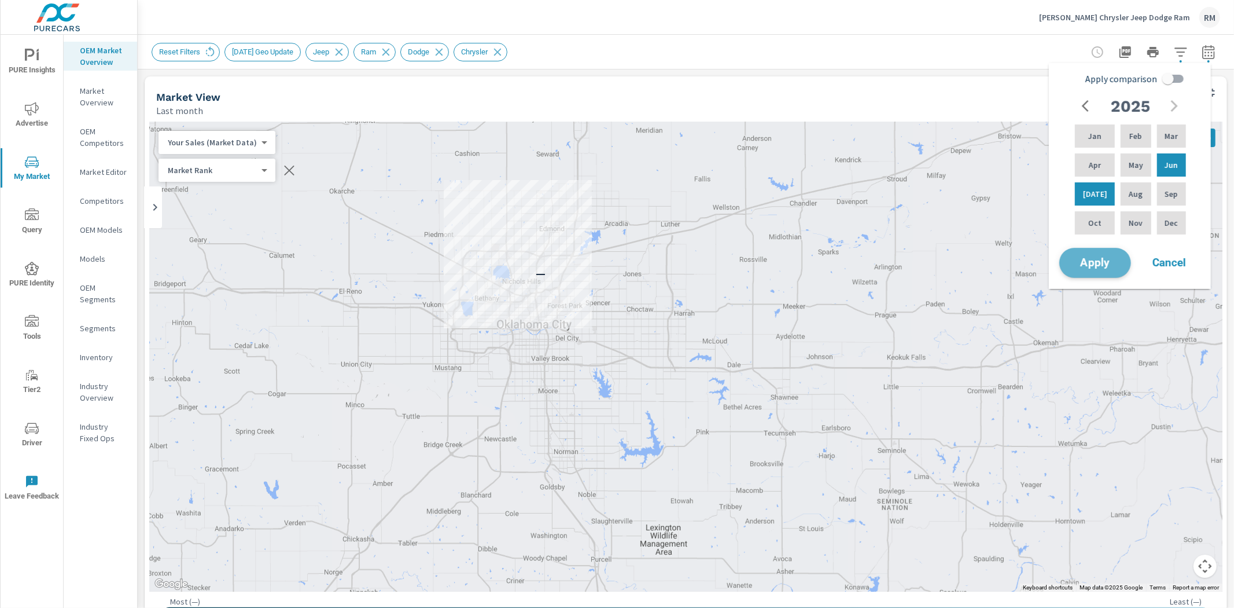
click at [1103, 267] on span "Apply" at bounding box center [1095, 263] width 47 height 11
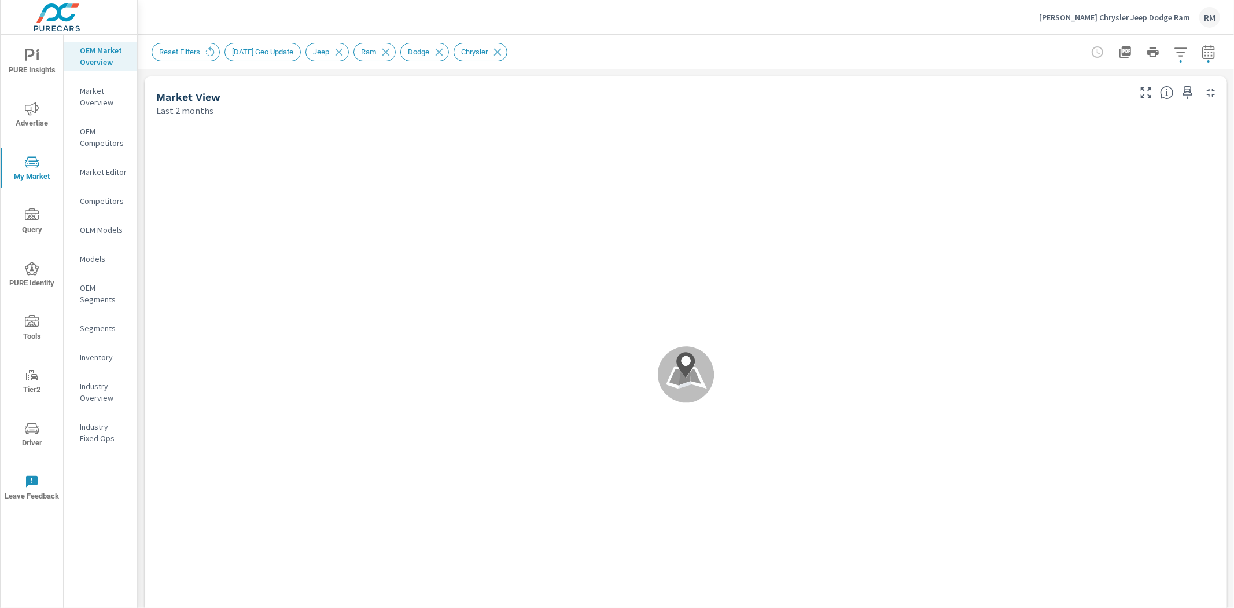
scroll to position [1, 0]
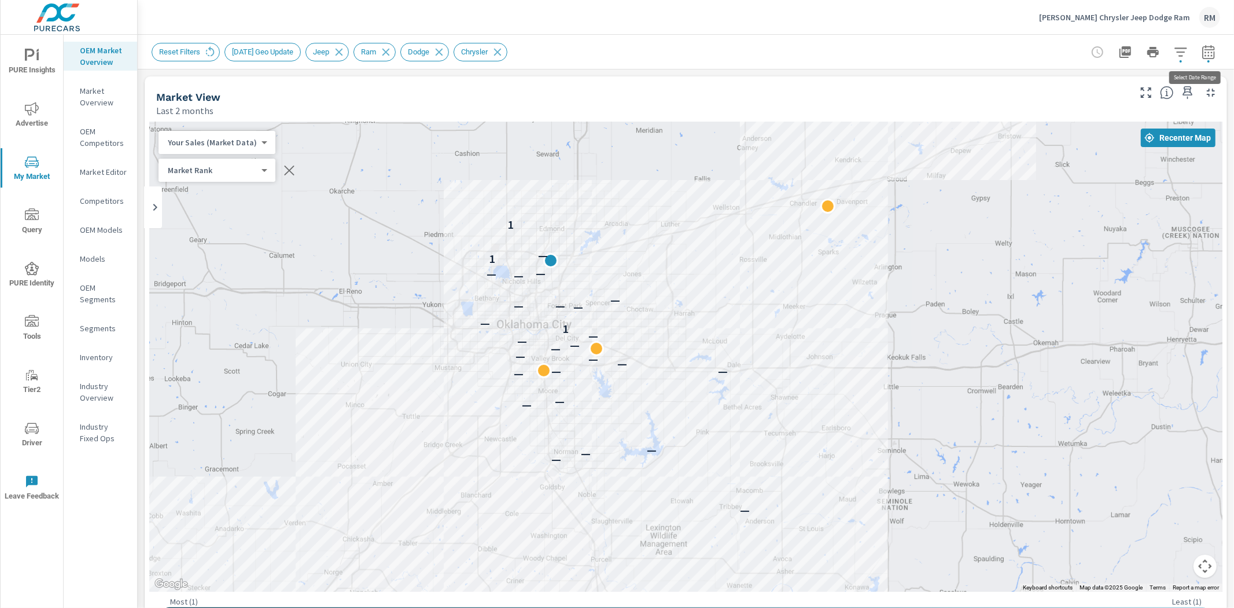
click at [1205, 52] on icon "button" at bounding box center [1209, 54] width 8 height 5
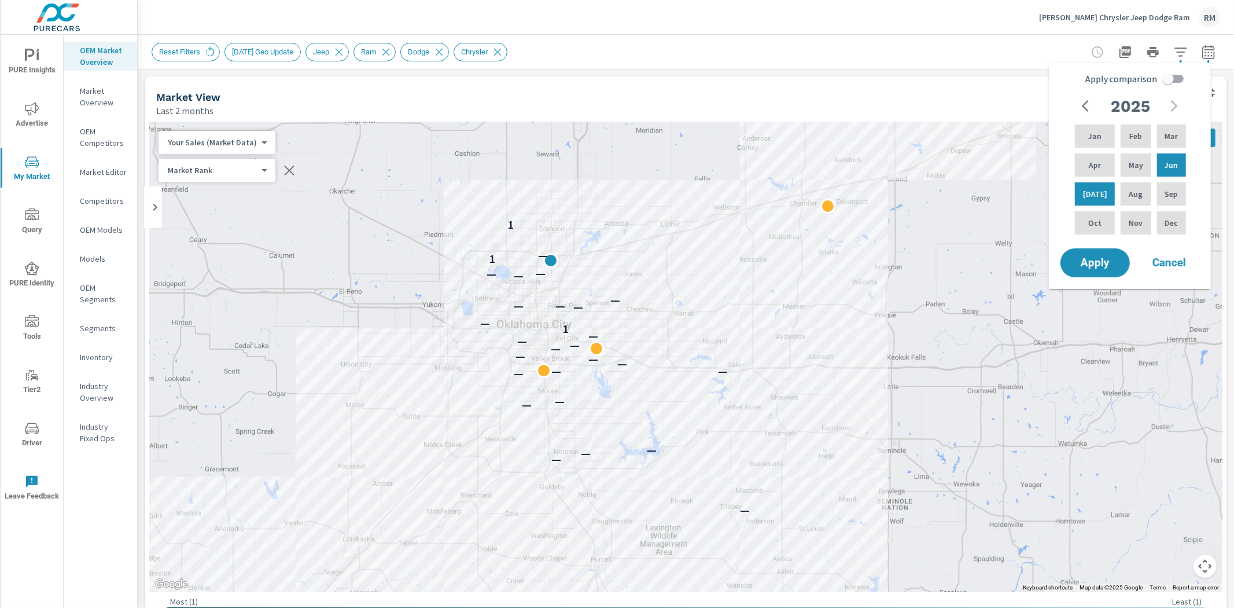
click at [1170, 79] on input "Apply comparison" at bounding box center [1168, 79] width 66 height 22
checkbox input "true"
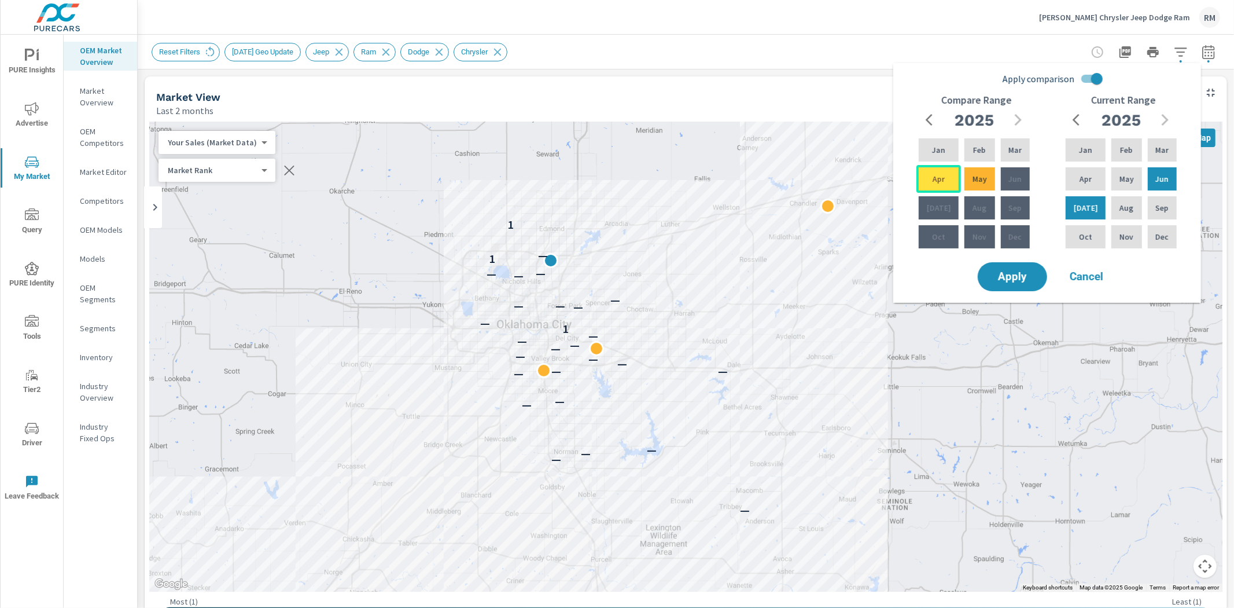
click at [947, 180] on div "Apr" at bounding box center [939, 179] width 45 height 28
click at [970, 171] on div "May" at bounding box center [979, 179] width 35 height 28
click at [984, 167] on div "May" at bounding box center [979, 179] width 35 height 28
click at [952, 178] on div "Apr" at bounding box center [939, 179] width 45 height 28
click at [1009, 142] on div "Mar" at bounding box center [1016, 150] width 34 height 28
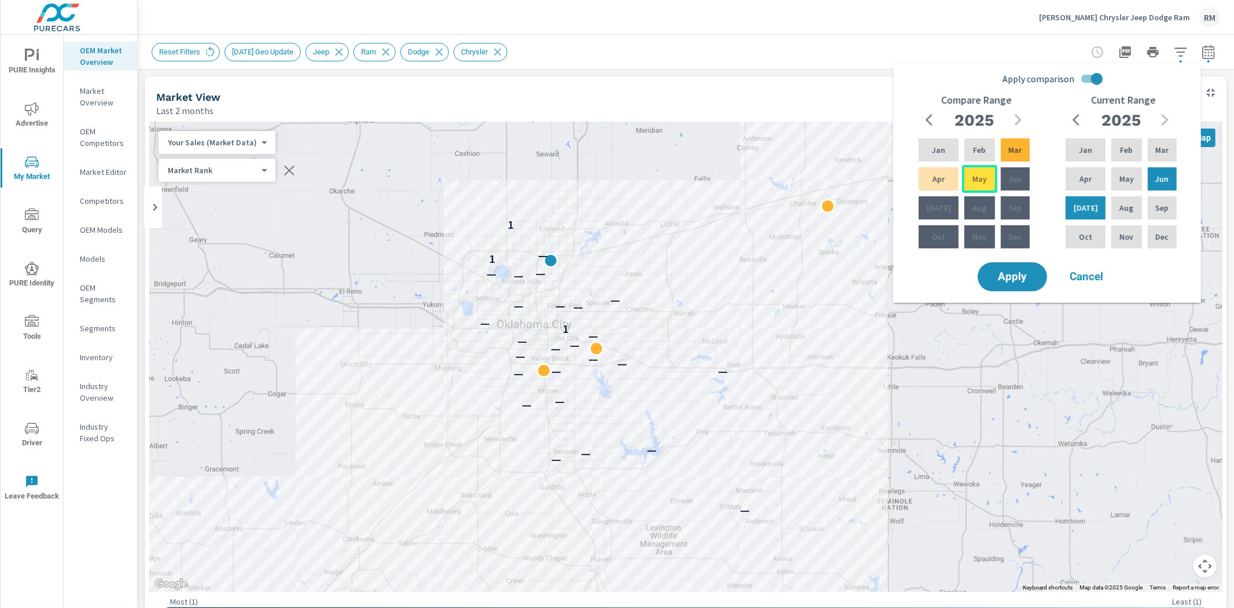
click at [979, 187] on div "May" at bounding box center [979, 179] width 35 height 28
click at [941, 187] on div "Apr" at bounding box center [939, 179] width 45 height 28
click at [1010, 145] on p "Mar" at bounding box center [1015, 150] width 13 height 12
click at [980, 182] on p "May" at bounding box center [980, 179] width 14 height 12
click at [942, 186] on div "Apr" at bounding box center [939, 179] width 45 height 28
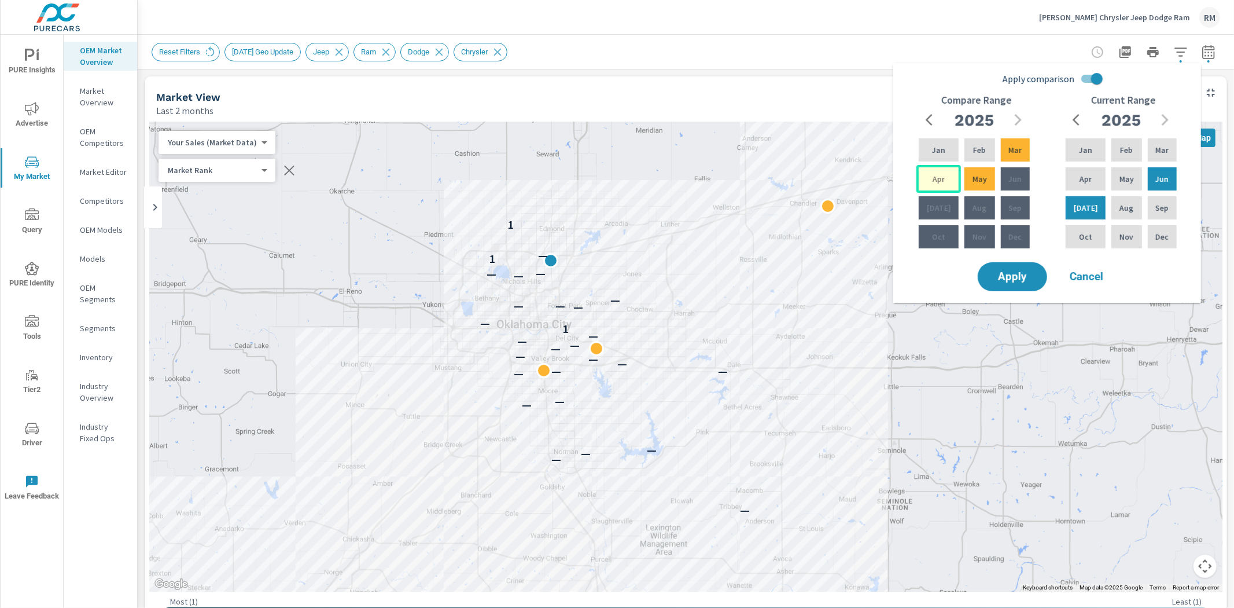
click at [939, 192] on div "Apr" at bounding box center [939, 179] width 45 height 28
drag, startPoint x: 1009, startPoint y: 157, endPoint x: 962, endPoint y: 194, distance: 59.3
click at [962, 194] on div "Jan Feb Mar Apr May Jun Jul Aug Sep Oct Nov Dec" at bounding box center [975, 193] width 116 height 115
drag, startPoint x: 935, startPoint y: 185, endPoint x: 990, endPoint y: 181, distance: 55.2
click at [991, 181] on div "Jan Feb Mar Apr May Jun Jul Aug Sep Oct Nov Dec" at bounding box center [975, 193] width 116 height 115
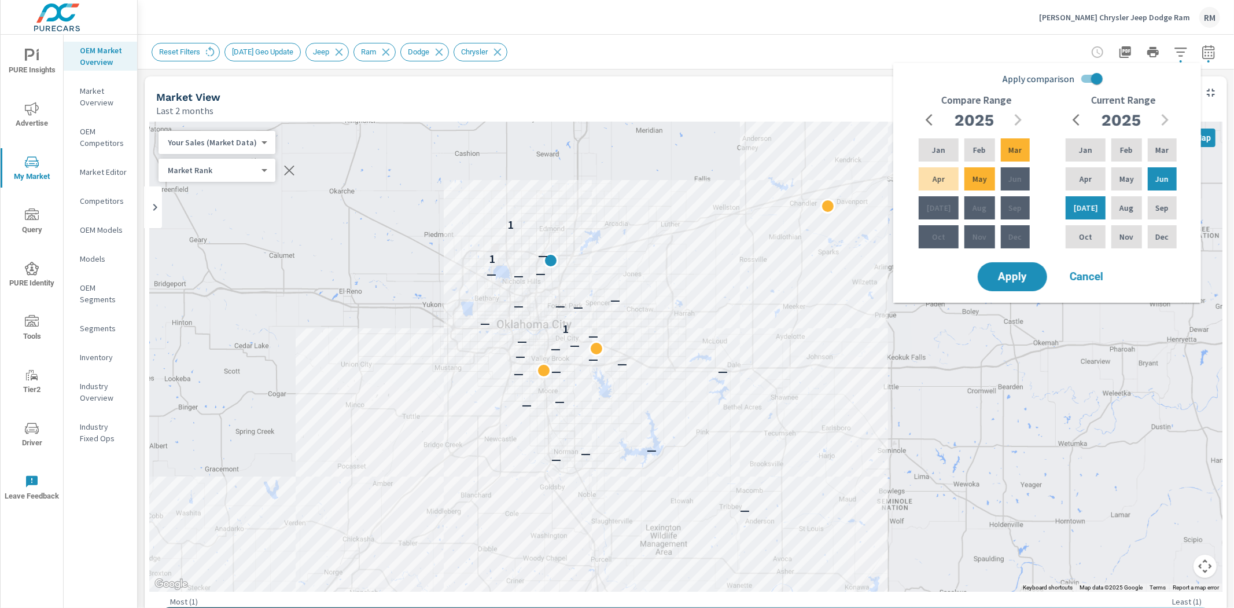
click at [1083, 277] on span "Cancel" at bounding box center [1087, 276] width 46 height 10
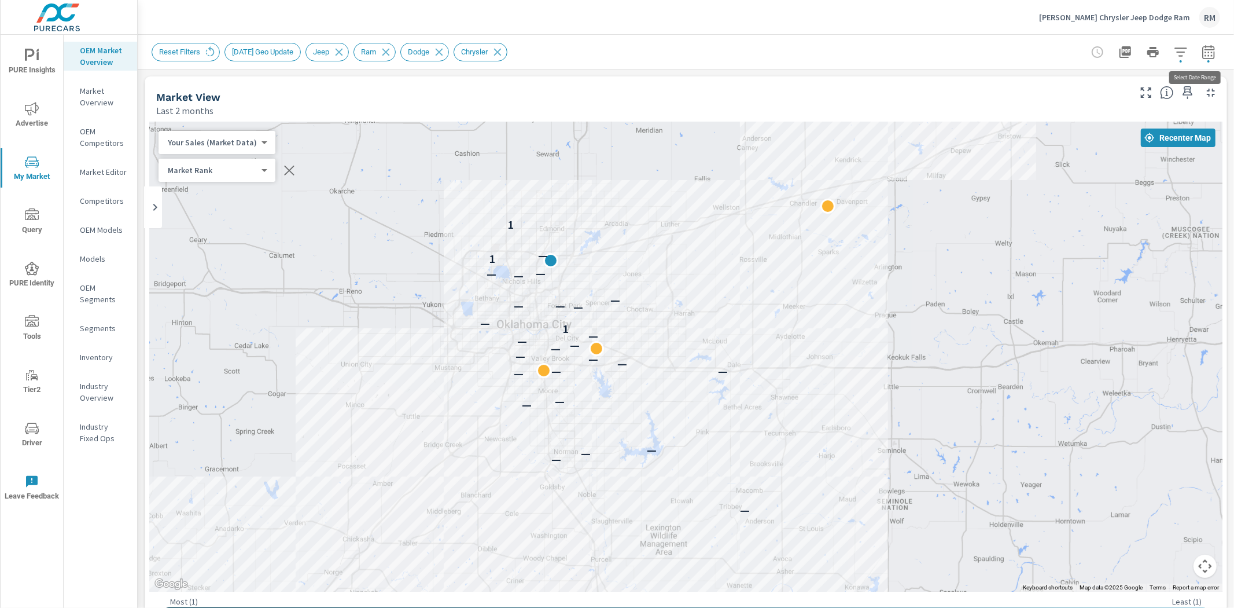
click at [1202, 53] on icon "button" at bounding box center [1209, 52] width 14 height 14
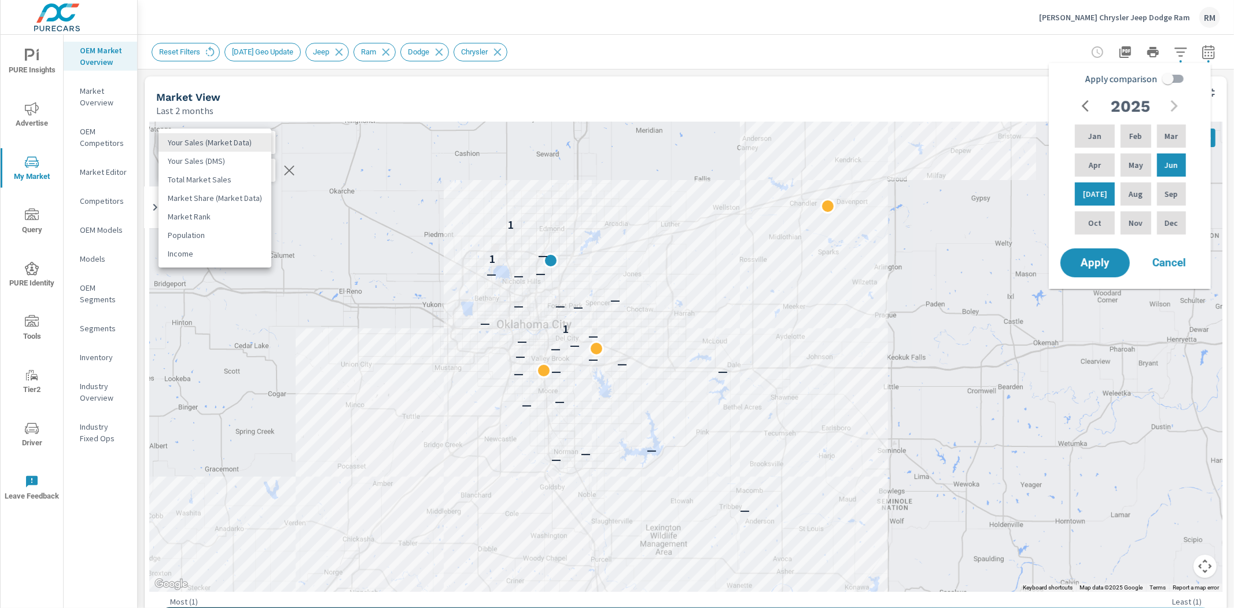
click at [241, 144] on body "PURE Insights Advertise My Market Query PURE Identity Tools Tier2 Driver Leave …" at bounding box center [617, 304] width 1234 height 608
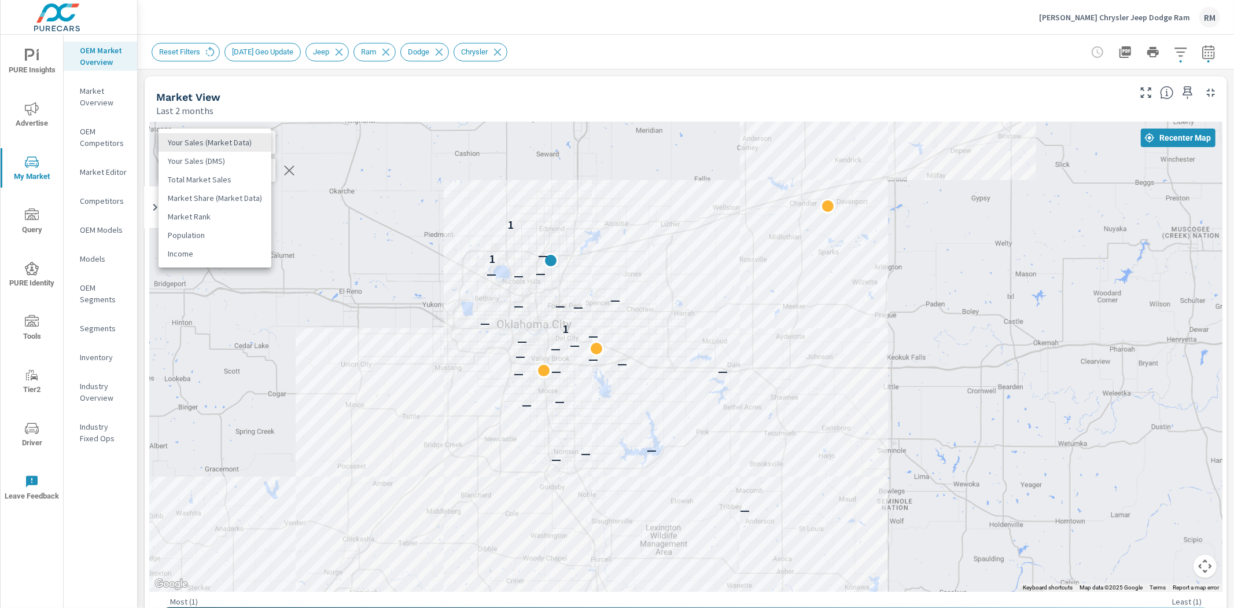
click at [240, 181] on li "Total Market Sales" at bounding box center [215, 179] width 113 height 19
click at [1176, 51] on icon "button" at bounding box center [1181, 52] width 14 height 14
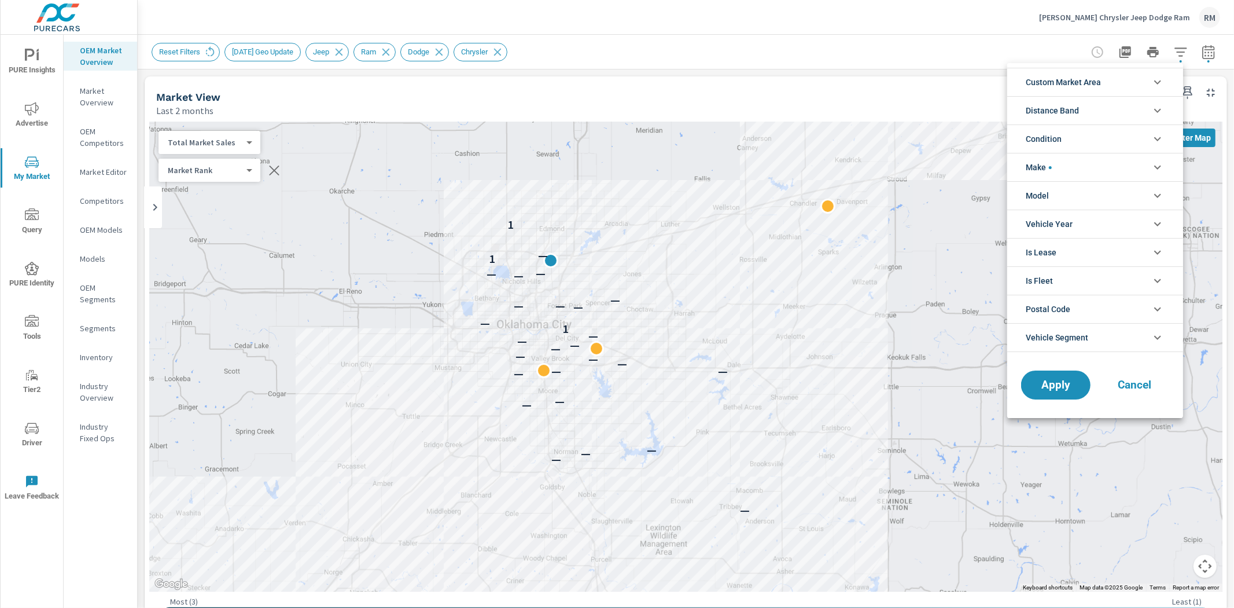
scroll to position [104, 0]
click at [1112, 89] on li "Custom Market Area" at bounding box center [1095, 82] width 176 height 28
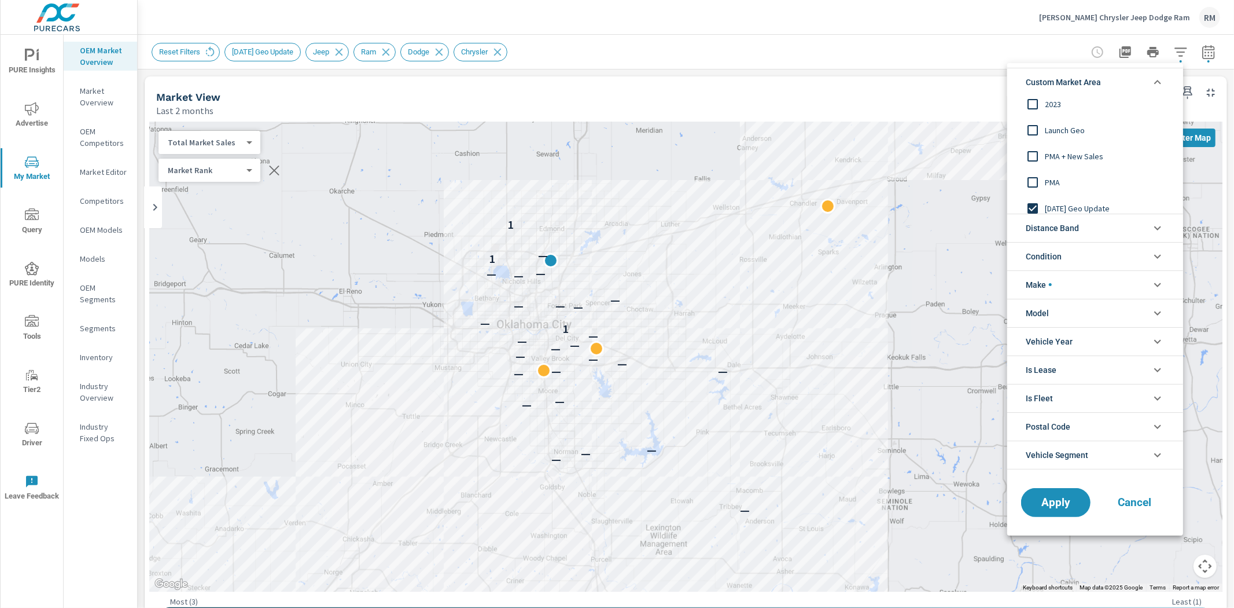
scroll to position [65, 0]
click at [673, 89] on div at bounding box center [617, 304] width 1234 height 608
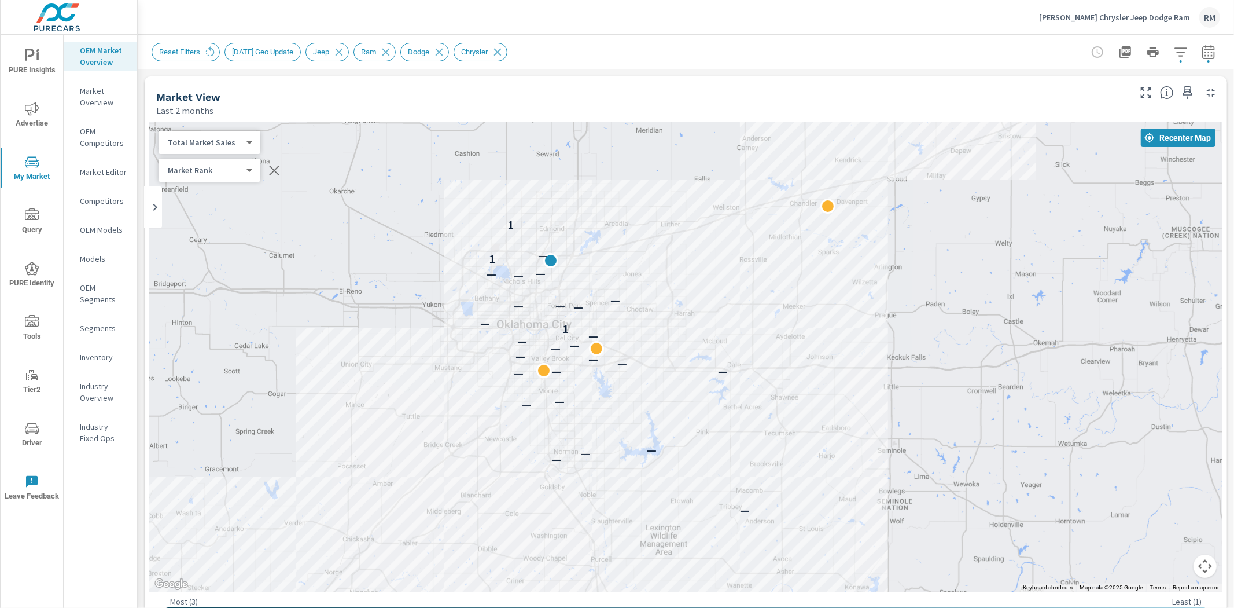
click at [216, 152] on div "Total Market Sales 2 ​" at bounding box center [210, 142] width 102 height 23
click at [218, 142] on body "PURE Insights Advertise My Market Query PURE Identity Tools Tier2 Driver Leave …" at bounding box center [617, 304] width 1234 height 608
click at [233, 119] on li "Your Sales (DMS)" at bounding box center [215, 124] width 113 height 19
click at [226, 140] on body "PURE Insights Advertise My Market Query PURE Identity Tools Tier2 Driver Leave …" at bounding box center [617, 304] width 1234 height 608
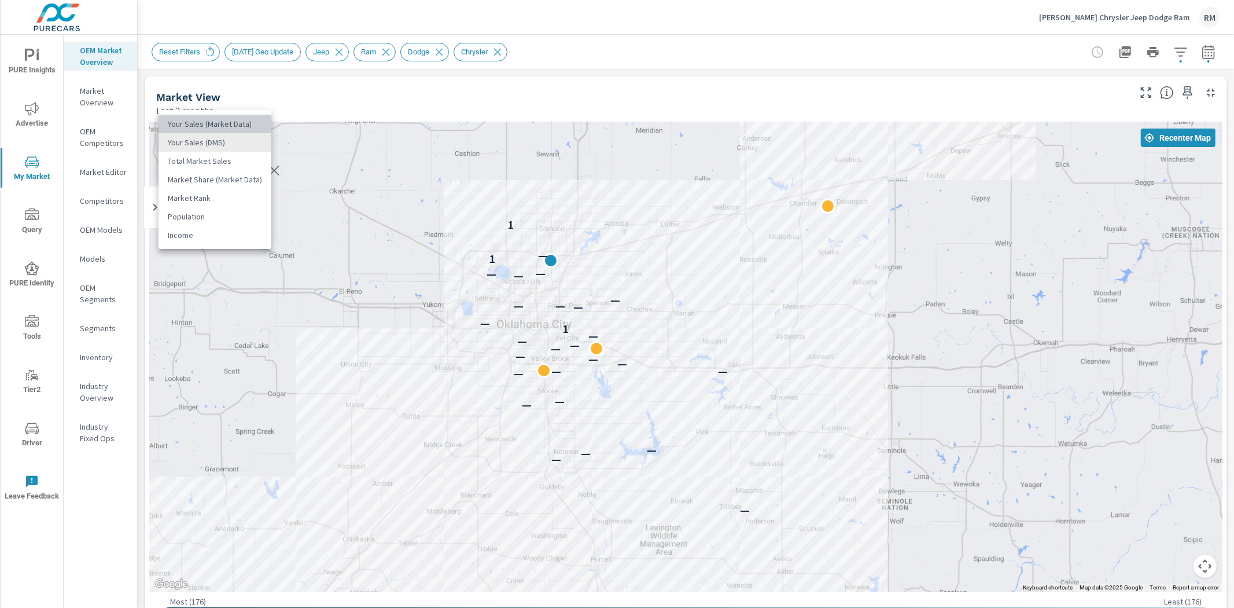
click at [231, 117] on li "Your Sales (Market Data)" at bounding box center [215, 124] width 113 height 19
click at [227, 141] on body "PURE Insights Advertise My Market Query PURE Identity Tools Tier2 Driver Leave …" at bounding box center [617, 304] width 1234 height 608
click at [219, 214] on li "Market Rank" at bounding box center [215, 216] width 113 height 19
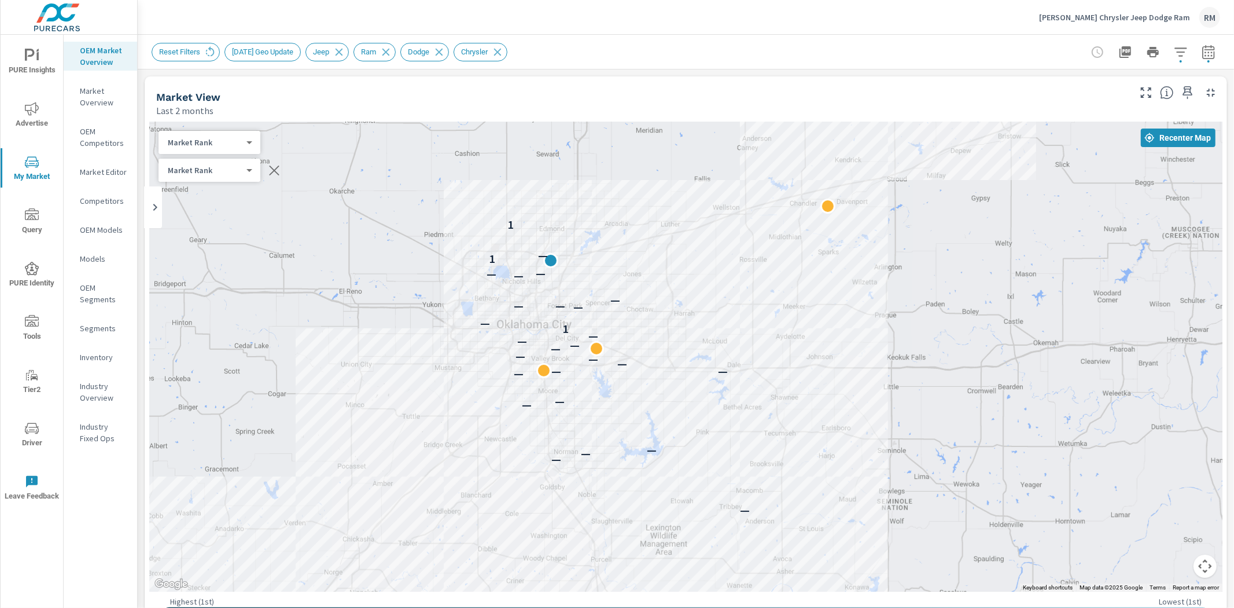
click at [244, 135] on div "Market Rank 4 ​" at bounding box center [210, 142] width 102 height 23
click at [238, 138] on body "PURE Insights Advertise My Market Query PURE Identity Tools Tier2 Driver Leave …" at bounding box center [617, 304] width 1234 height 608
click at [238, 122] on li "Market Share (Market Data)" at bounding box center [215, 124] width 113 height 19
drag, startPoint x: 230, startPoint y: 151, endPoint x: 233, endPoint y: 143, distance: 8.6
click at [231, 148] on div "Market Share (Market Data) 3 ​" at bounding box center [222, 142] width 127 height 23
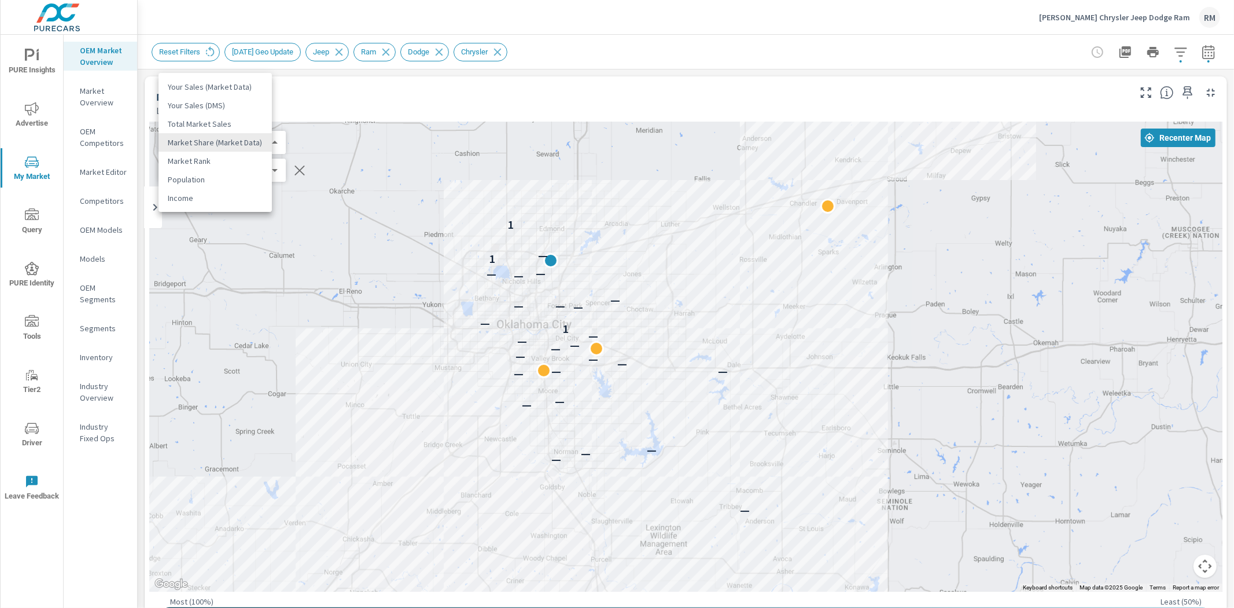
click at [233, 143] on body "PURE Insights Advertise My Market Query PURE Identity Tools Tier2 Driver Leave …" at bounding box center [617, 304] width 1234 height 608
click at [245, 83] on li "Your Sales (Market Data)" at bounding box center [215, 87] width 113 height 19
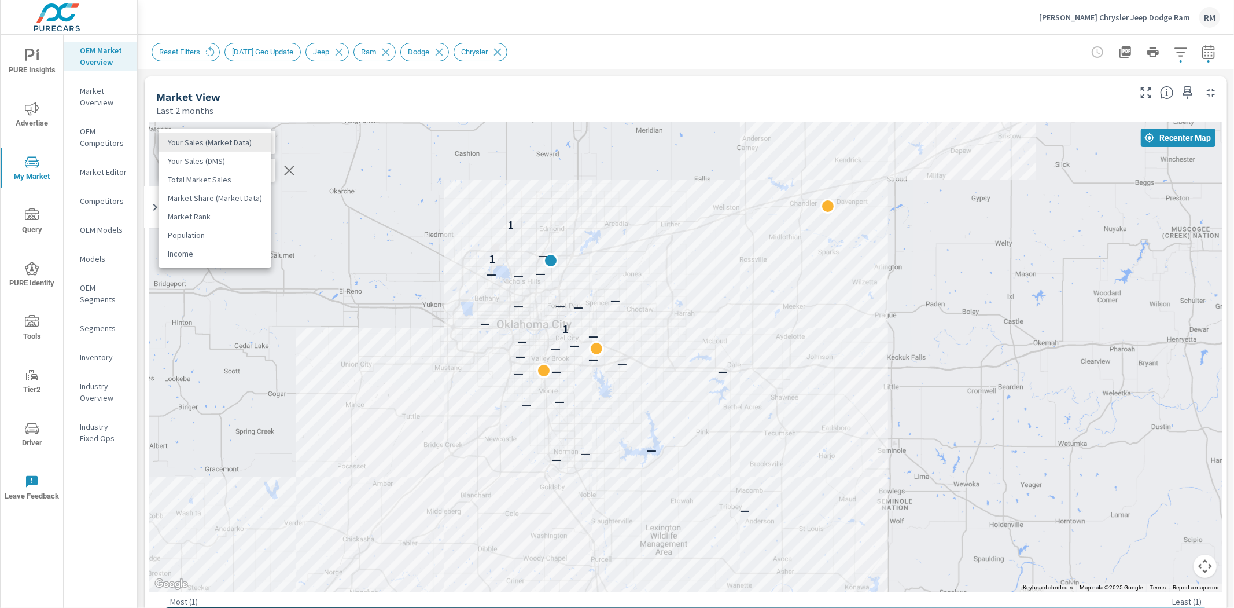
click at [248, 145] on body "PURE Insights Advertise My Market Query PURE Identity Tools Tier2 Driver Leave …" at bounding box center [617, 304] width 1234 height 608
click at [621, 97] on div at bounding box center [617, 304] width 1234 height 608
click at [103, 174] on p "Market Editor" at bounding box center [104, 172] width 48 height 12
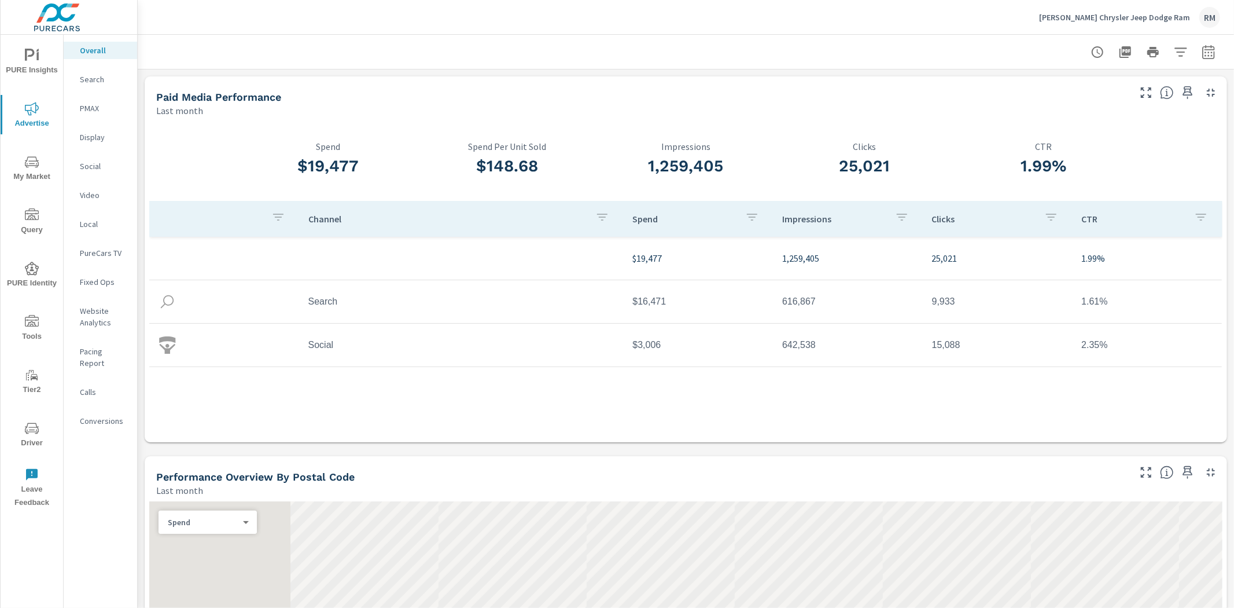
click at [85, 79] on p "Search" at bounding box center [104, 79] width 48 height 12
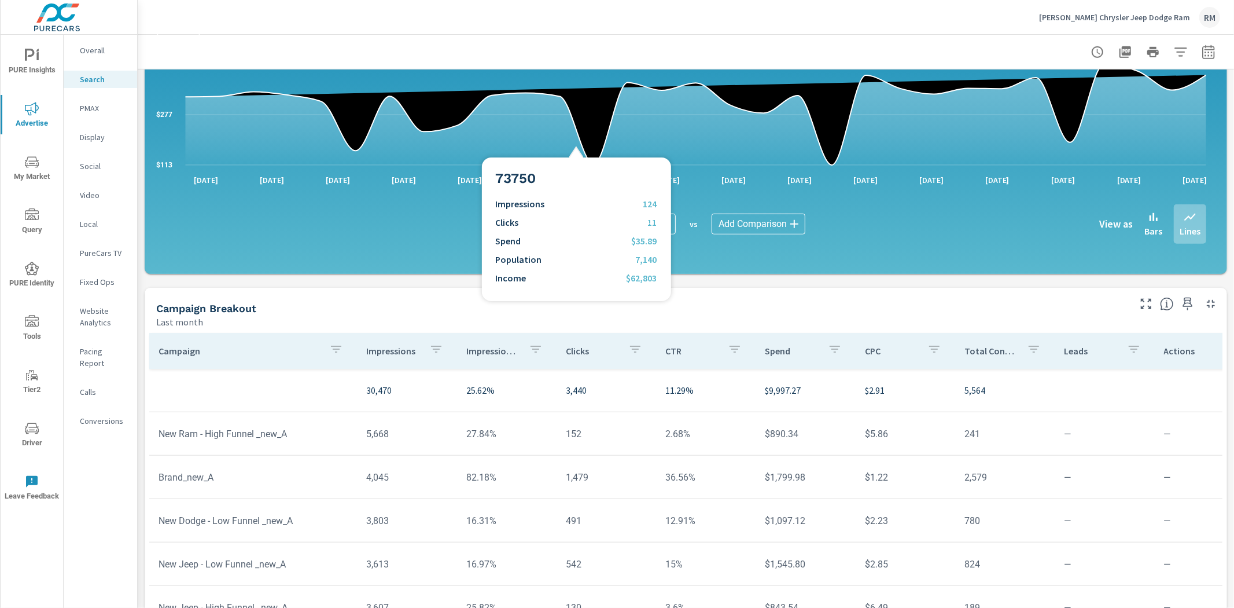
scroll to position [696, 0]
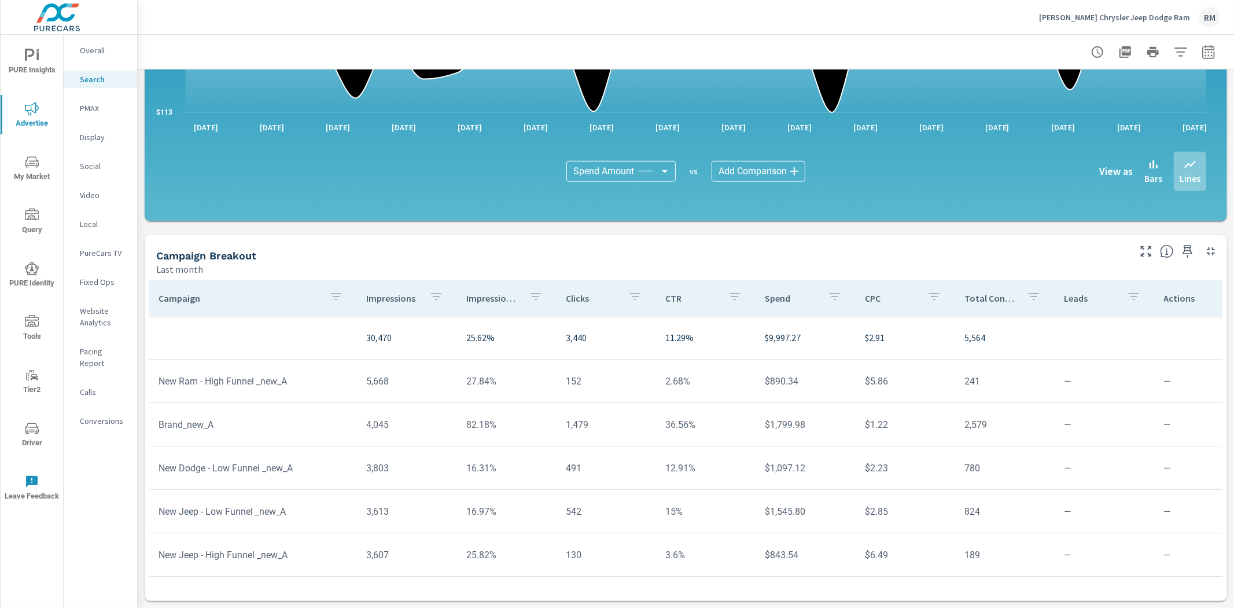
click at [1202, 340] on td at bounding box center [1205, 337] width 100 height 19
click at [1139, 257] on icon "button" at bounding box center [1146, 251] width 14 height 14
